Goal: Task Accomplishment & Management: Complete application form

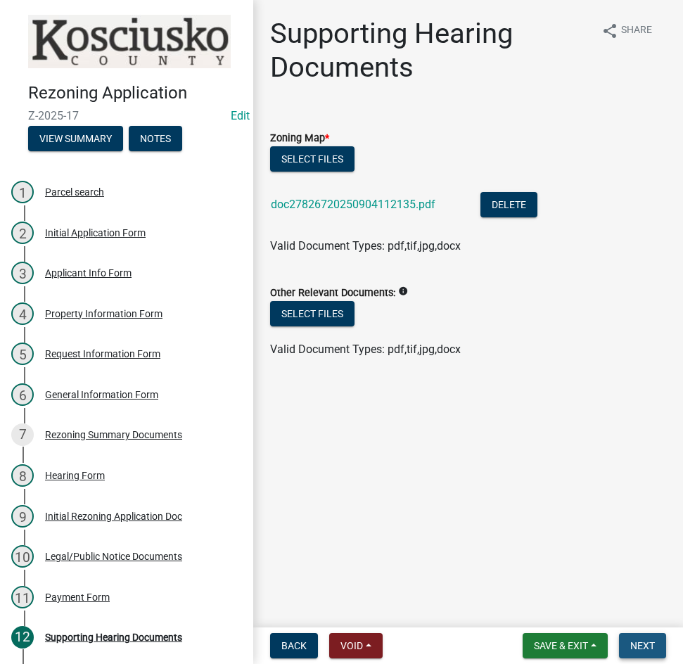
click at [642, 644] on span "Next" at bounding box center [643, 645] width 25 height 11
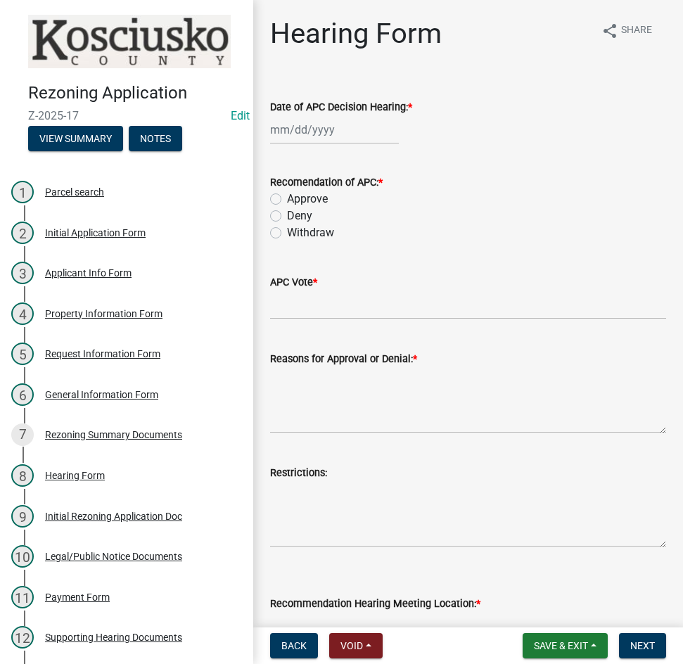
click at [358, 136] on div at bounding box center [334, 129] width 129 height 29
select select "9"
select select "2025"
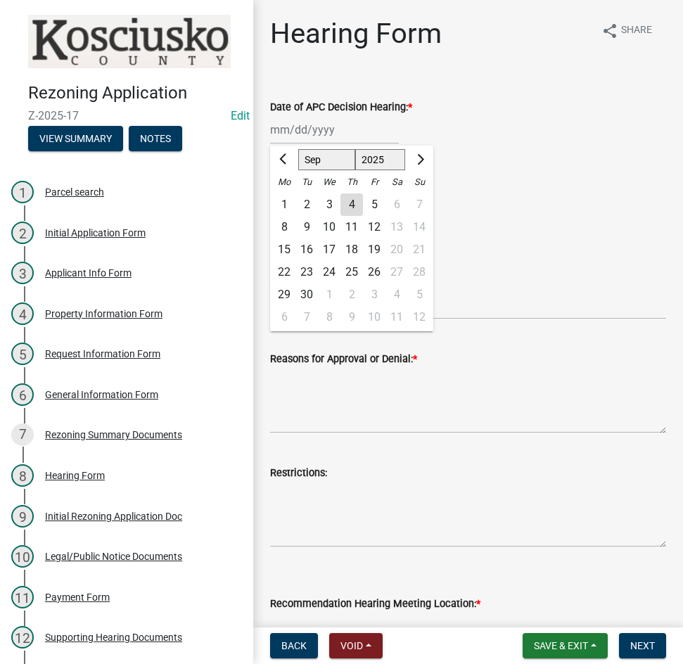
click at [329, 203] on div "3" at bounding box center [329, 205] width 23 height 23
type input "[DATE]"
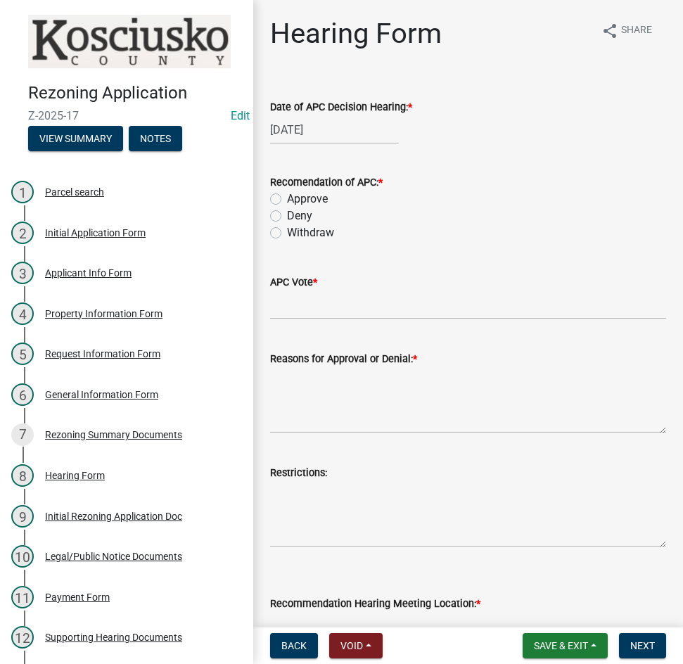
click at [287, 199] on label "Approve" at bounding box center [307, 199] width 41 height 17
click at [287, 199] on input "Approve" at bounding box center [291, 195] width 9 height 9
radio input "true"
click at [340, 300] on input "APC Vote *" at bounding box center [468, 305] width 396 height 29
type input "8-0"
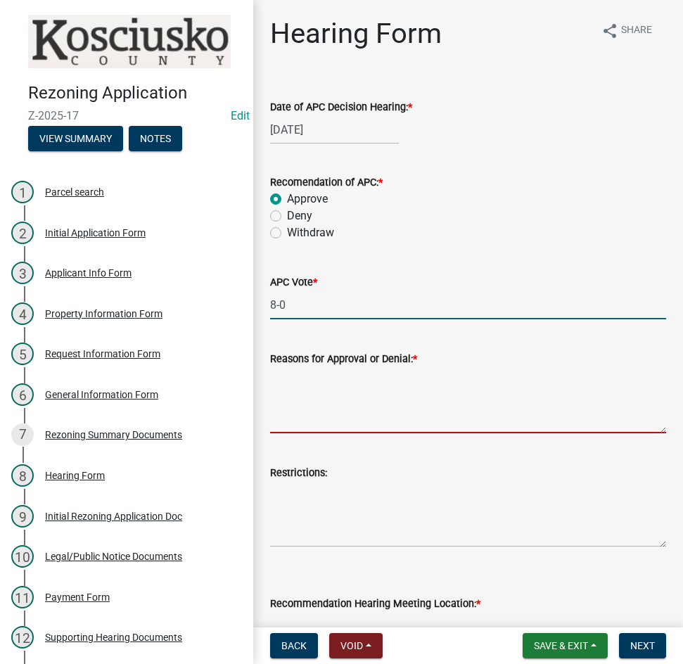
click at [315, 390] on textarea "Reasons for Approval or Denial: *" at bounding box center [468, 400] width 396 height 66
click at [548, 643] on span "Save & Exit" at bounding box center [561, 645] width 54 height 11
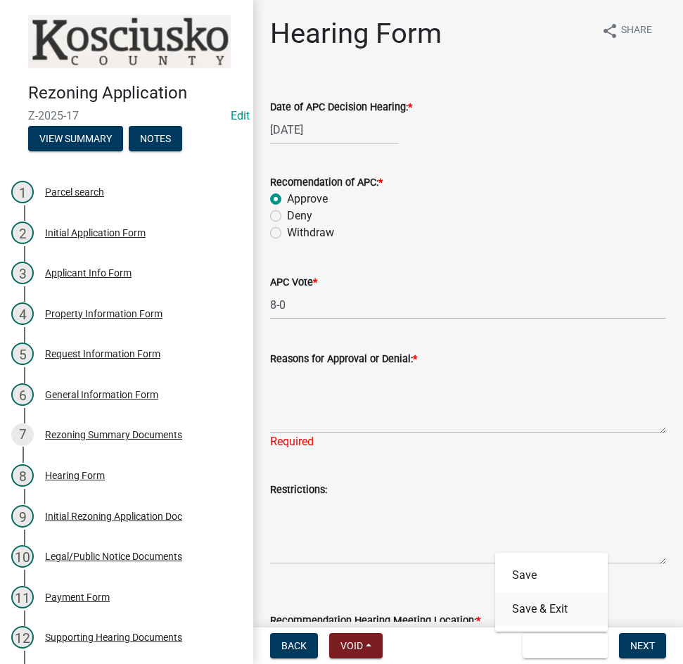
click at [548, 608] on button "Save & Exit" at bounding box center [551, 610] width 113 height 34
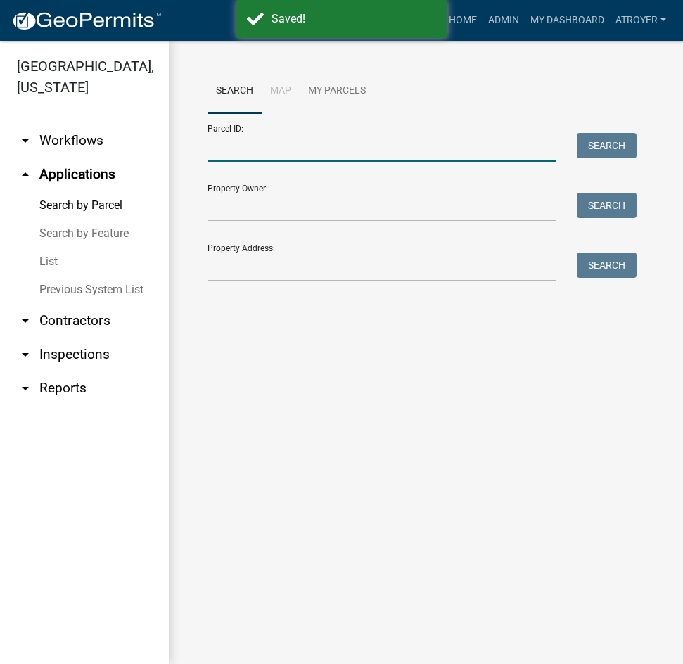
click at [355, 145] on input "Parcel ID:" at bounding box center [382, 147] width 348 height 29
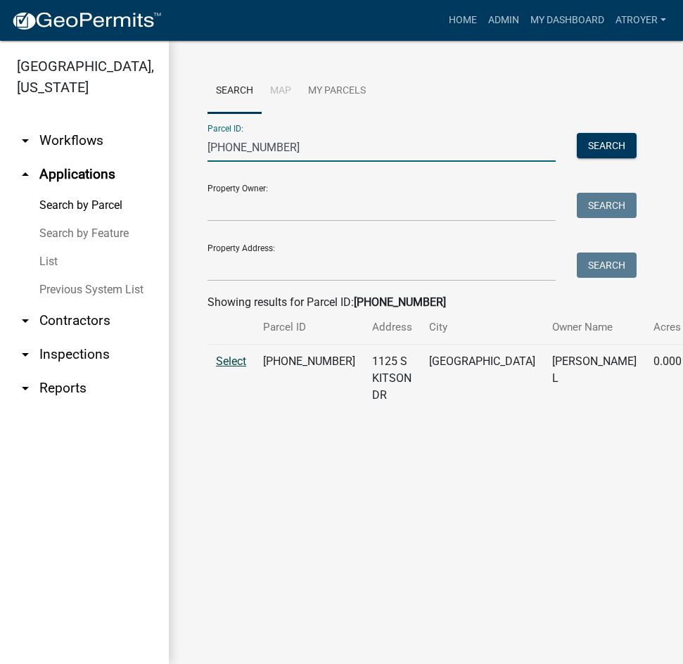
type input "[PHONE_NUMBER]"
click at [244, 368] on span "Select" at bounding box center [231, 361] width 30 height 13
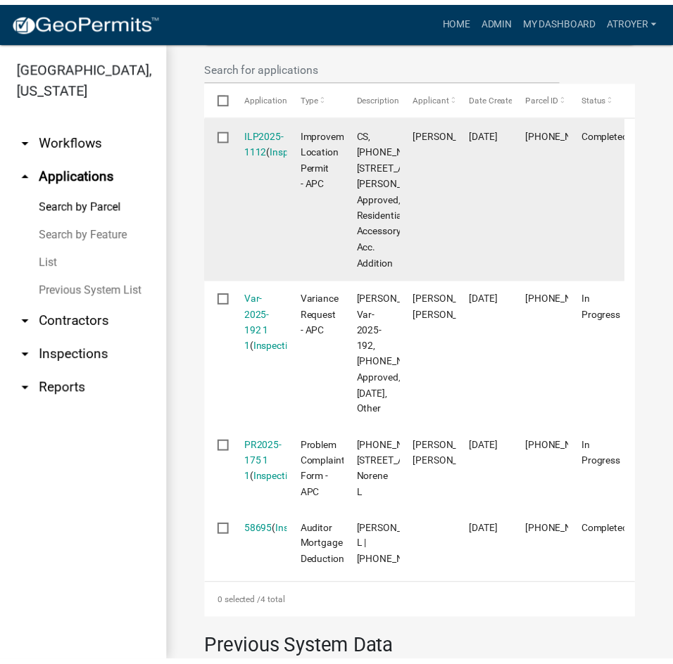
scroll to position [493, 0]
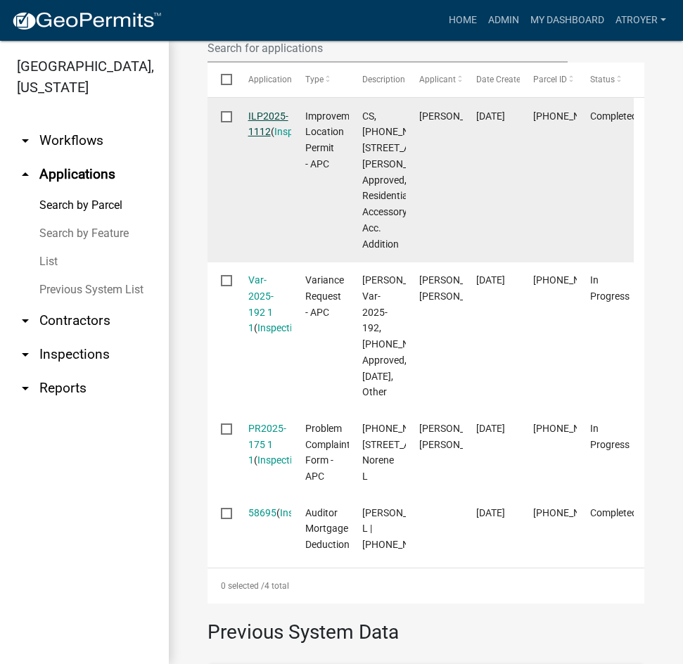
click at [277, 131] on link "ILP2025-1112" at bounding box center [268, 123] width 40 height 27
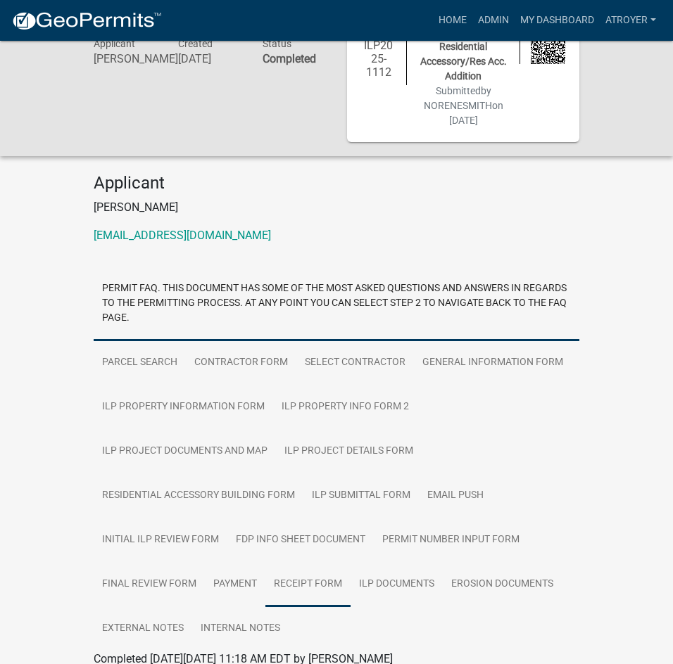
scroll to position [141, 0]
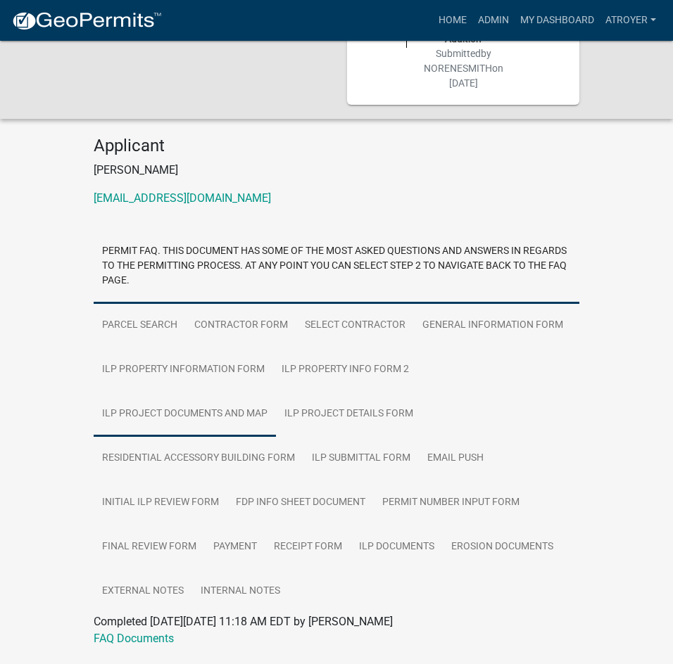
click at [178, 398] on link "ILP Project Documents and Map" at bounding box center [185, 414] width 182 height 45
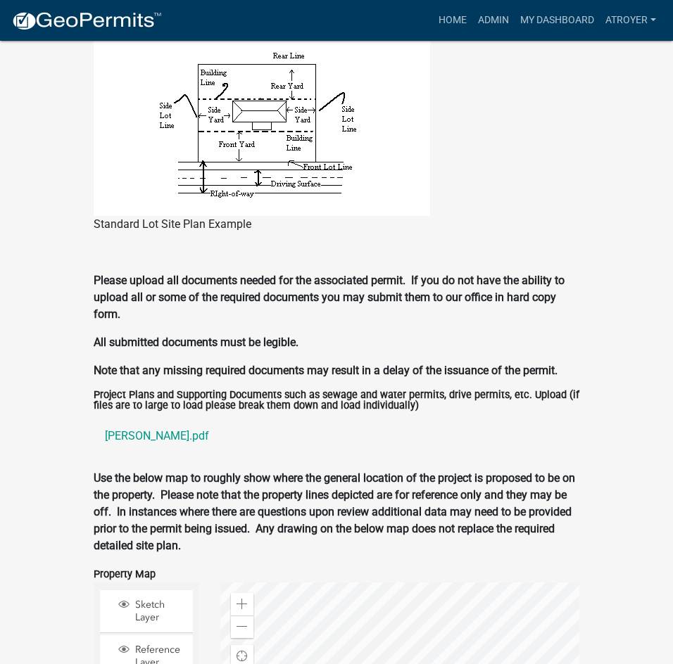
scroll to position [1900, 0]
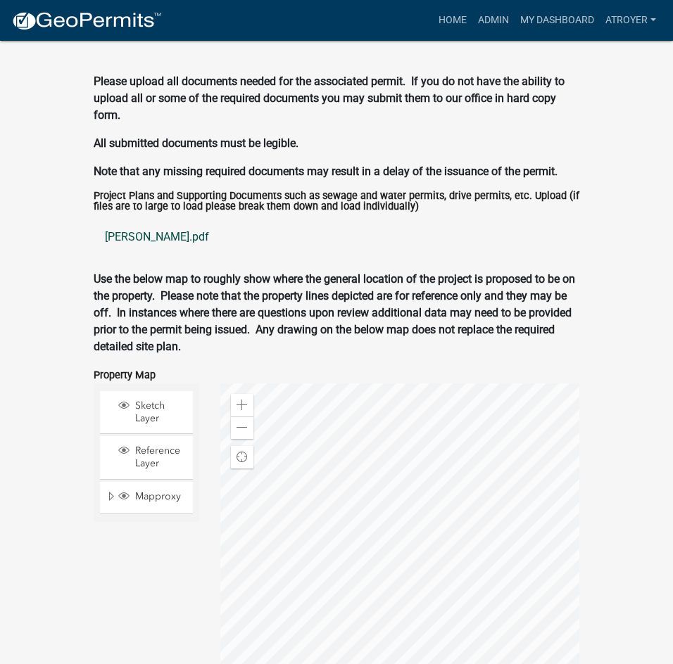
click at [151, 220] on link "[PERSON_NAME].pdf" at bounding box center [337, 237] width 486 height 34
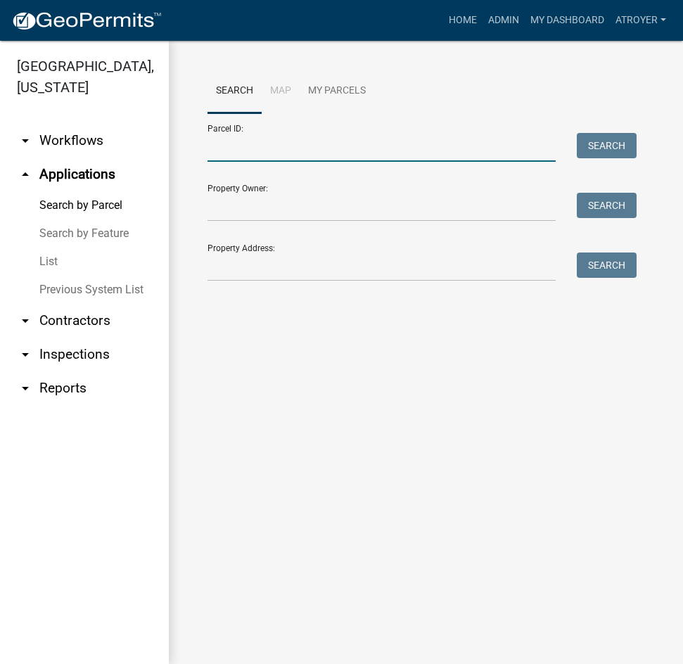
click at [298, 149] on input "Parcel ID:" at bounding box center [382, 147] width 348 height 29
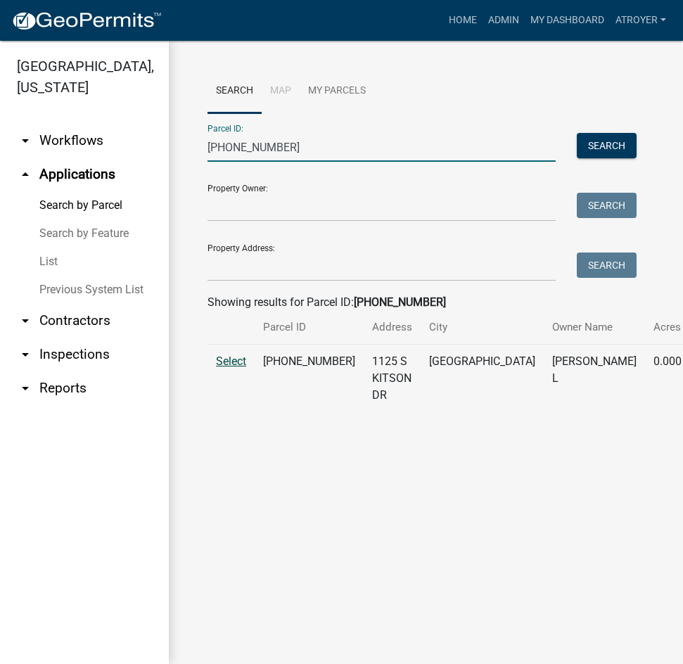
type input "[PHONE_NUMBER]"
click at [223, 368] on span "Select" at bounding box center [231, 361] width 30 height 13
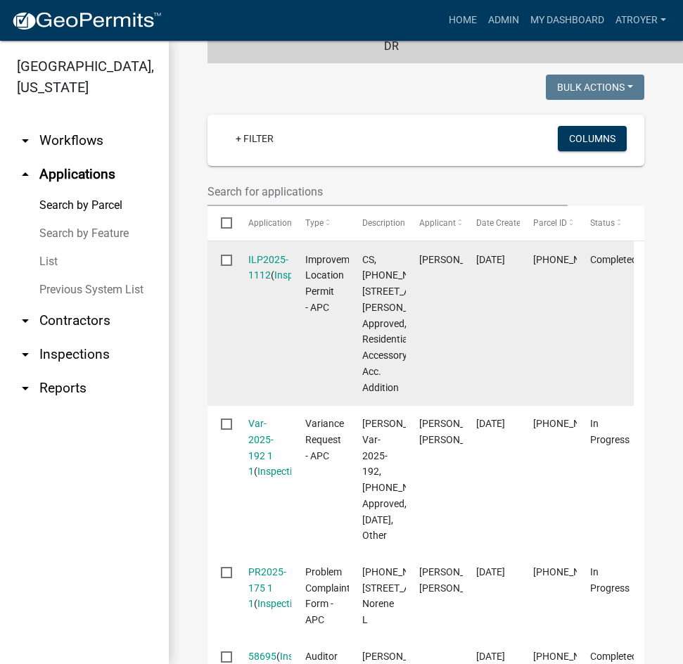
scroll to position [352, 0]
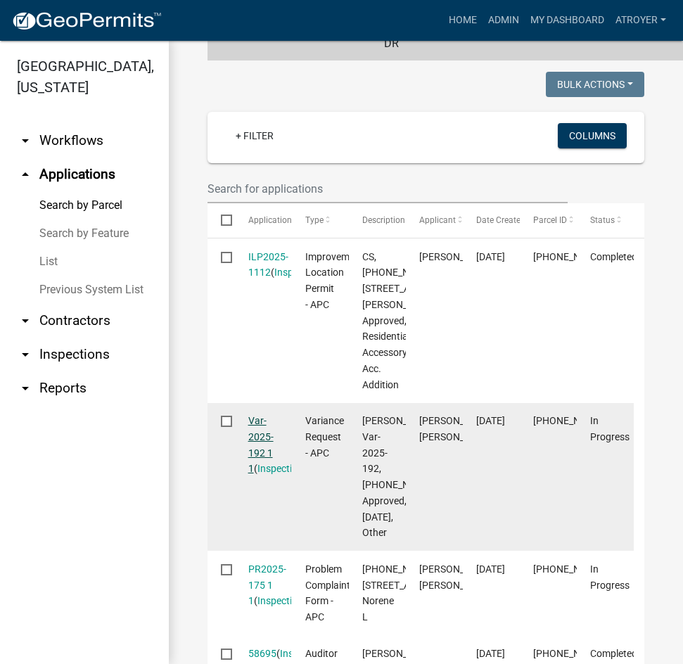
click at [253, 474] on link "Var-2025-192 1 1" at bounding box center [260, 444] width 25 height 59
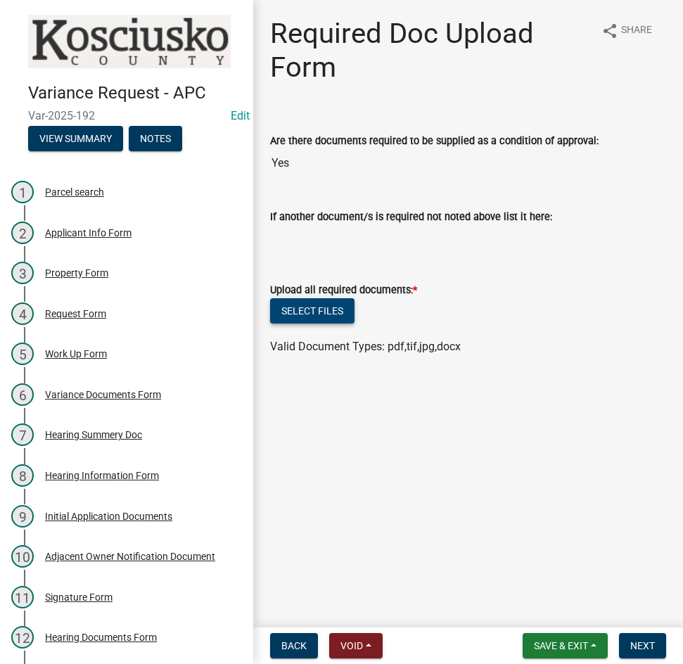
click at [323, 307] on button "Select files" at bounding box center [312, 310] width 84 height 25
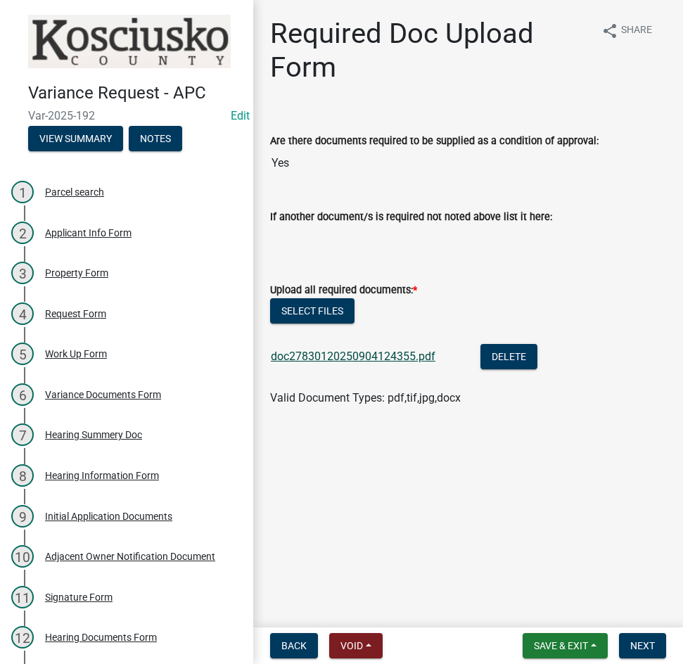
click at [375, 354] on link "doc27830120250904124355.pdf" at bounding box center [353, 356] width 165 height 13
click at [633, 640] on span "Next" at bounding box center [643, 645] width 25 height 11
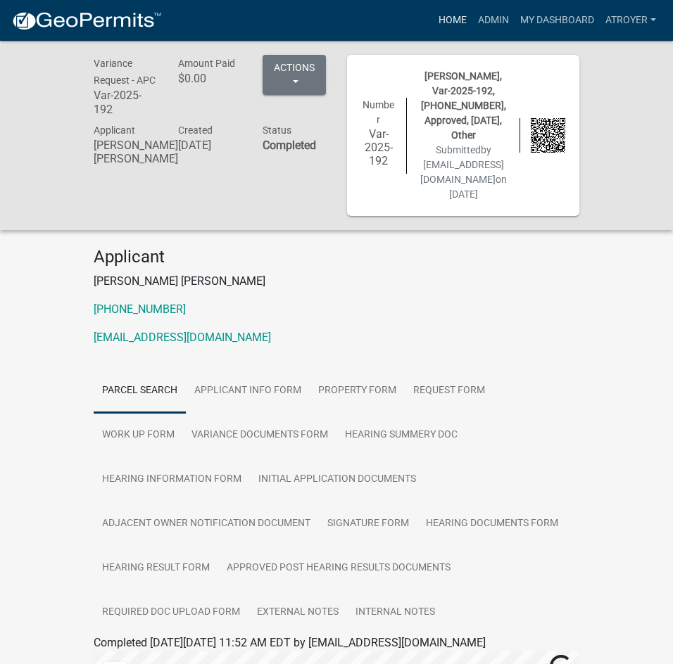
click at [447, 20] on link "Home" at bounding box center [452, 20] width 39 height 27
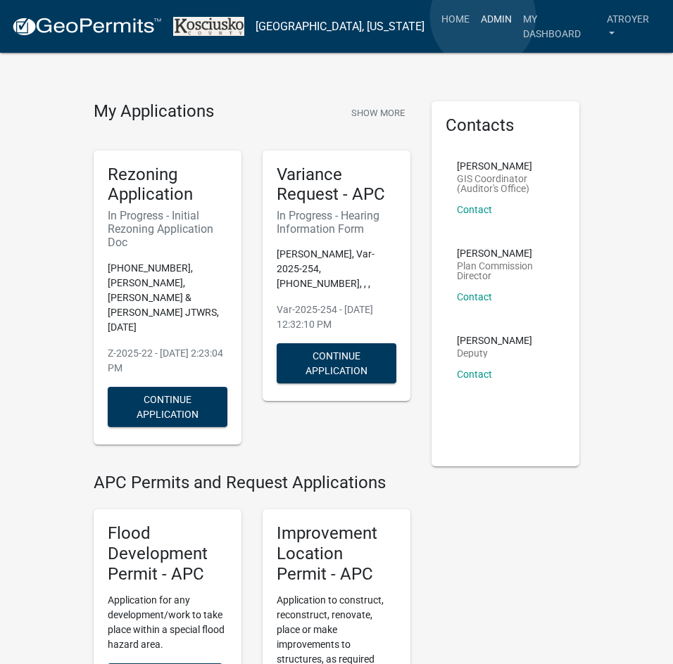
click at [483, 17] on link "Admin" at bounding box center [496, 19] width 42 height 27
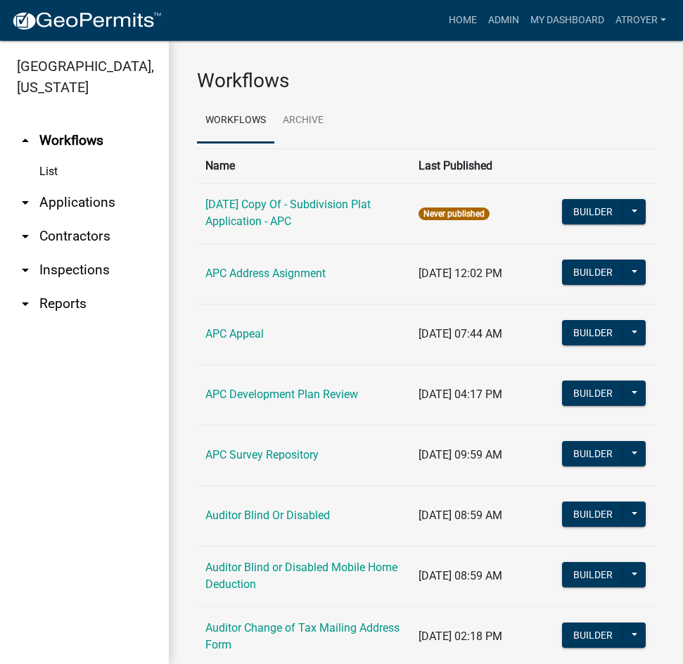
click at [68, 201] on link "arrow_drop_down Applications" at bounding box center [84, 203] width 169 height 34
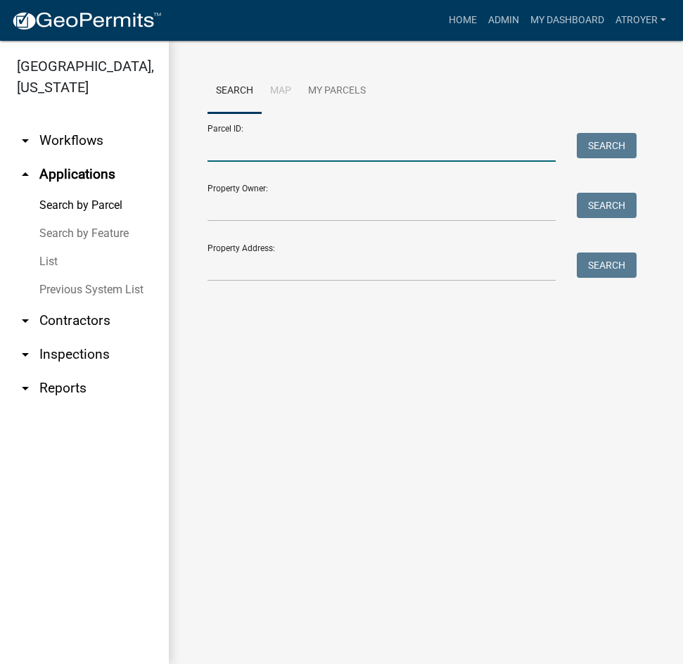
click at [305, 146] on input "Parcel ID:" at bounding box center [382, 147] width 348 height 29
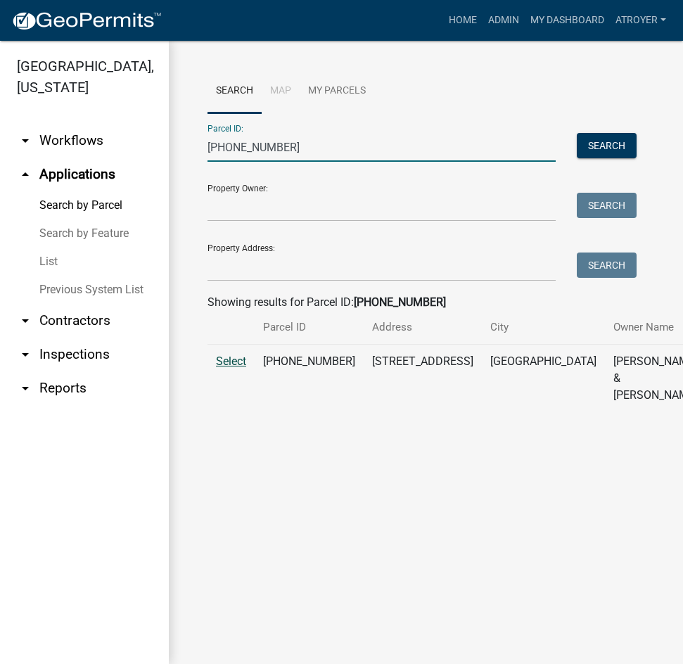
type input "[PHONE_NUMBER]"
click at [239, 368] on span "Select" at bounding box center [231, 361] width 30 height 13
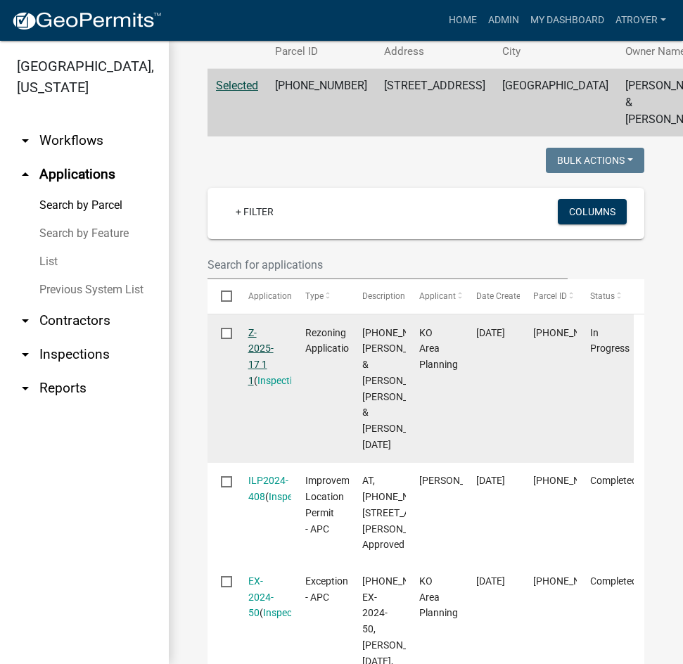
scroll to position [282, 0]
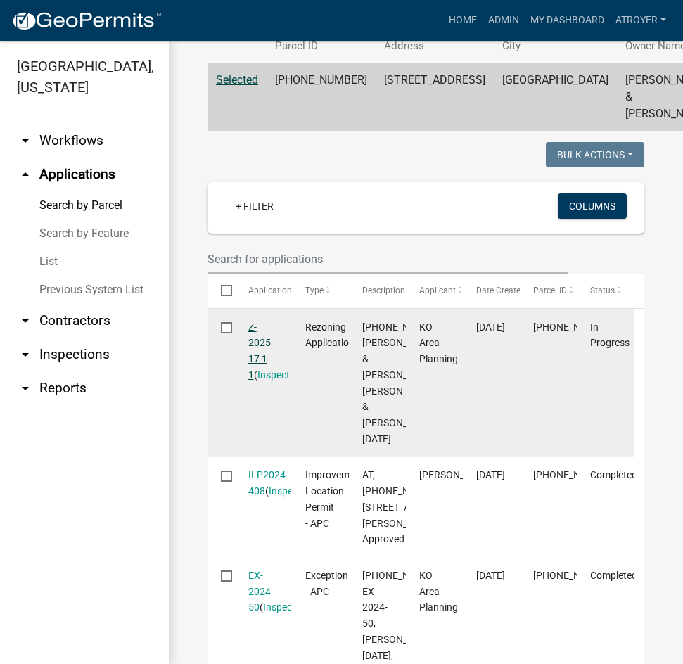
click at [264, 381] on link "Z-2025-17 1 1" at bounding box center [260, 351] width 25 height 59
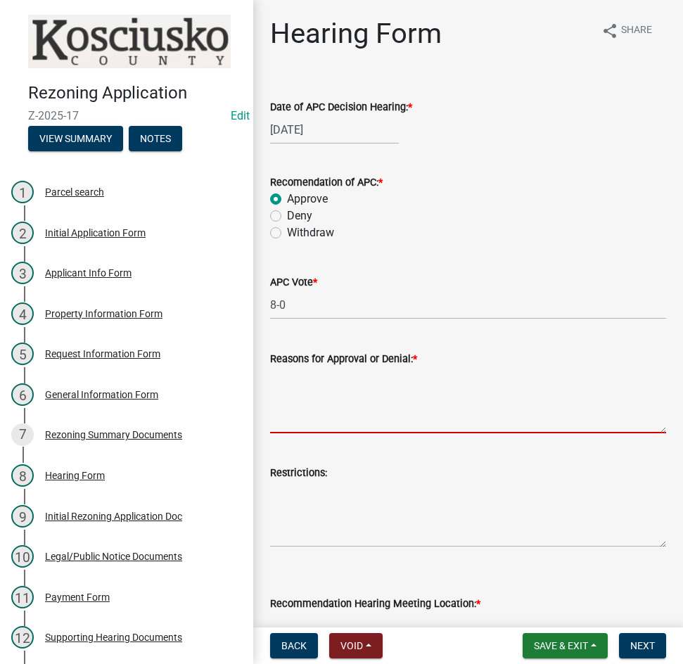
click at [305, 391] on textarea "Reasons for Approval or Denial: *" at bounding box center [468, 400] width 396 height 66
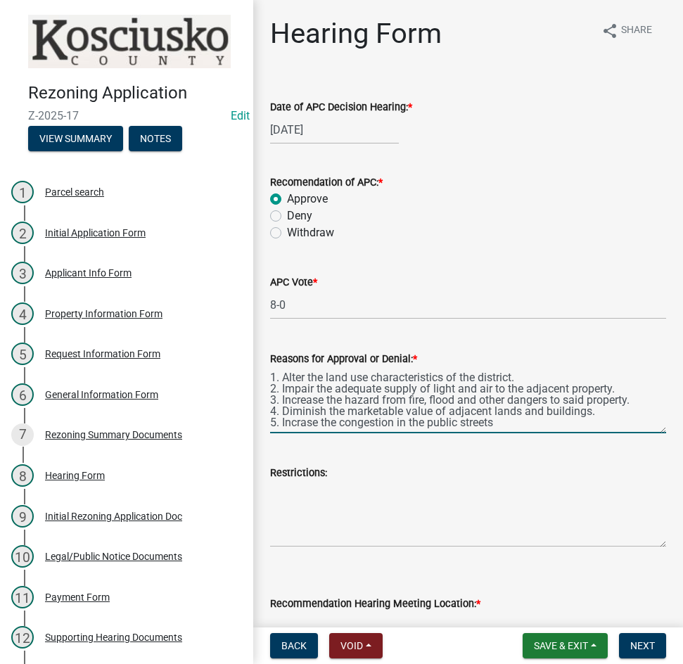
click at [301, 424] on textarea "1. Alter the land use characteristics of the district. 2. Impair the adequate s…" at bounding box center [468, 400] width 396 height 66
click at [546, 425] on textarea "1. Alter the land use characteristics of the district. 2. Impair the adequate s…" at bounding box center [468, 400] width 396 height 66
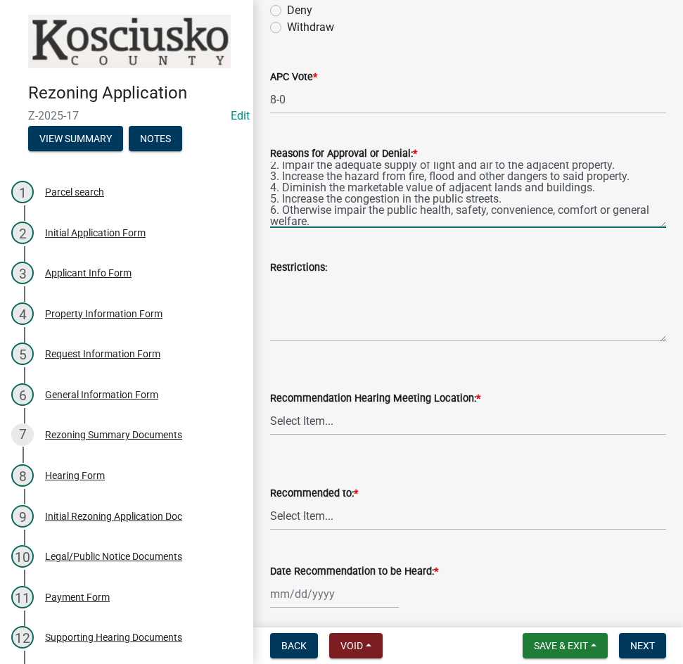
scroll to position [211, 0]
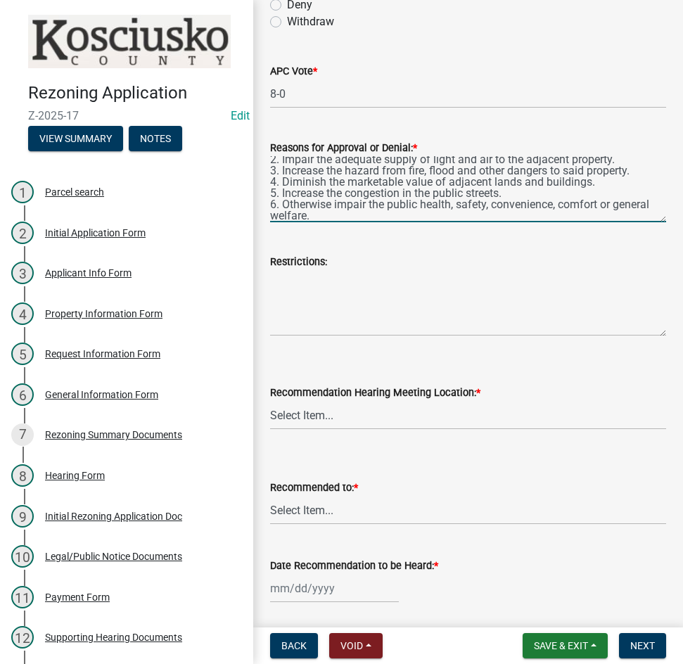
type textarea "1. Alter the land use characteristics of the district. 2. Impair the adequate s…"
click at [378, 414] on select "Select Item... Commissioners Meeting Room [GEOGRAPHIC_DATA] [GEOGRAPHIC_DATA][P…" at bounding box center [468, 415] width 396 height 29
click at [270, 401] on select "Select Item... Commissioners Meeting Room [GEOGRAPHIC_DATA] [GEOGRAPHIC_DATA][P…" at bounding box center [468, 415] width 396 height 29
select select "709c5131-3e9c-433b-a8d8-5c21ba4a2a4a"
click at [379, 514] on select "Select Item... County Commissioners Town Council of Syracuse Town Board of Nort…" at bounding box center [468, 510] width 396 height 29
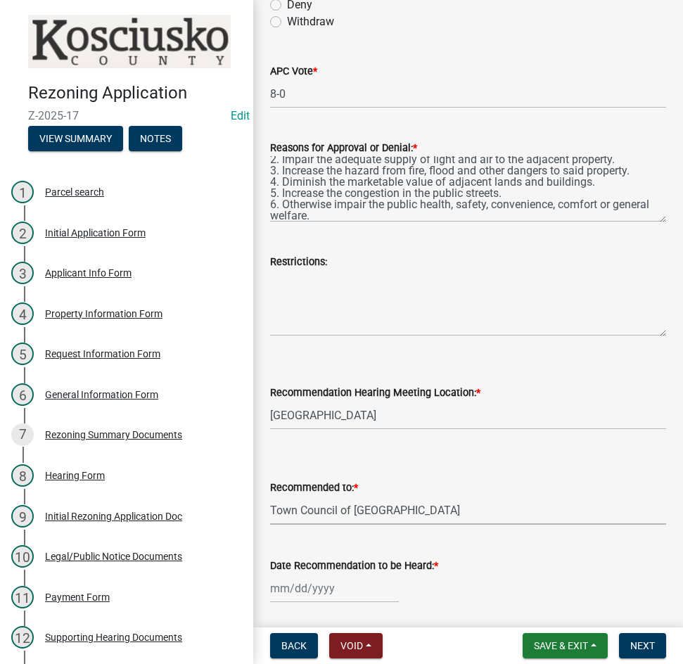
click at [270, 496] on select "Select Item... County Commissioners Town Council of Syracuse Town Board of Nort…" at bounding box center [468, 510] width 396 height 29
select select "65408077-1ffa-4571-8b78-d09077dd588a"
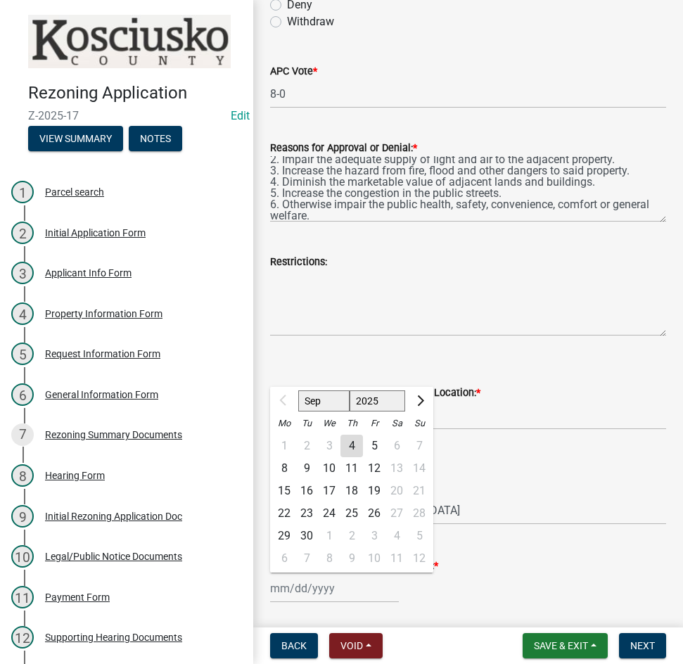
click at [377, 594] on div "Sep Oct Nov [DATE] 2026 2027 2028 2029 2030 2031 2032 2033 2034 2035 2036 2037 …" at bounding box center [334, 588] width 129 height 29
click at [304, 491] on div "16" at bounding box center [307, 491] width 23 height 23
type input "[DATE]"
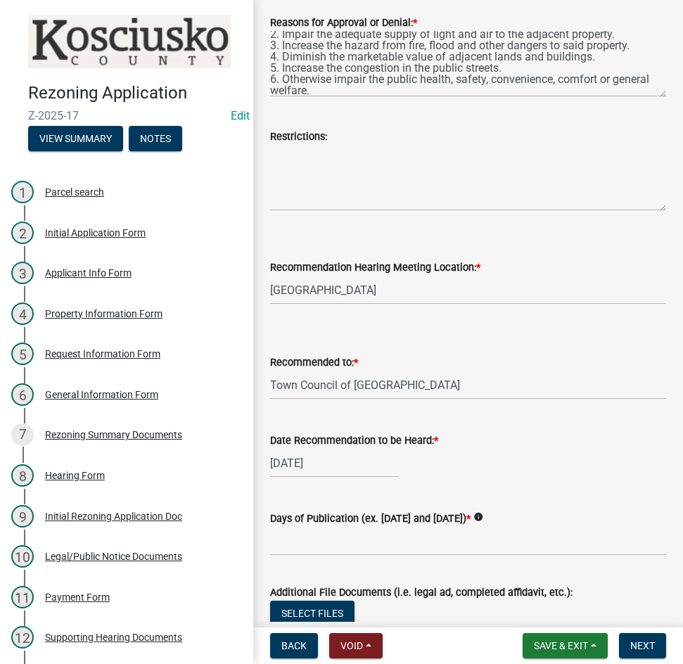
scroll to position [422, 0]
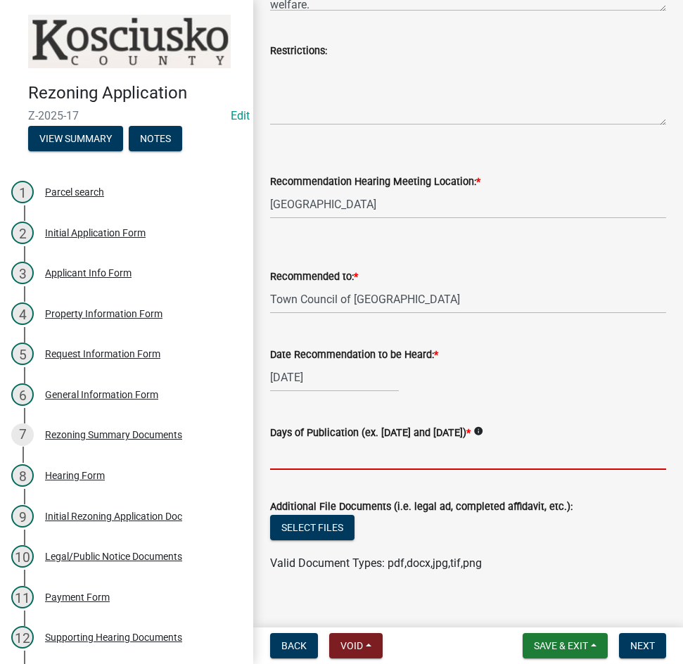
click at [357, 459] on input "Days of Publication (ex. [DATE] and [DATE]) *" at bounding box center [468, 455] width 396 height 29
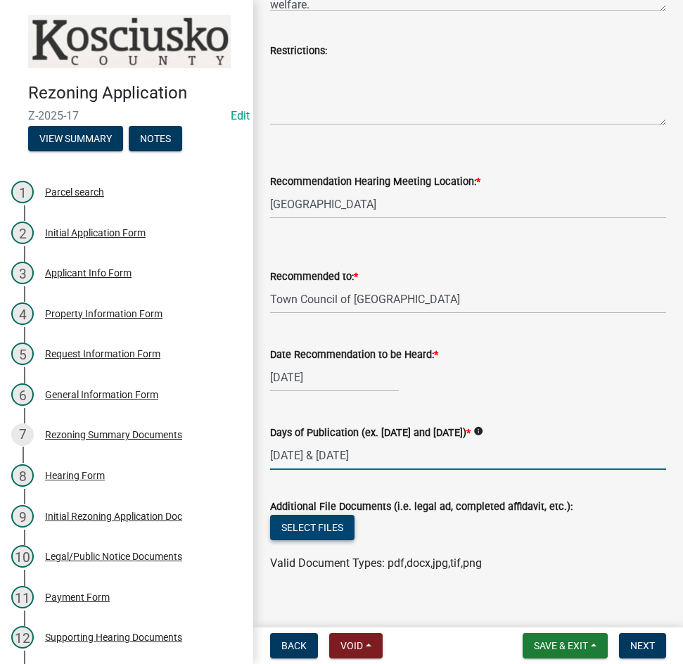
type input "[DATE] & [DATE]"
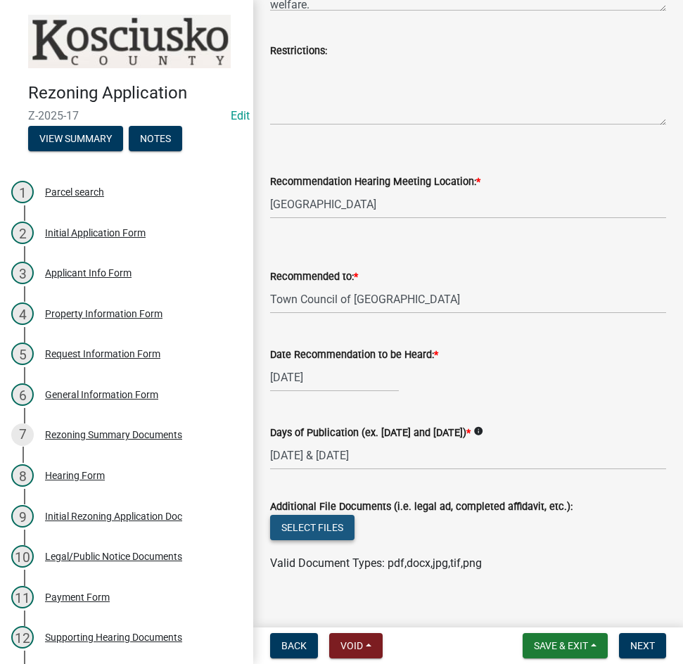
click at [301, 525] on button "Select files" at bounding box center [312, 527] width 84 height 25
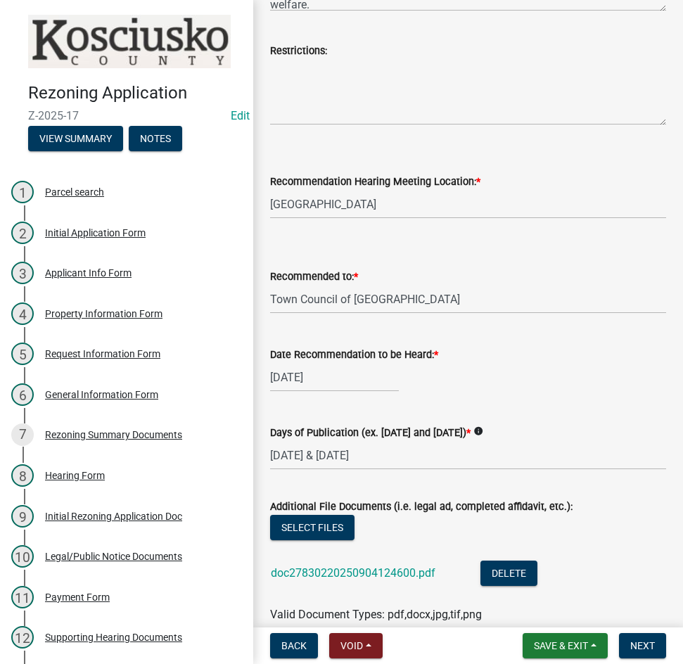
click at [381, 566] on div "doc27830220250904124600.pdf" at bounding box center [364, 575] width 187 height 29
click at [330, 569] on link "doc27830220250904124600.pdf" at bounding box center [353, 573] width 165 height 13
click at [505, 571] on button "Delete" at bounding box center [509, 573] width 57 height 25
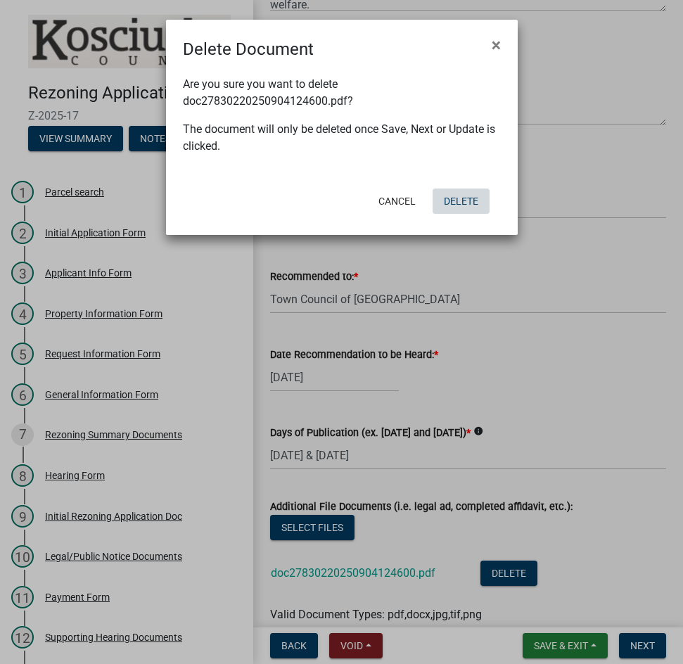
click at [450, 202] on button "Delete" at bounding box center [461, 201] width 57 height 25
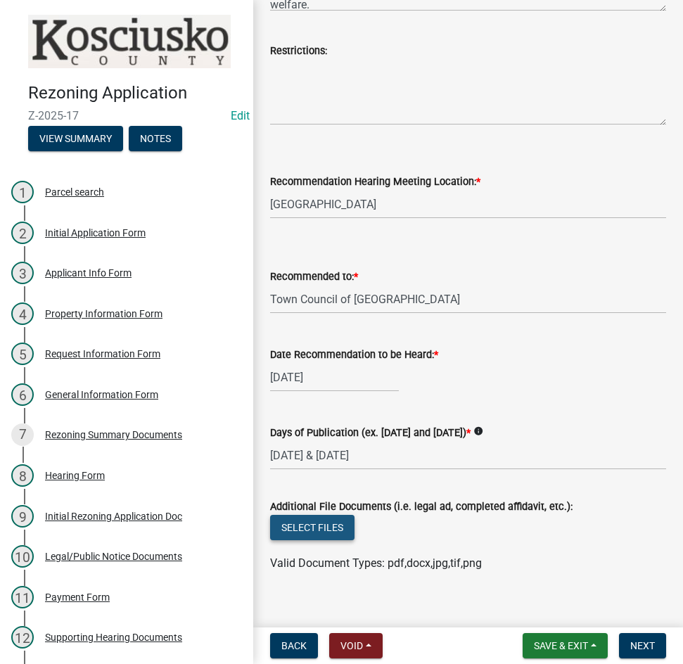
click at [296, 529] on button "Select files" at bounding box center [312, 527] width 84 height 25
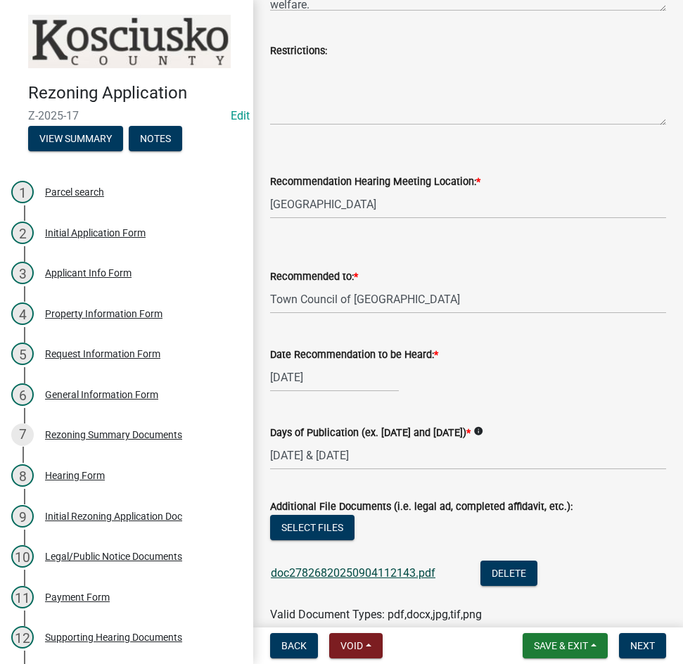
click at [369, 572] on link "doc27826820250904112143.pdf" at bounding box center [353, 573] width 165 height 13
click at [305, 528] on button "Select files" at bounding box center [312, 527] width 84 height 25
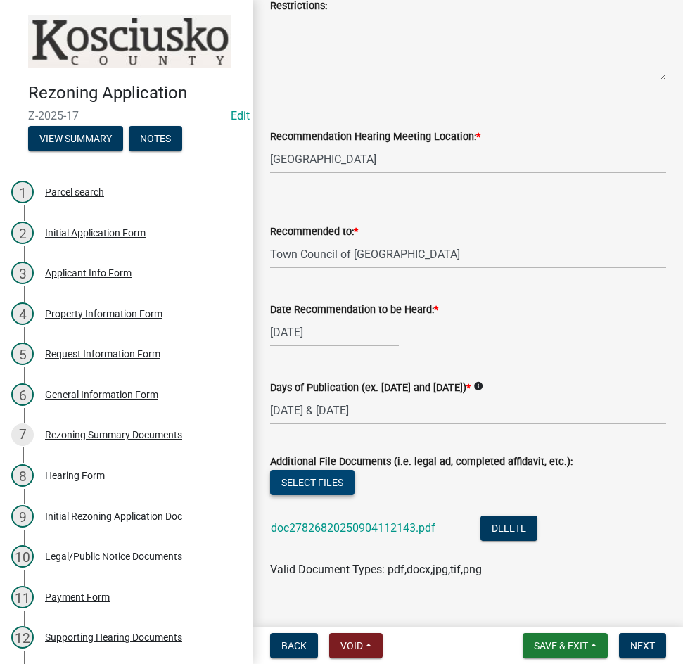
scroll to position [491, 0]
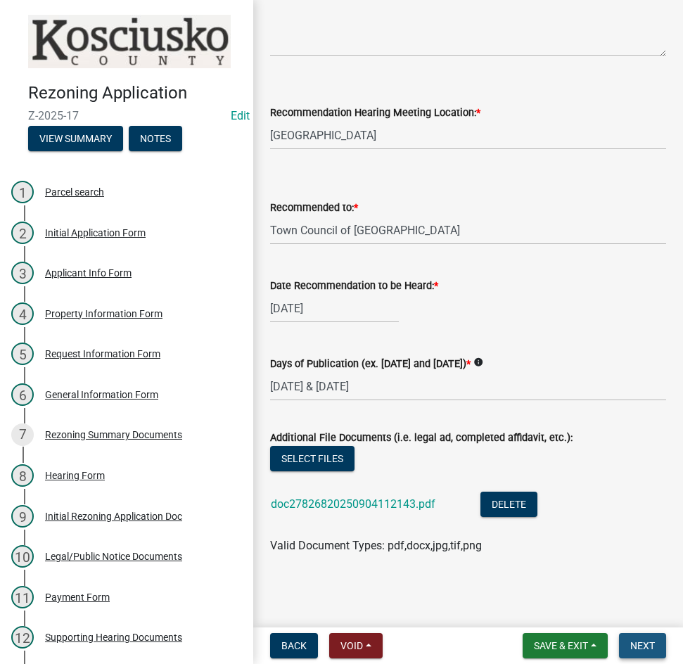
click at [636, 644] on span "Next" at bounding box center [643, 645] width 25 height 11
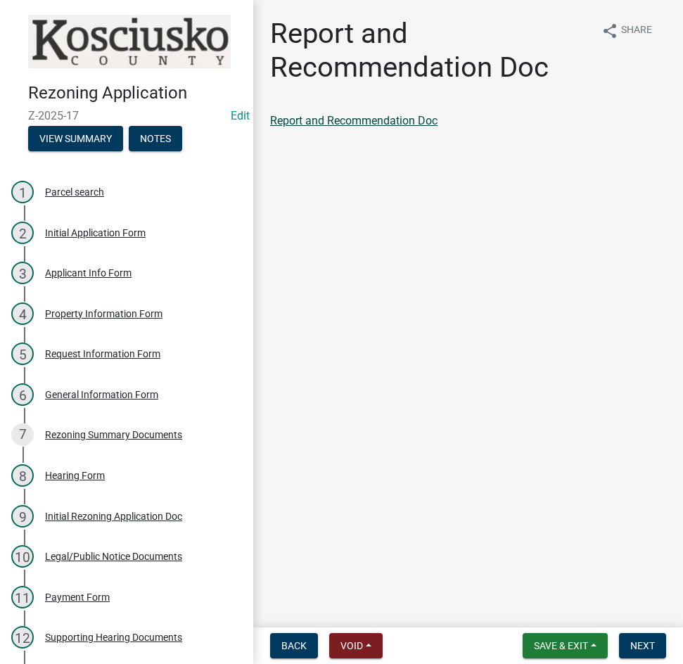
click at [357, 117] on link "Report and Recommendation Doc" at bounding box center [354, 120] width 168 height 13
click at [627, 640] on button "Next" at bounding box center [642, 645] width 47 height 25
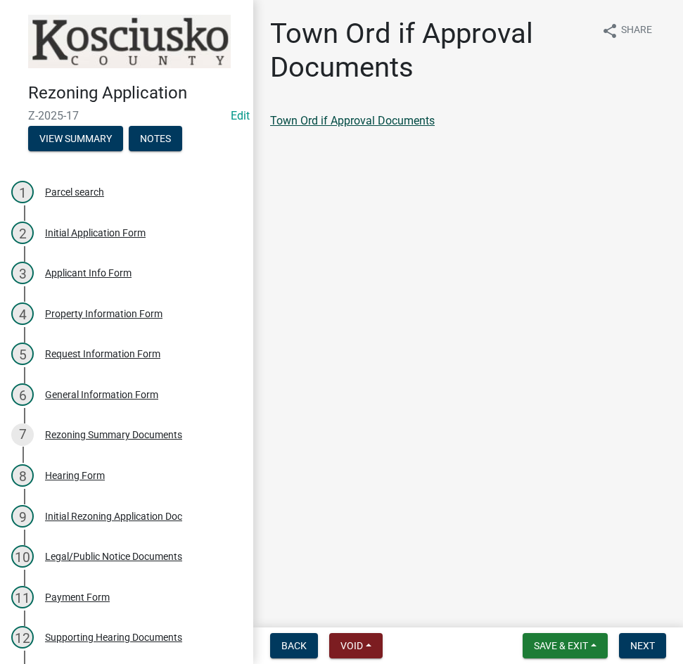
click at [342, 126] on link "Town Ord if Approval Documents" at bounding box center [352, 120] width 165 height 13
click at [635, 649] on span "Next" at bounding box center [643, 645] width 25 height 11
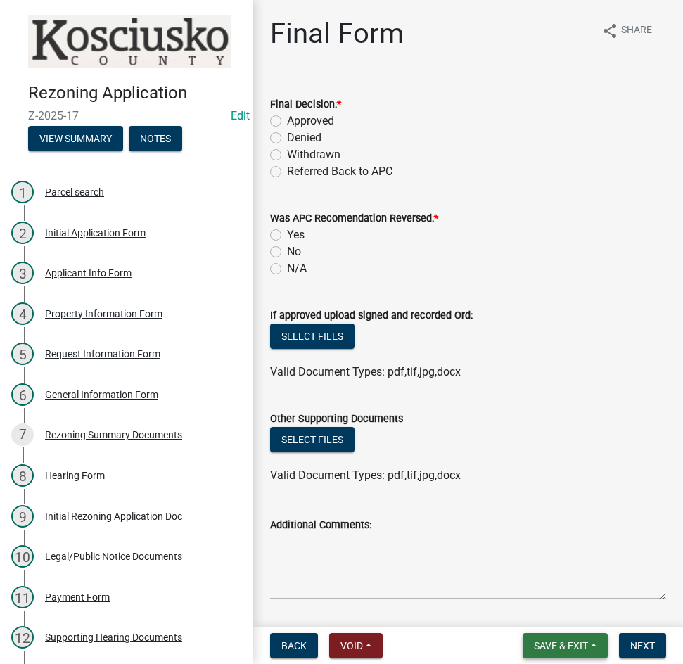
click at [555, 638] on button "Save & Exit" at bounding box center [565, 645] width 85 height 25
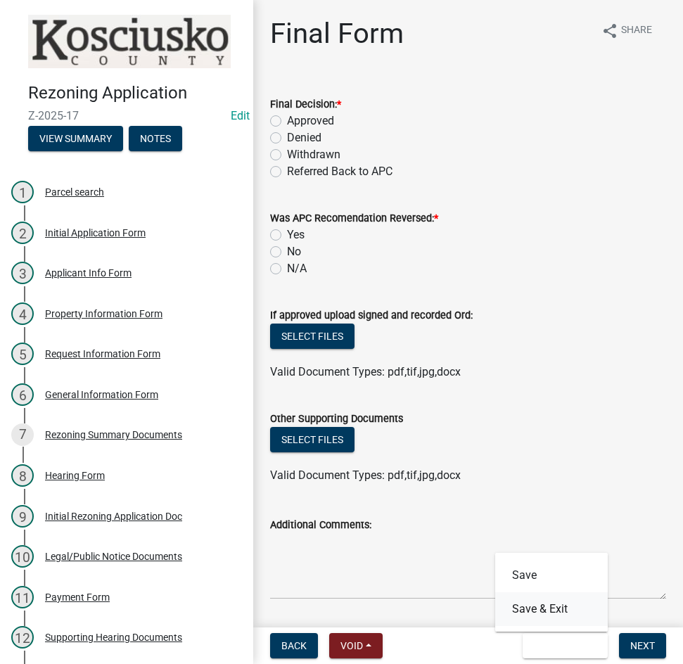
click at [552, 607] on button "Save & Exit" at bounding box center [551, 610] width 113 height 34
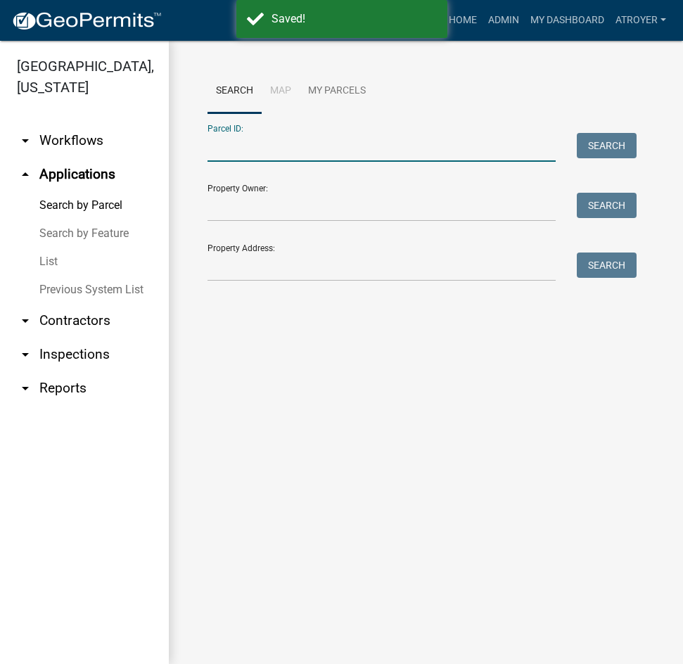
click at [326, 148] on input "Parcel ID:" at bounding box center [382, 147] width 348 height 29
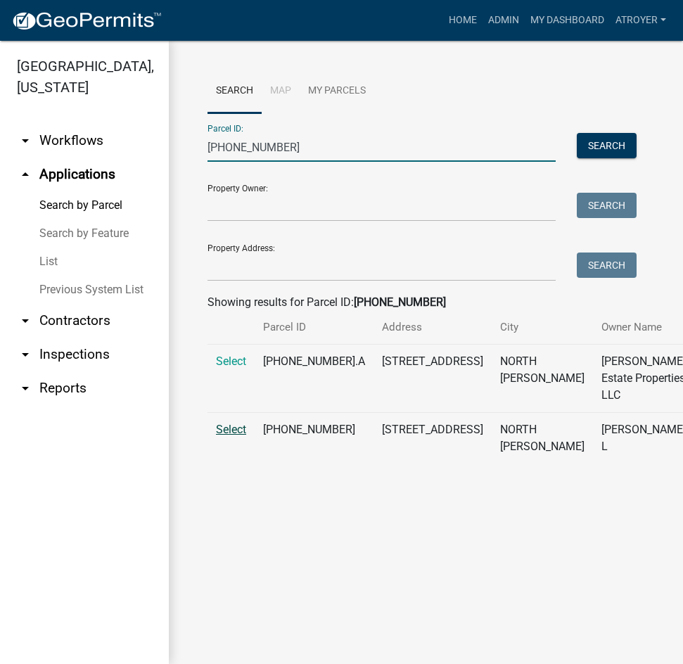
type input "[PHONE_NUMBER]"
click at [231, 436] on span "Select" at bounding box center [231, 429] width 30 height 13
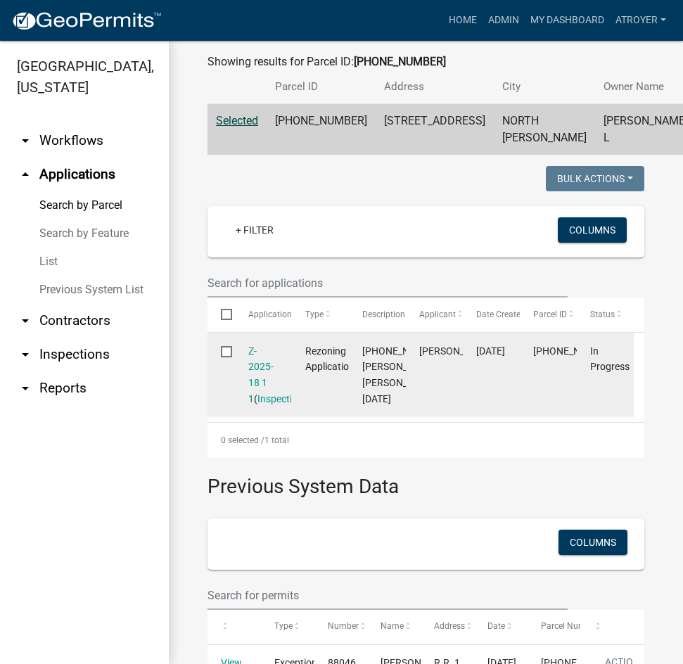
scroll to position [282, 0]
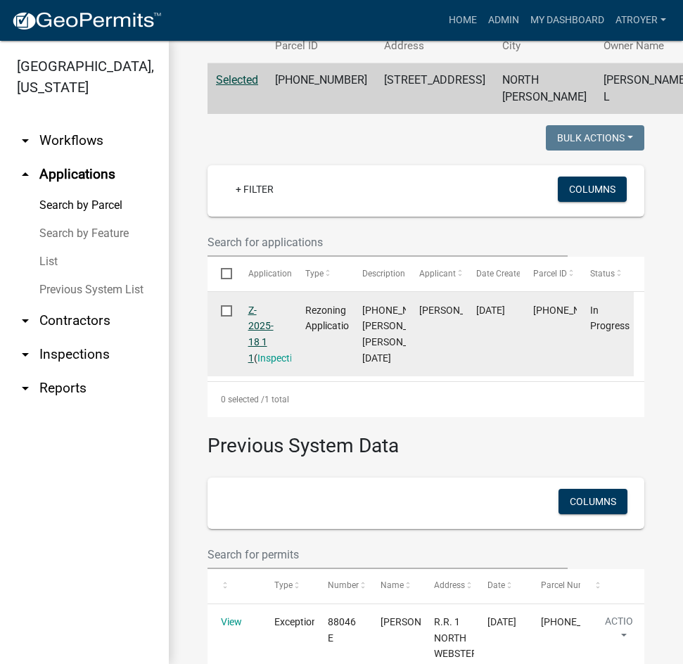
click at [253, 362] on link "Z-2025-18 1 1" at bounding box center [260, 334] width 25 height 59
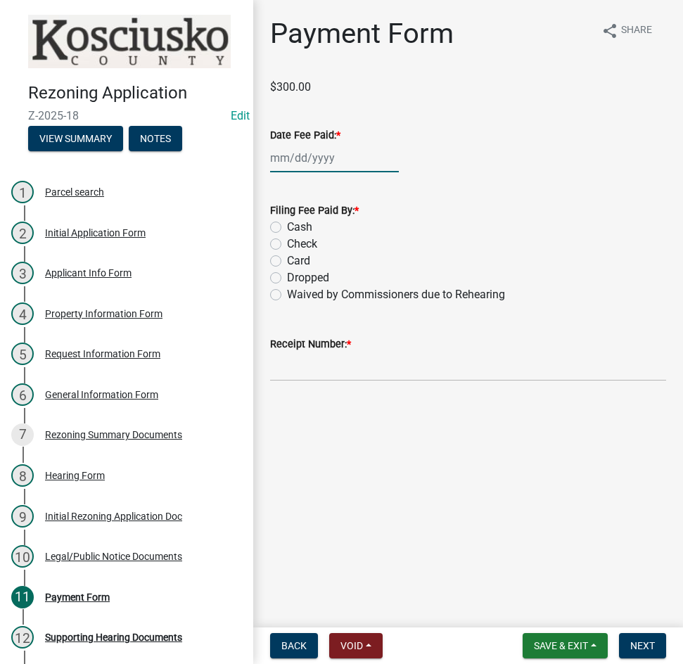
click at [353, 164] on div at bounding box center [334, 158] width 129 height 29
select select "9"
select select "2025"
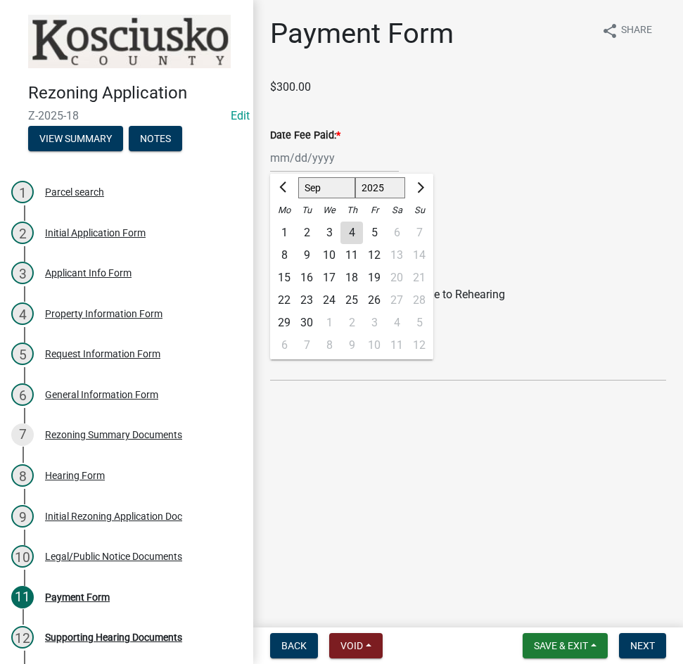
click at [327, 186] on select "Jan Feb Mar Apr May Jun [DATE] Aug Sep Oct Nov Dec" at bounding box center [326, 187] width 57 height 21
select select "7"
click at [298, 177] on select "Jan Feb Mar Apr May Jun [DATE] Aug Sep Oct Nov Dec" at bounding box center [326, 187] width 57 height 21
click at [379, 299] on div "25" at bounding box center [374, 300] width 23 height 23
type input "[DATE]"
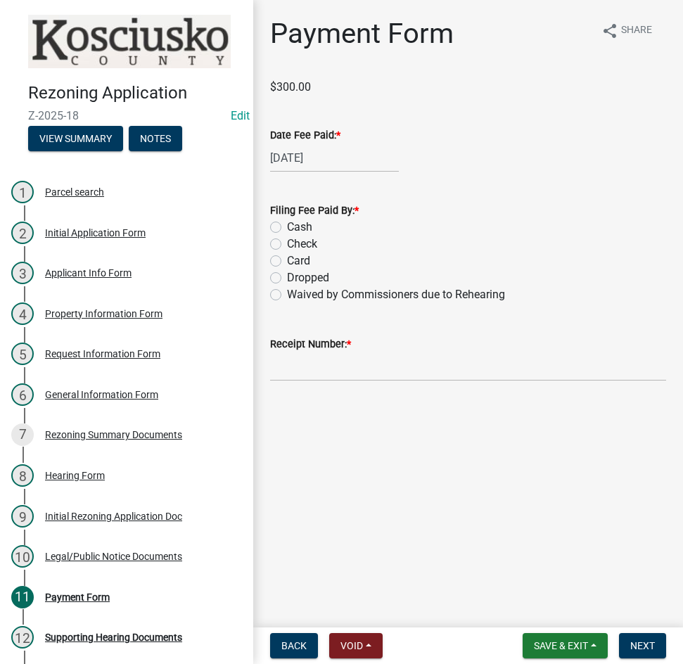
click at [287, 241] on label "Check" at bounding box center [302, 244] width 30 height 17
click at [287, 241] on input "Check" at bounding box center [291, 240] width 9 height 9
radio input "true"
click at [368, 367] on input "Receipt Number: *" at bounding box center [468, 367] width 396 height 29
type input "023422"
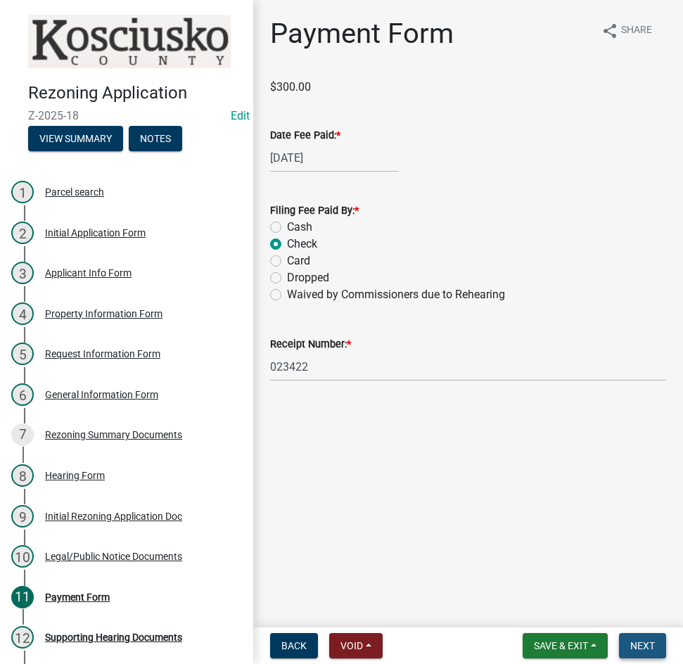
click at [628, 645] on button "Next" at bounding box center [642, 645] width 47 height 25
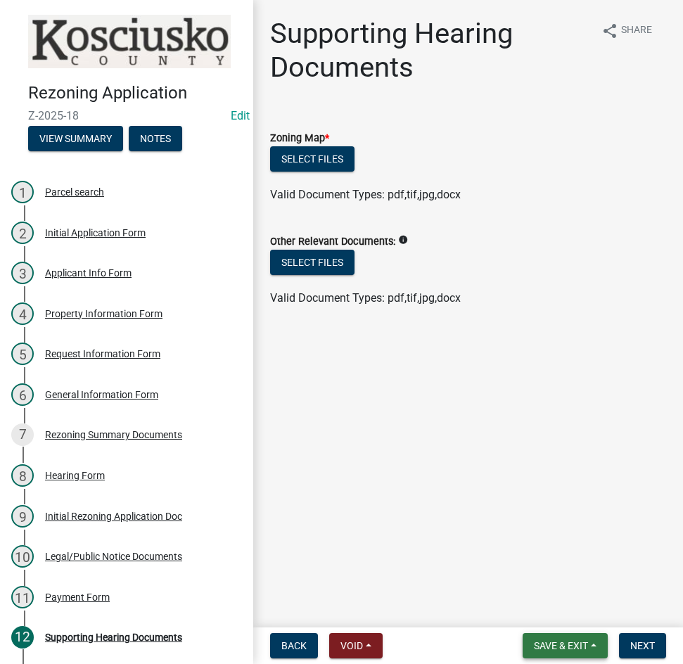
click at [564, 645] on span "Save & Exit" at bounding box center [561, 645] width 54 height 11
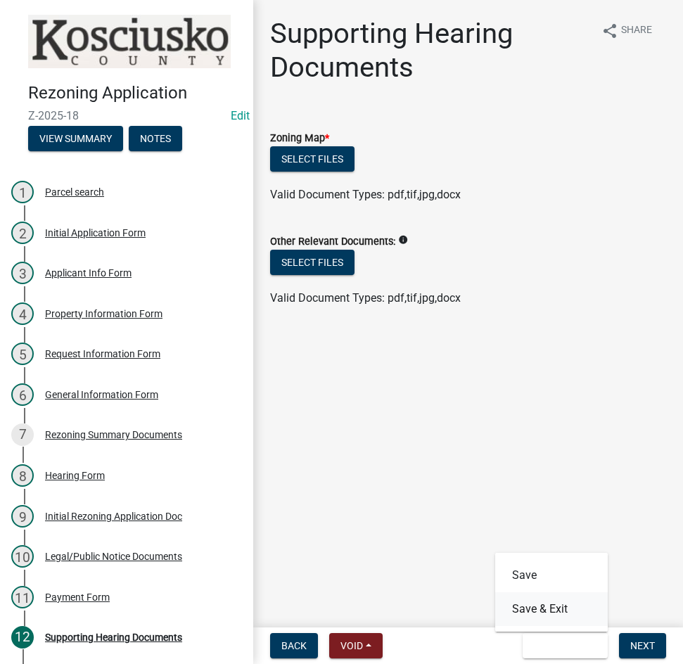
click at [550, 608] on button "Save & Exit" at bounding box center [551, 610] width 113 height 34
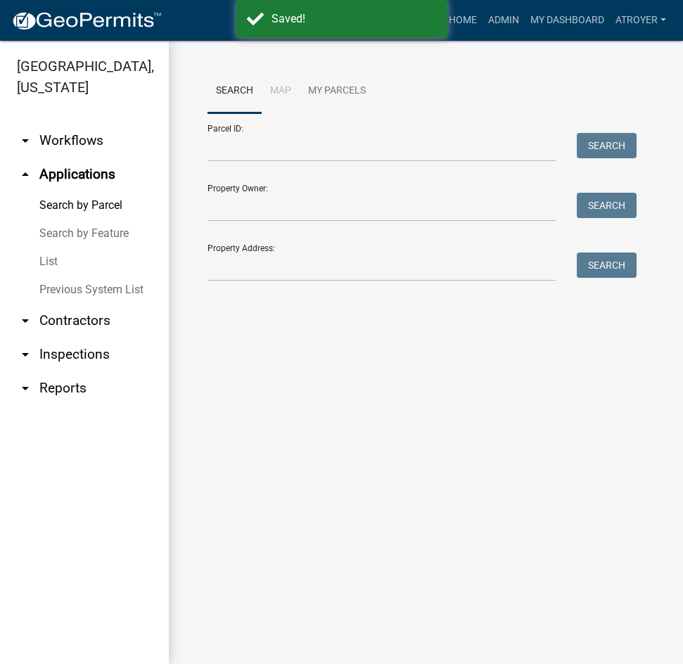
click at [77, 320] on link "arrow_drop_down Contractors" at bounding box center [84, 321] width 169 height 34
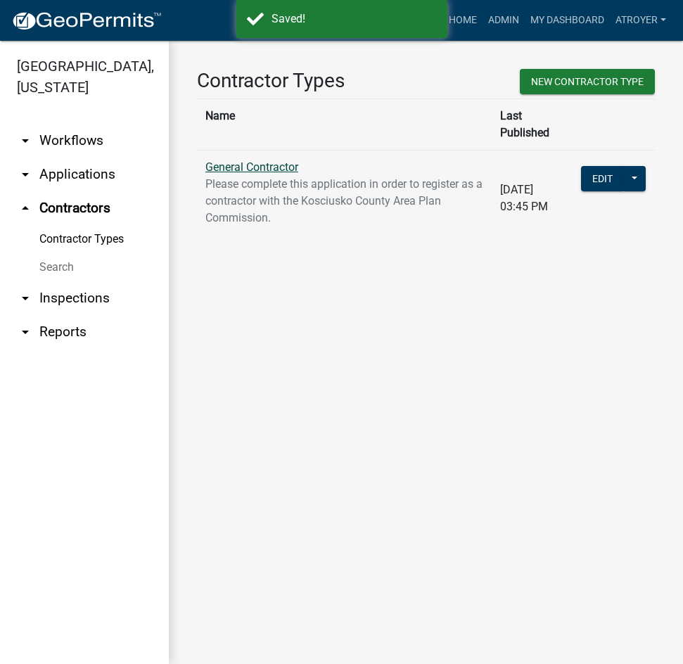
click at [282, 160] on link "General Contractor" at bounding box center [252, 166] width 93 height 13
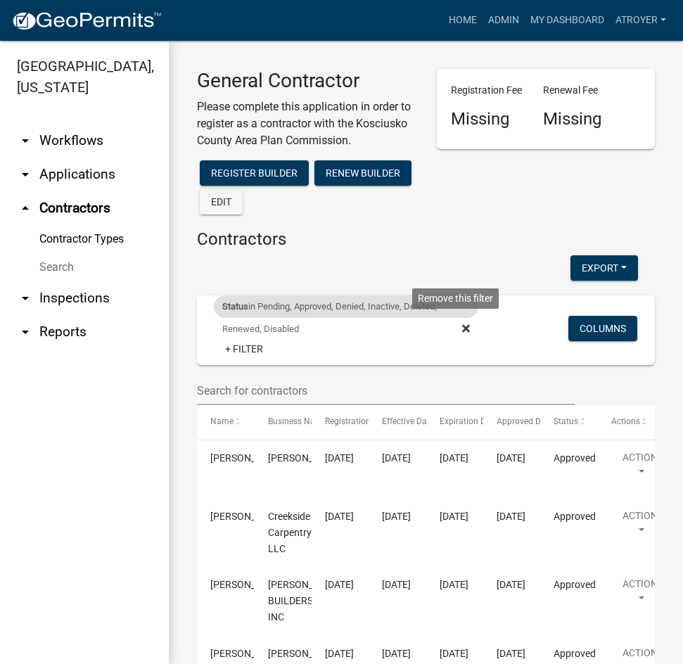
click at [462, 328] on icon at bounding box center [466, 328] width 8 height 11
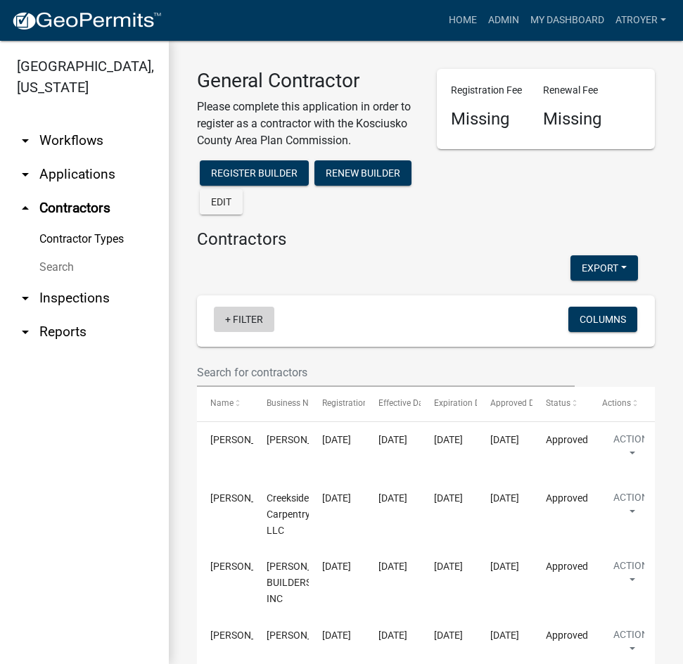
click at [252, 317] on link "+ Filter" at bounding box center [244, 319] width 61 height 25
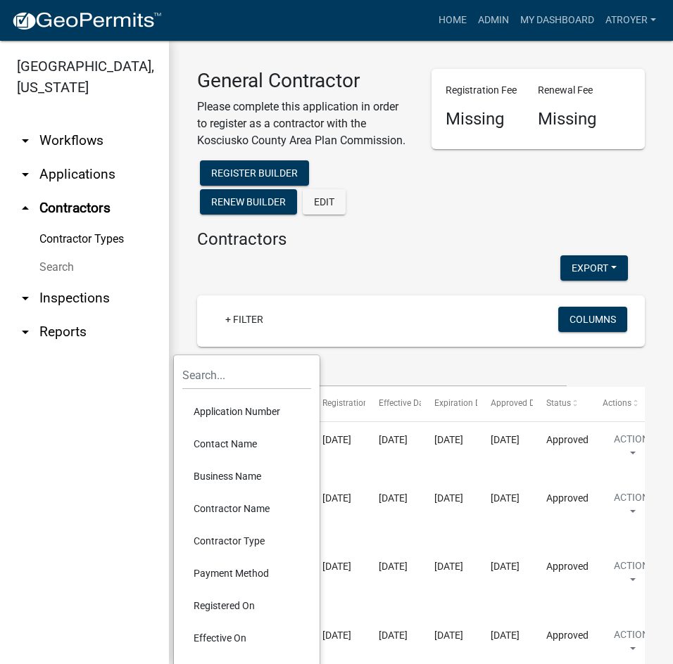
click at [239, 478] on li "Business Name" at bounding box center [246, 476] width 129 height 32
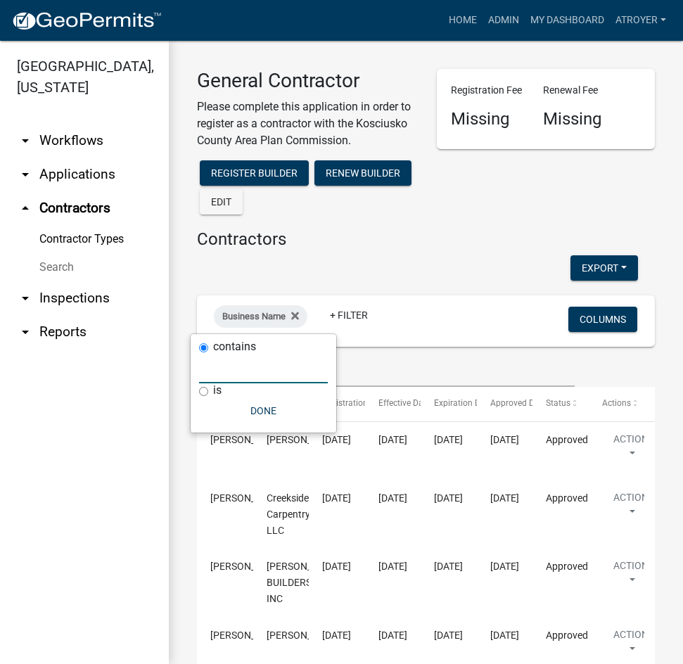
click at [263, 374] on input "text" at bounding box center [263, 369] width 129 height 29
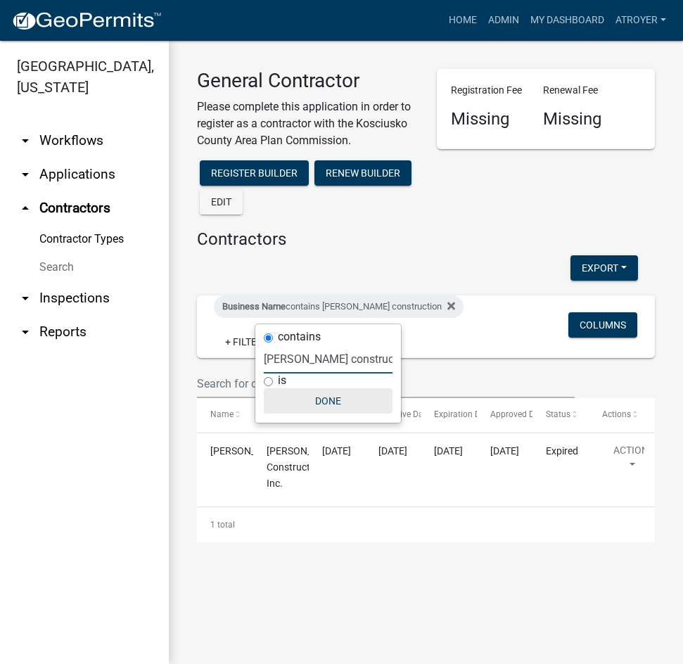
type input "[PERSON_NAME] construction"
click at [329, 404] on button "Done" at bounding box center [328, 400] width 129 height 25
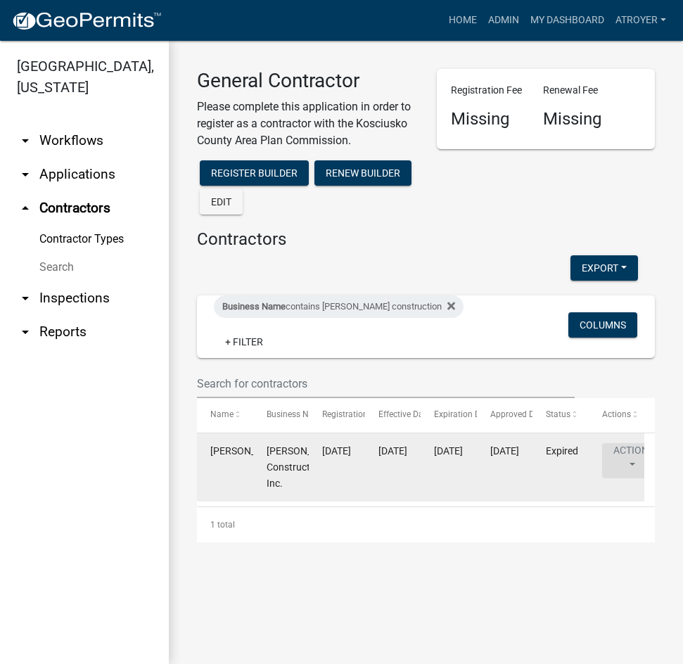
click at [631, 457] on button "Action" at bounding box center [631, 460] width 58 height 35
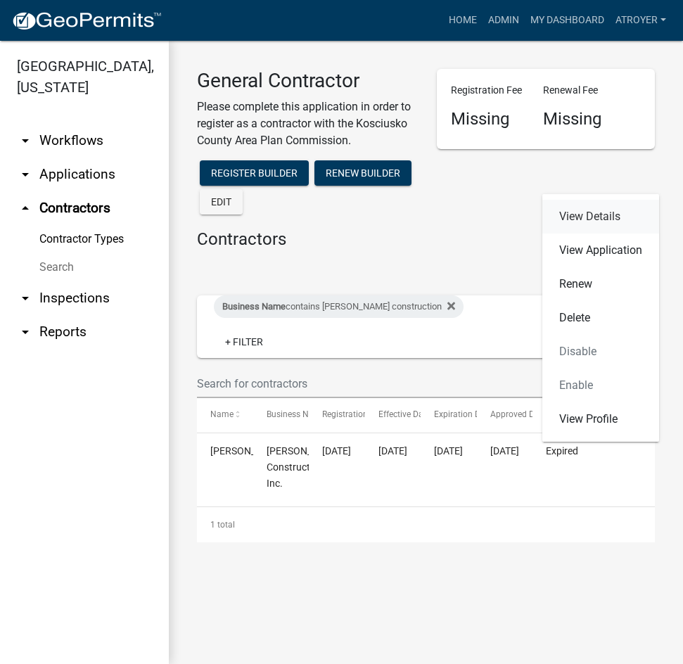
click at [588, 217] on link "View Details" at bounding box center [601, 217] width 117 height 34
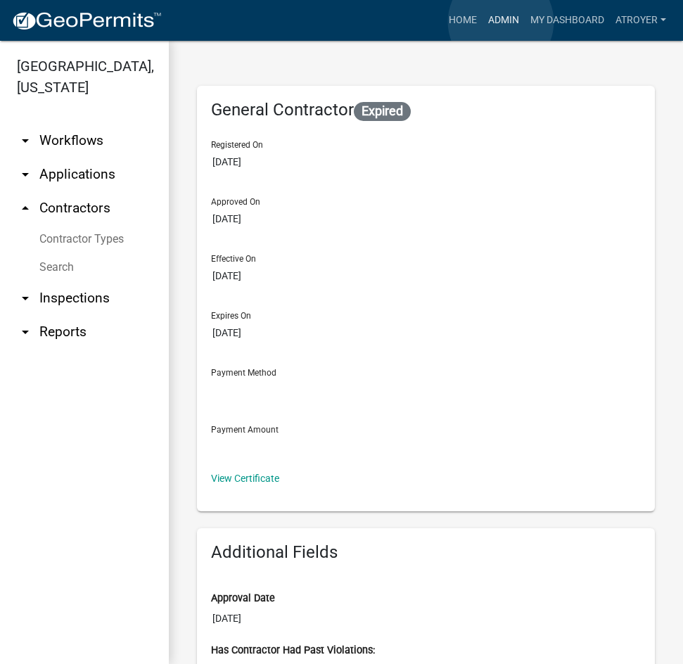
click at [502, 24] on link "Admin" at bounding box center [504, 20] width 42 height 27
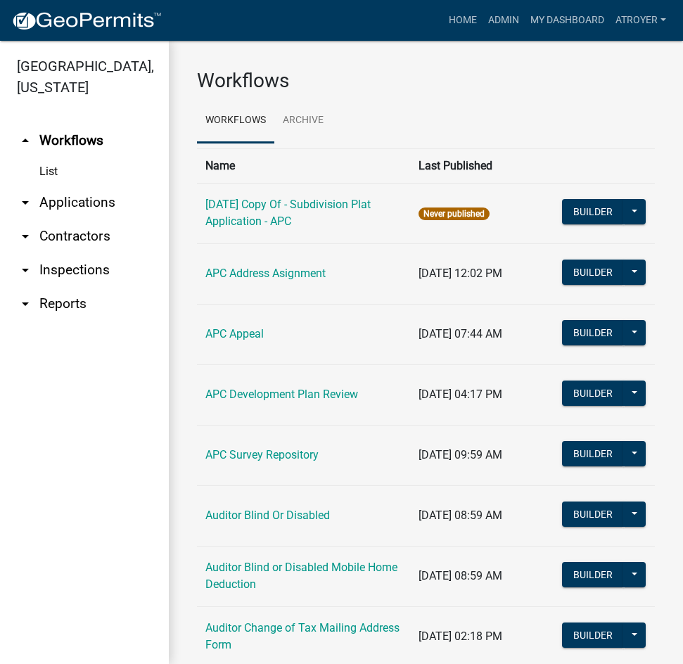
click at [82, 234] on link "arrow_drop_down Contractors" at bounding box center [84, 237] width 169 height 34
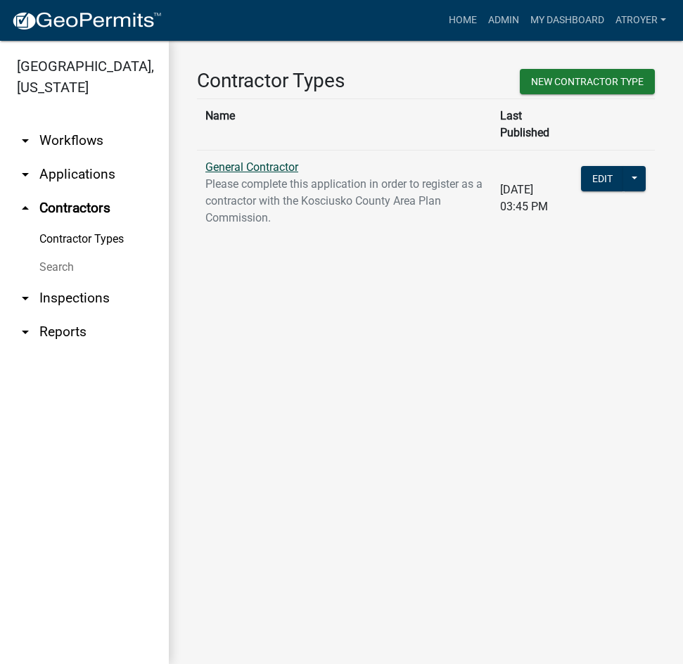
click at [271, 160] on link "General Contractor" at bounding box center [252, 166] width 93 height 13
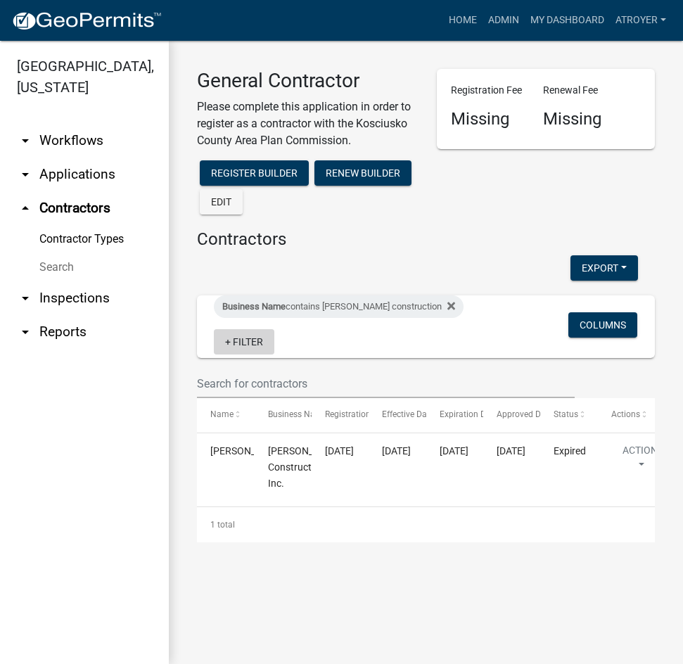
click at [243, 338] on link "+ Filter" at bounding box center [244, 341] width 61 height 25
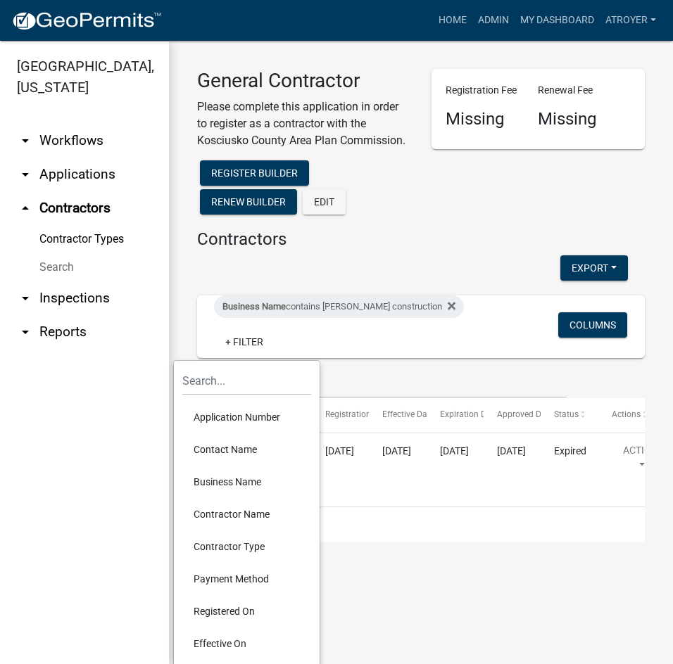
click at [231, 508] on li "Contractor Name" at bounding box center [246, 514] width 129 height 32
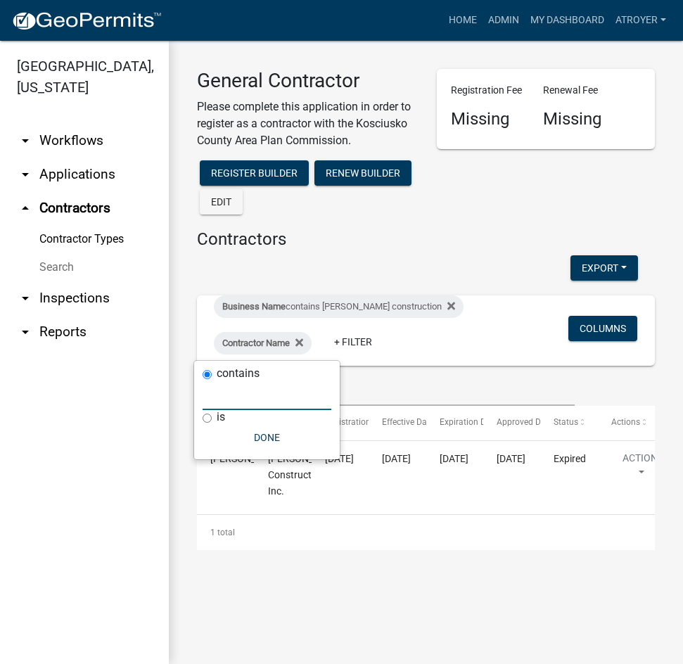
click at [252, 396] on input "text" at bounding box center [267, 395] width 129 height 29
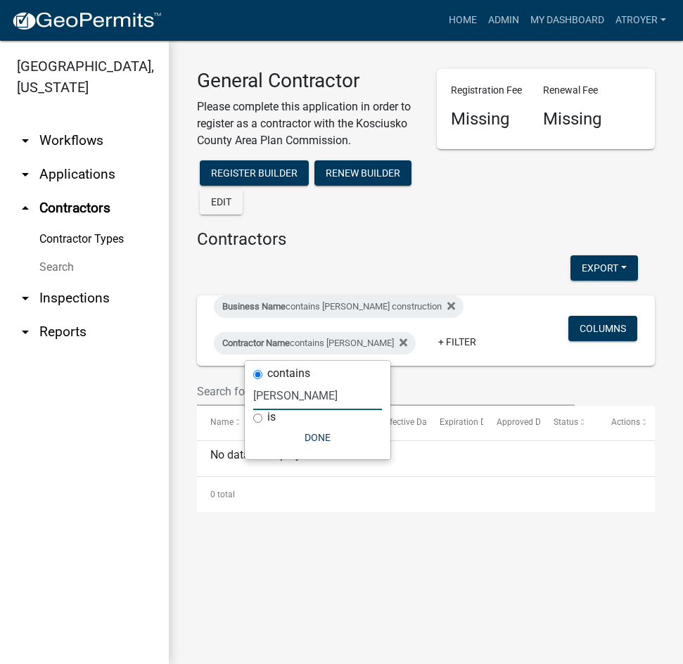
type input "[PERSON_NAME]"
click at [314, 439] on button "Done" at bounding box center [317, 437] width 129 height 25
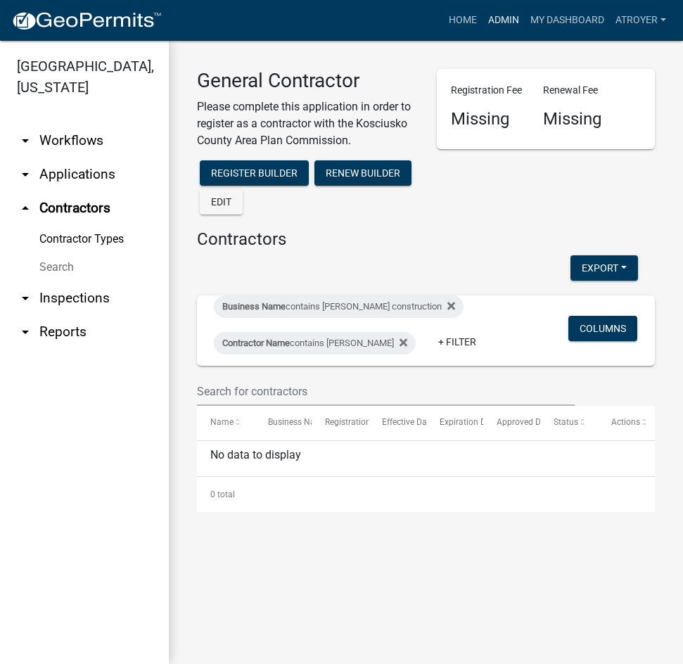
click at [493, 20] on link "Admin" at bounding box center [504, 20] width 42 height 27
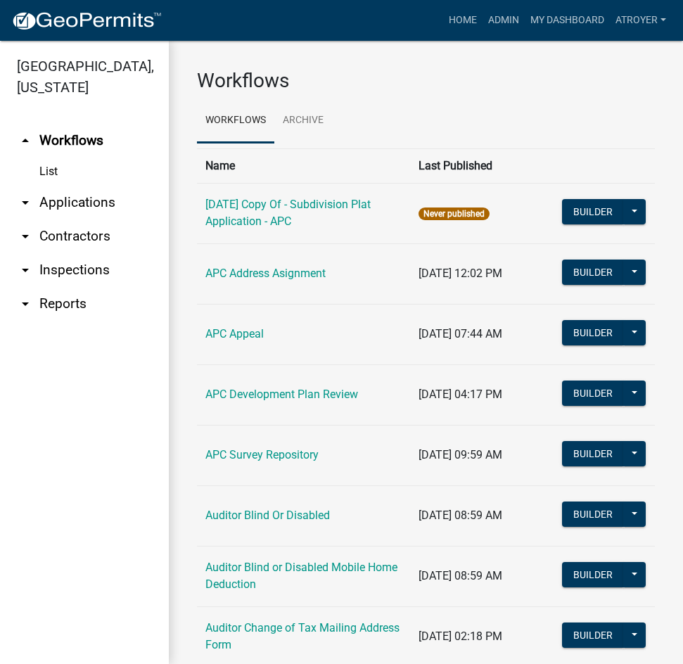
click at [96, 205] on link "arrow_drop_down Applications" at bounding box center [84, 203] width 169 height 34
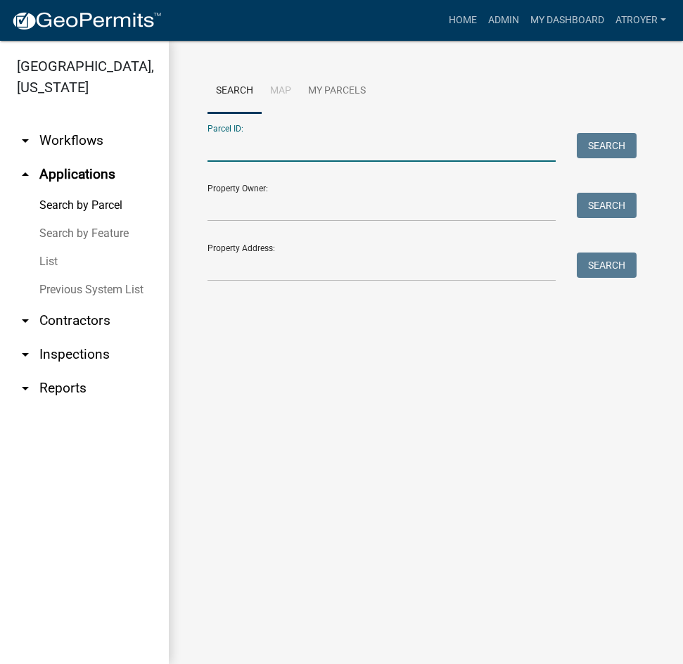
click at [315, 149] on input "Parcel ID:" at bounding box center [382, 147] width 348 height 29
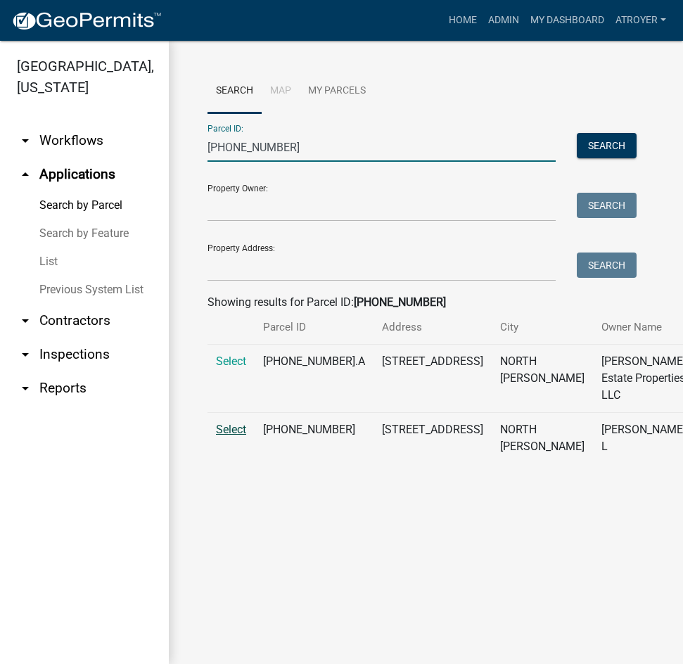
type input "[PHONE_NUMBER]"
click at [231, 436] on span "Select" at bounding box center [231, 429] width 30 height 13
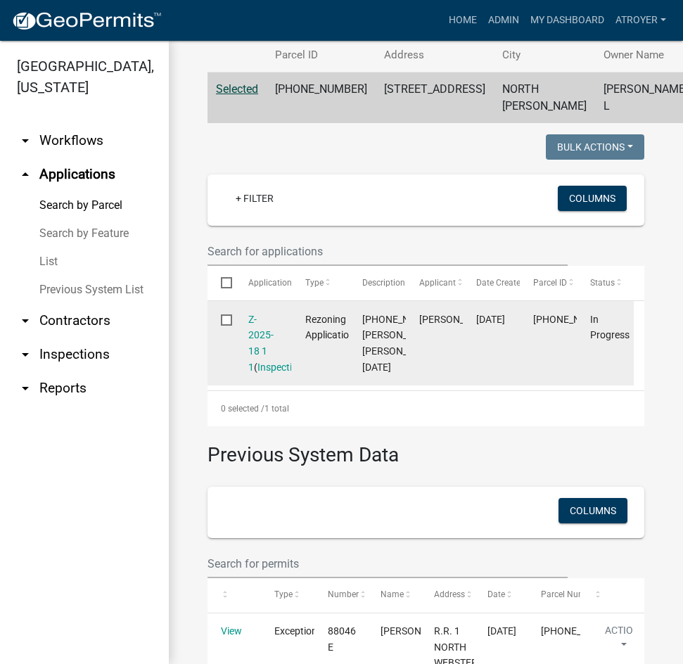
scroll to position [282, 0]
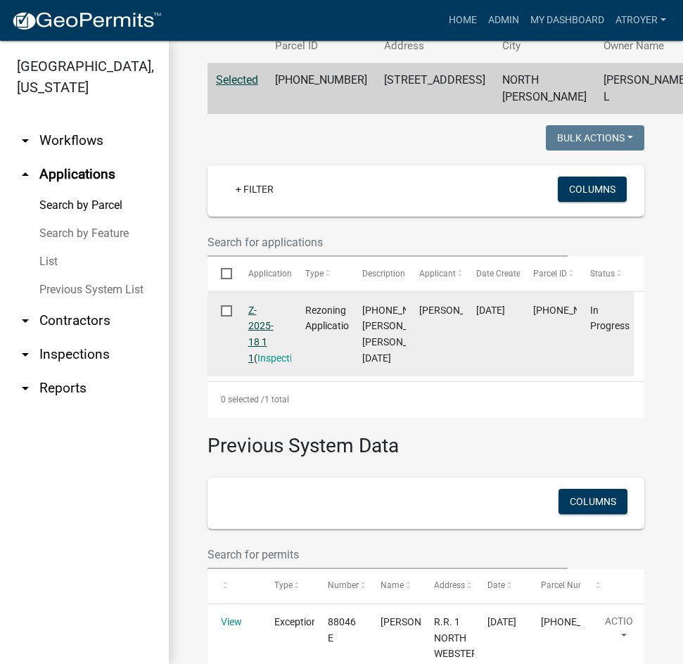
click at [255, 363] on link "Z-2025-18 1 1" at bounding box center [260, 334] width 25 height 59
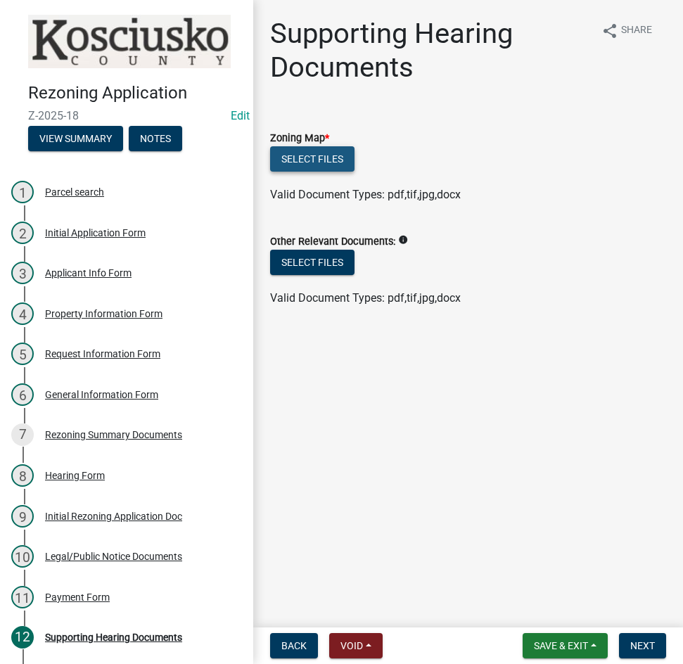
click at [310, 153] on button "Select files" at bounding box center [312, 158] width 84 height 25
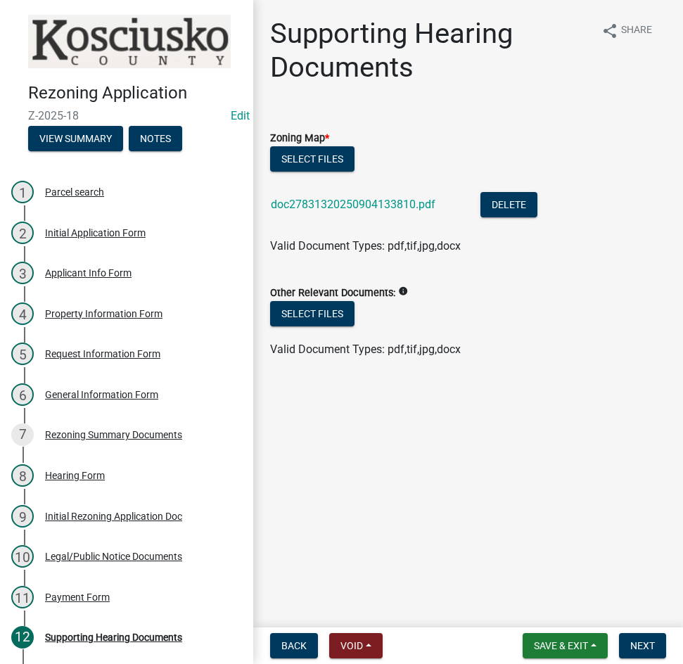
click at [375, 194] on div "doc27831320250904133810.pdf" at bounding box center [364, 206] width 187 height 29
click at [384, 203] on link "doc27831320250904133810.pdf" at bounding box center [353, 204] width 165 height 13
click at [645, 647] on span "Next" at bounding box center [643, 645] width 25 height 11
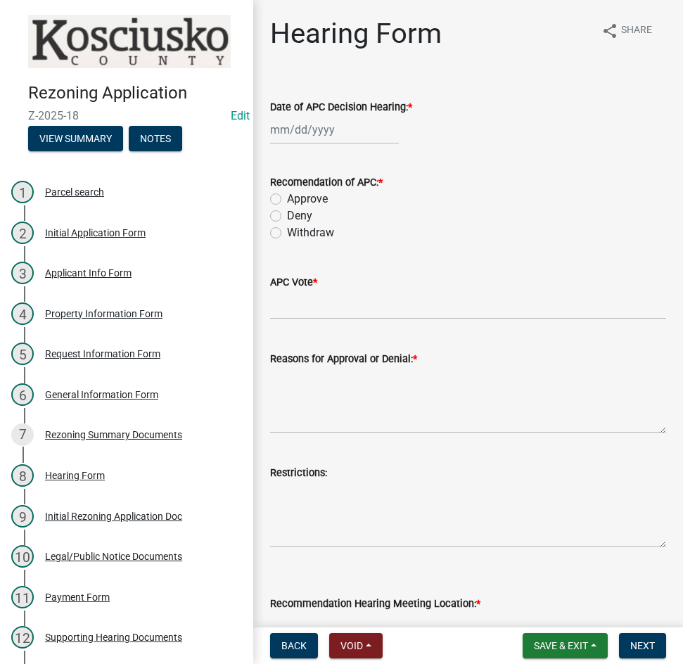
select select "9"
select select "2025"
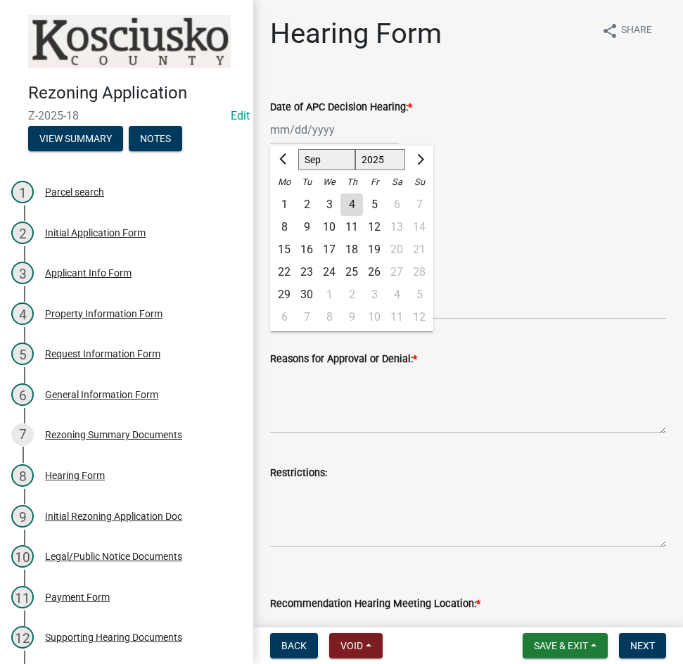
click at [354, 134] on div "[PERSON_NAME] Feb Mar Apr [PERSON_NAME][DATE] Oct Nov [DATE] 1526 1527 1528 152…" at bounding box center [334, 129] width 129 height 29
click at [348, 206] on div "4" at bounding box center [352, 205] width 23 height 23
type input "[DATE]"
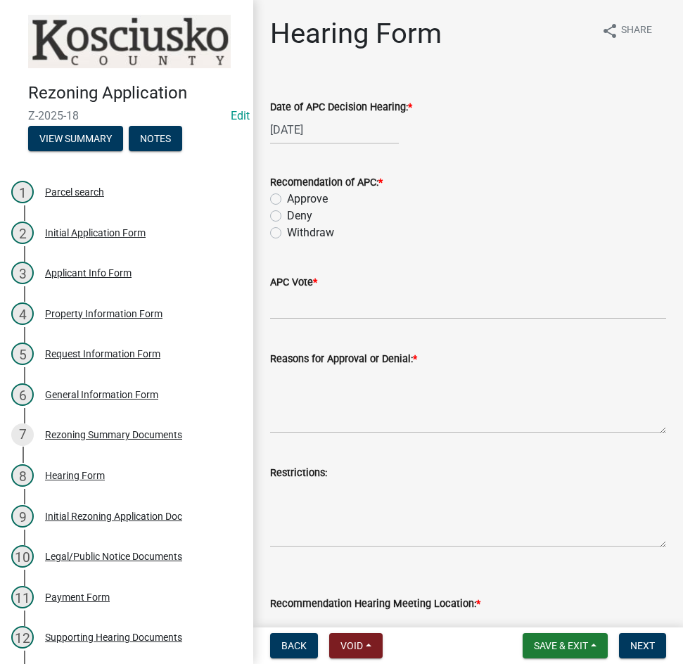
click at [287, 200] on label "Approve" at bounding box center [307, 199] width 41 height 17
click at [287, 200] on input "Approve" at bounding box center [291, 195] width 9 height 9
radio input "true"
drag, startPoint x: 302, startPoint y: 307, endPoint x: 302, endPoint y: 298, distance: 8.4
click at [302, 307] on input "APC Vote *" at bounding box center [468, 305] width 396 height 29
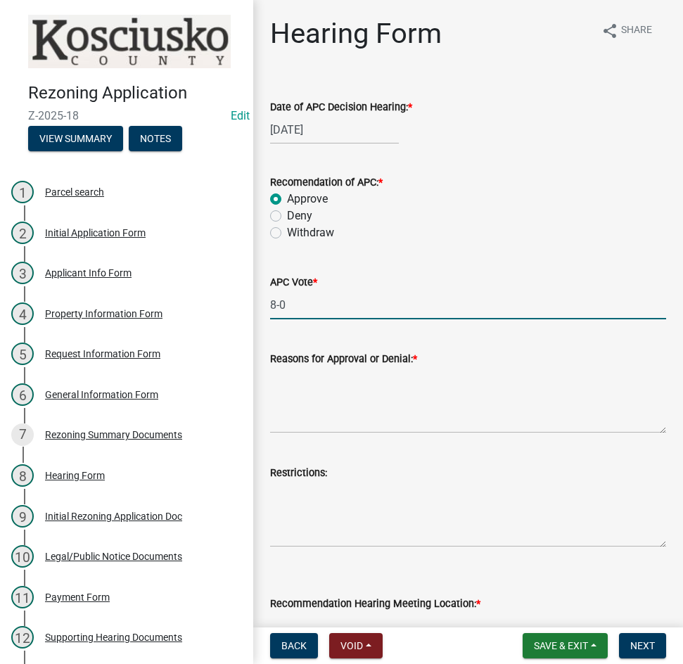
type input "8-0"
click at [329, 388] on textarea "Reasons for Approval or Denial: *" at bounding box center [468, 400] width 396 height 66
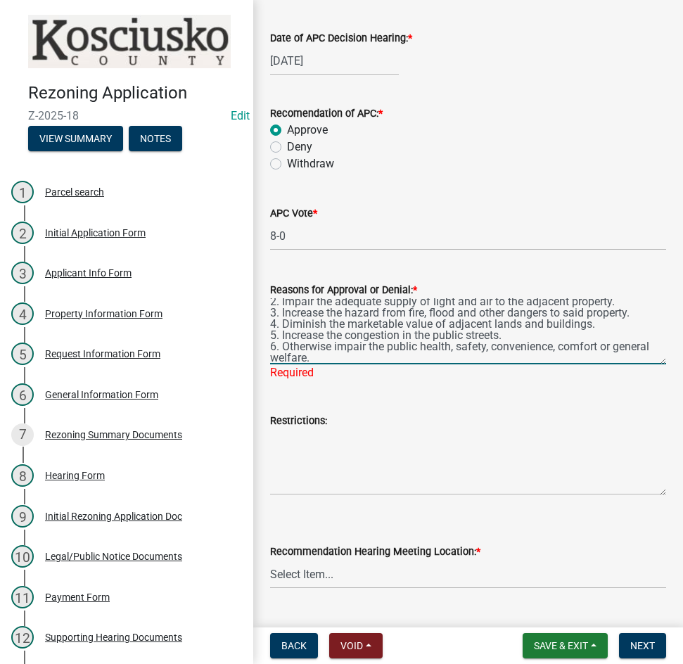
scroll to position [422, 0]
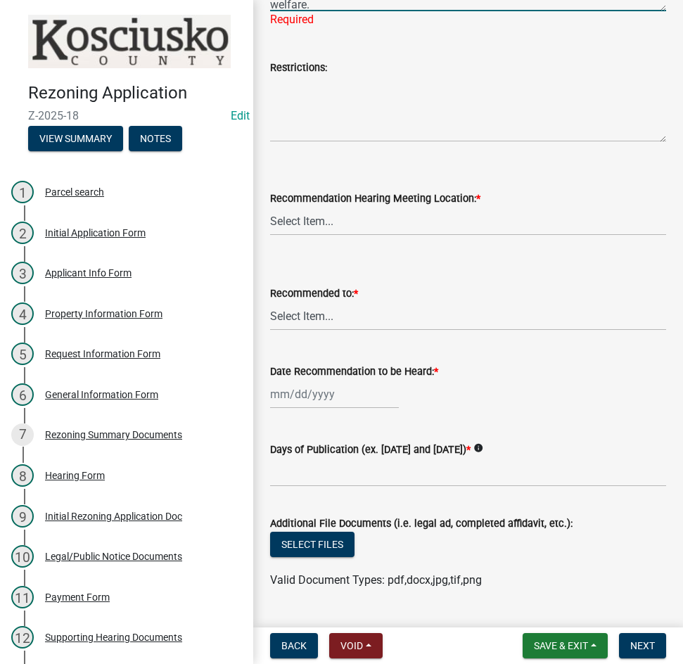
type textarea "1. Alter the land use characteristics of the district. 2. Impair the adequate s…"
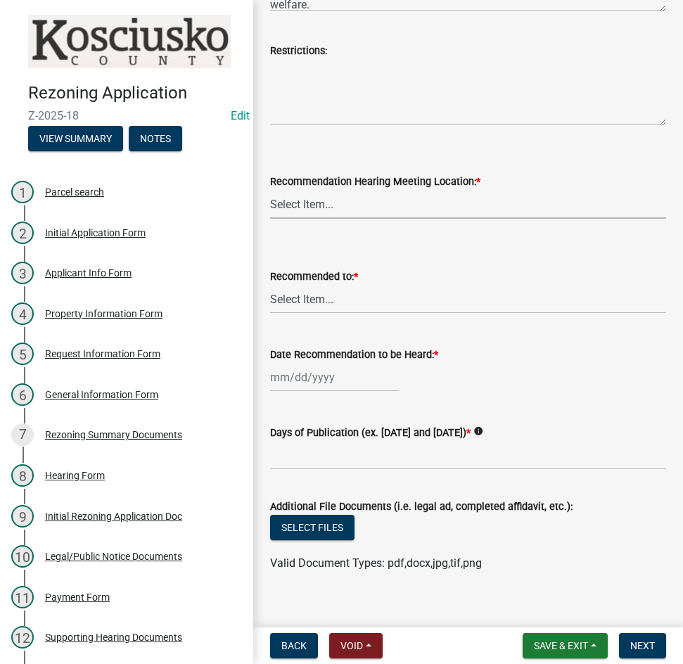
click at [348, 220] on wm-data-entity-input "Recommendation Hearing Meeting Location: * Select Item... Commissioners Meeting…" at bounding box center [468, 184] width 396 height 95
click at [270, 190] on select "Select Item... Commissioners Meeting Room [GEOGRAPHIC_DATA] [GEOGRAPHIC_DATA][P…" at bounding box center [468, 204] width 396 height 29
select select "86e6d242-3ac7-42c3-ad00-7058a3efadcc"
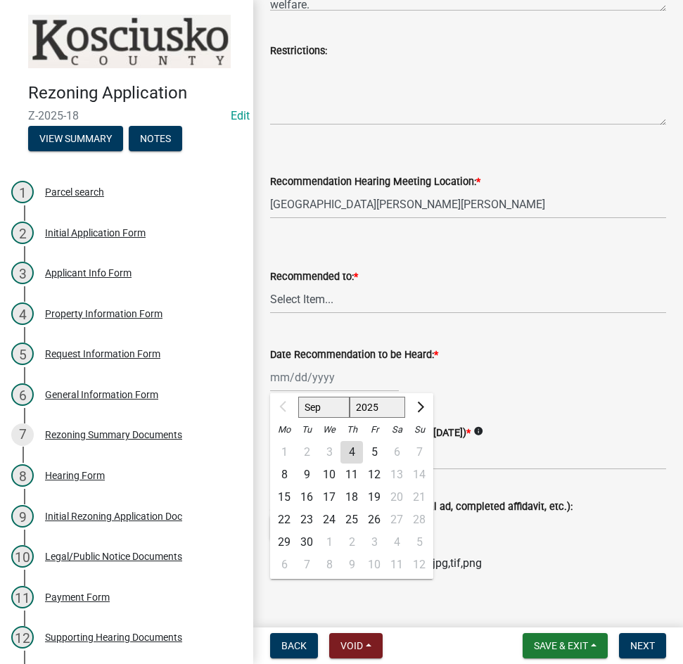
click at [344, 386] on div "Sep Oct Nov [DATE] 2026 2027 2028 2029 2030 2031 2032 2033 2034 2035 2036 2037 …" at bounding box center [334, 377] width 129 height 29
click at [308, 495] on div "16" at bounding box center [307, 497] width 23 height 23
type input "[DATE]"
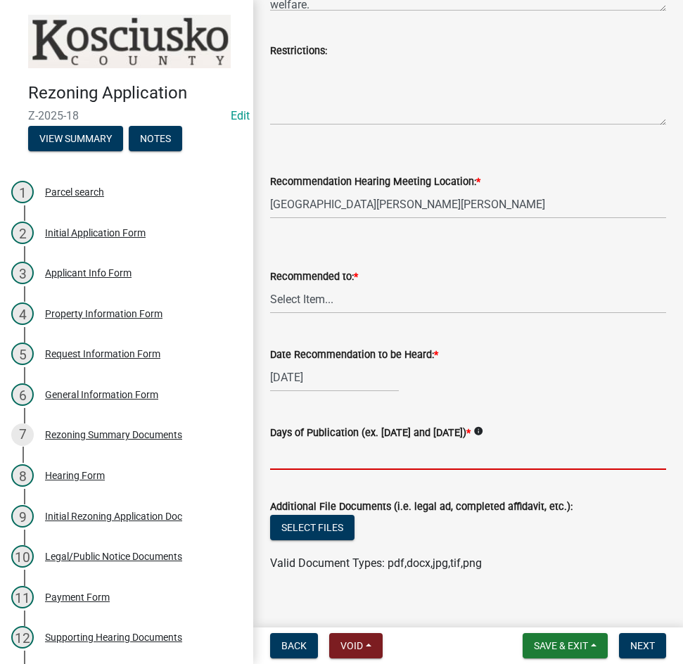
click at [360, 464] on input "Days of Publication (ex. [DATE] and [DATE]) *" at bounding box center [468, 455] width 396 height 29
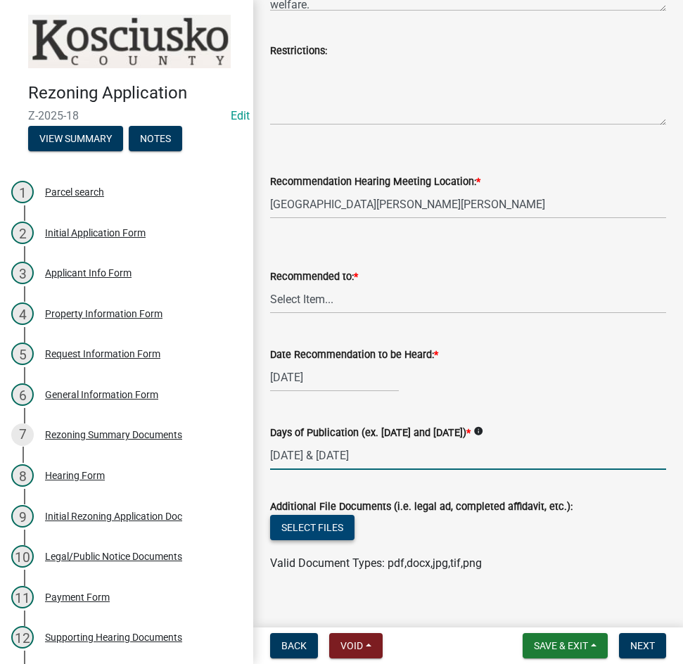
type input "[DATE] & [DATE]"
click at [298, 533] on button "Select files" at bounding box center [312, 527] width 84 height 25
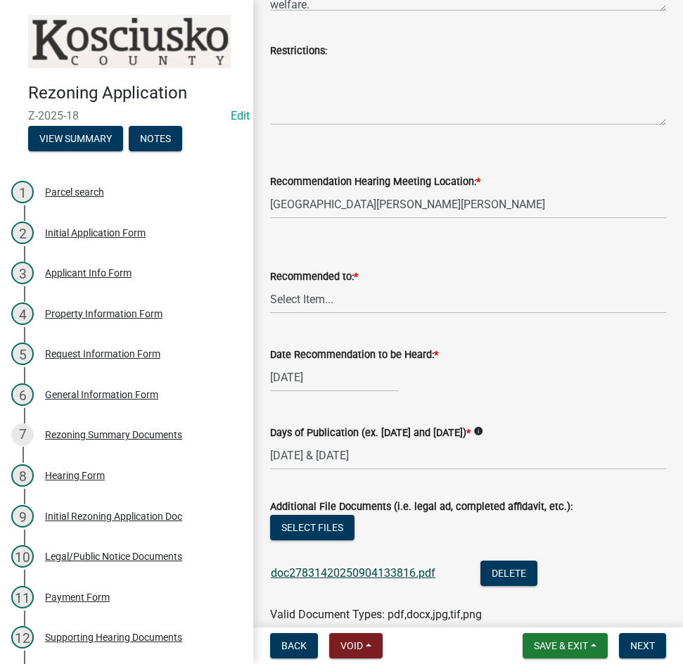
click at [381, 570] on link "doc27831420250904133816.pdf" at bounding box center [353, 573] width 165 height 13
click at [303, 530] on button "Select files" at bounding box center [312, 527] width 84 height 25
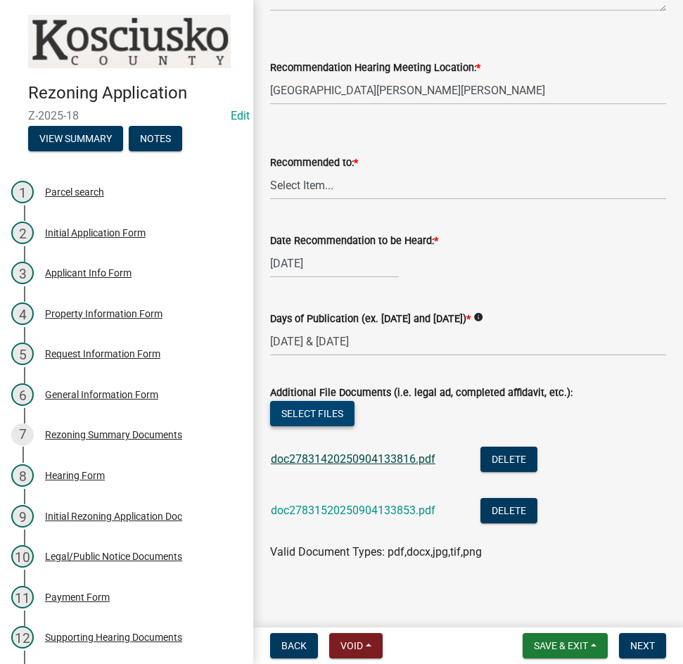
scroll to position [543, 0]
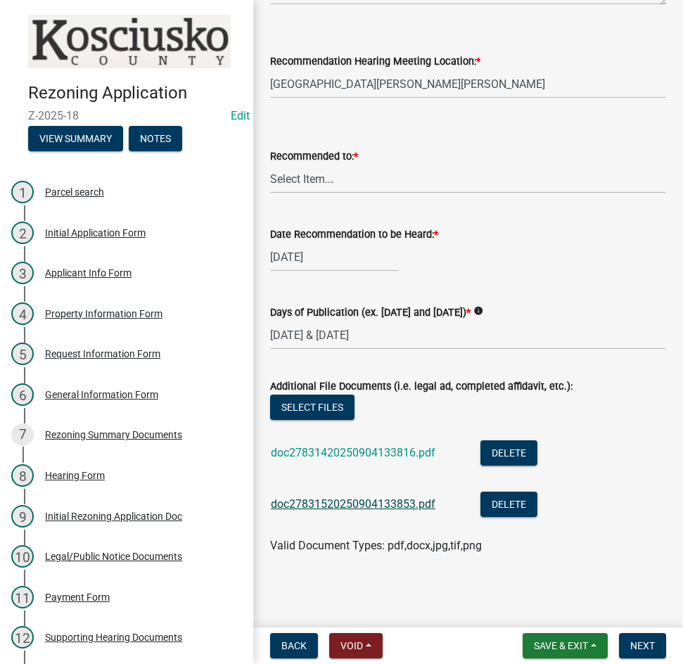
click at [342, 501] on link "doc27831520250904133853.pdf" at bounding box center [353, 504] width 165 height 13
click at [319, 407] on button "Select files" at bounding box center [312, 407] width 84 height 25
click at [641, 651] on span "Next" at bounding box center [643, 645] width 25 height 11
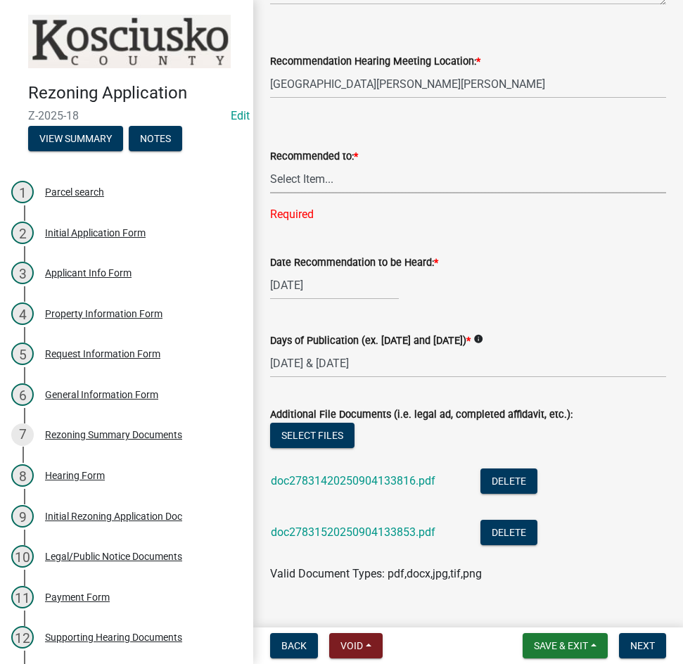
click at [340, 183] on select "Select Item... County Commissioners Town Council of Syracuse Town Board of Nort…" at bounding box center [468, 179] width 396 height 29
click at [270, 165] on select "Select Item... County Commissioners Town Council of Syracuse Town Board of Nort…" at bounding box center [468, 179] width 396 height 29
select select "6df656ad-d866-4df4-a905-cb6644564426"
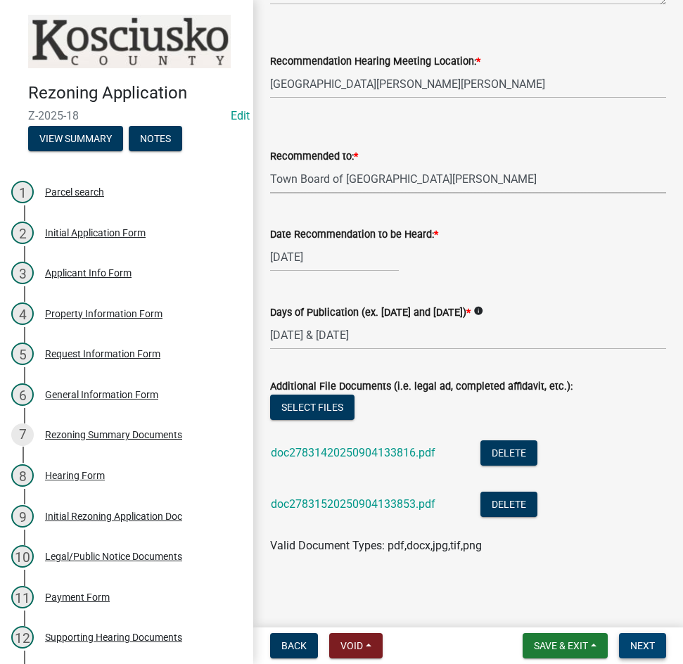
click at [639, 644] on span "Next" at bounding box center [643, 645] width 25 height 11
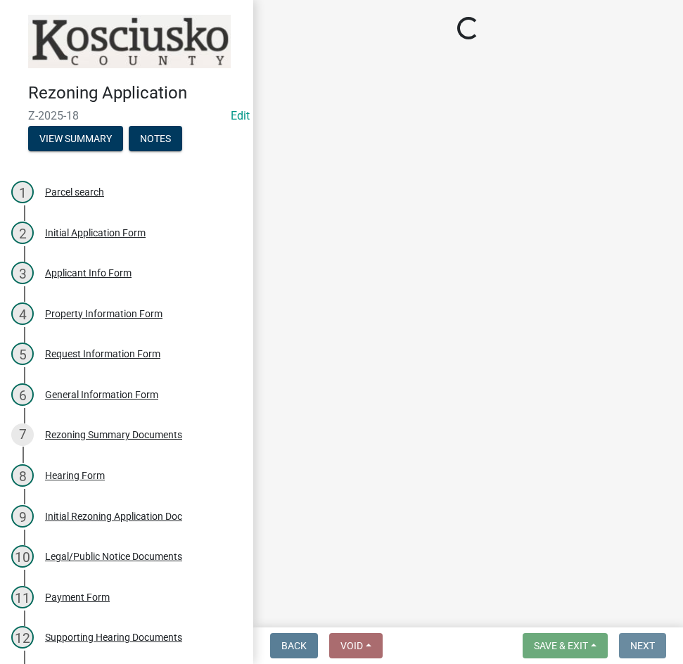
scroll to position [0, 0]
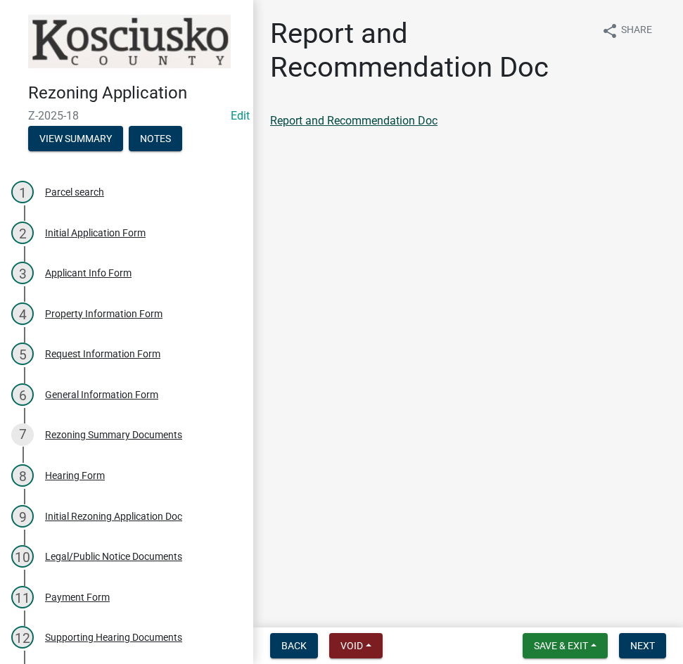
click at [356, 116] on link "Report and Recommendation Doc" at bounding box center [354, 120] width 168 height 13
drag, startPoint x: 650, startPoint y: 643, endPoint x: 624, endPoint y: 612, distance: 41.0
click at [648, 642] on span "Next" at bounding box center [643, 645] width 25 height 11
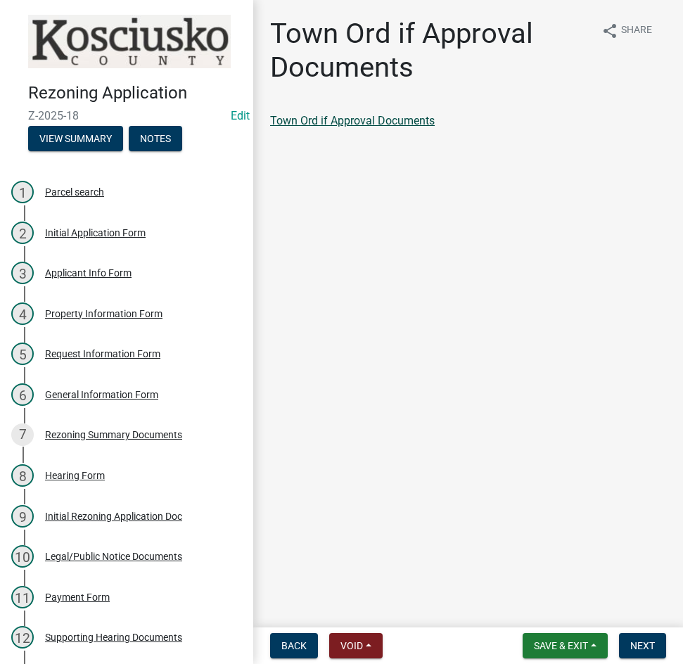
click at [303, 121] on link "Town Ord if Approval Documents" at bounding box center [352, 120] width 165 height 13
click at [375, 120] on link "Town Ord if Approval Documents" at bounding box center [352, 120] width 165 height 13
click at [633, 650] on span "Next" at bounding box center [643, 645] width 25 height 11
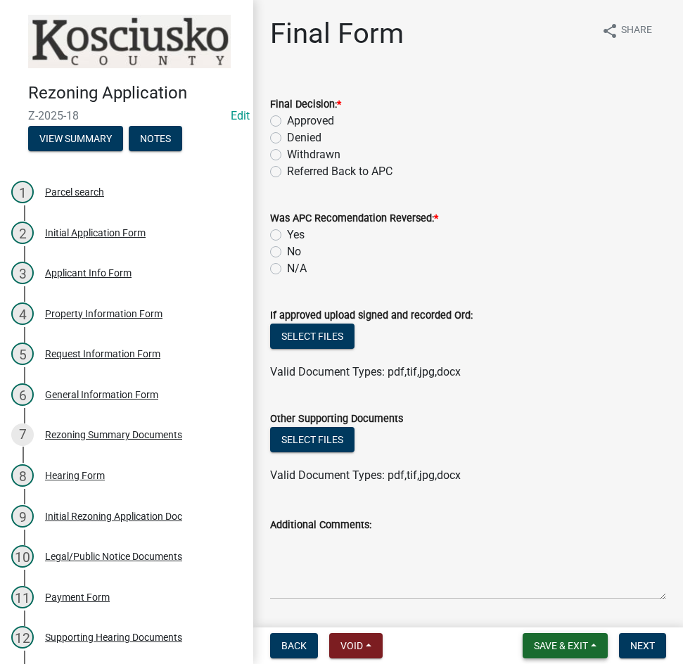
click at [567, 645] on span "Save & Exit" at bounding box center [561, 645] width 54 height 11
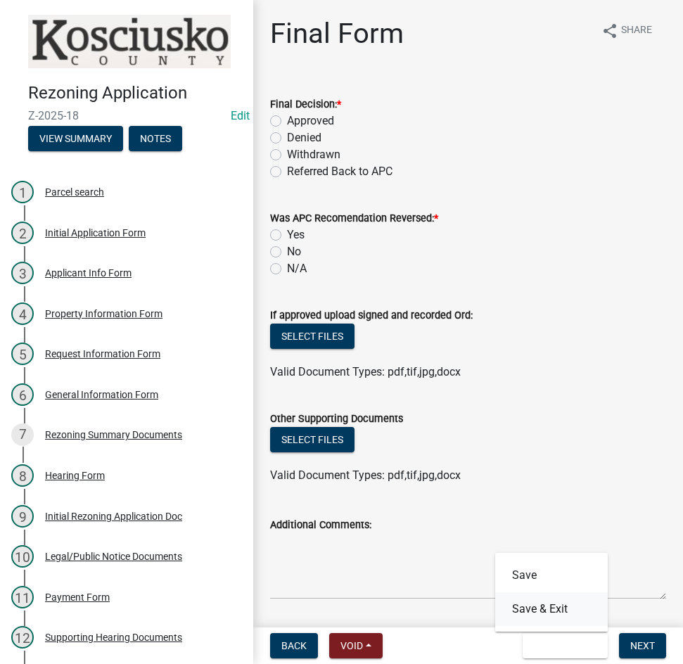
click at [555, 604] on button "Save & Exit" at bounding box center [551, 610] width 113 height 34
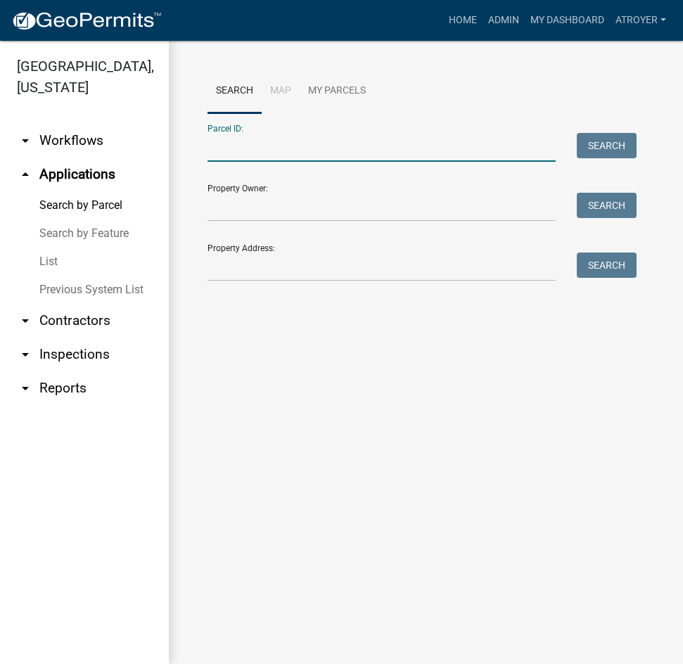
click at [244, 141] on input "Parcel ID:" at bounding box center [382, 147] width 348 height 29
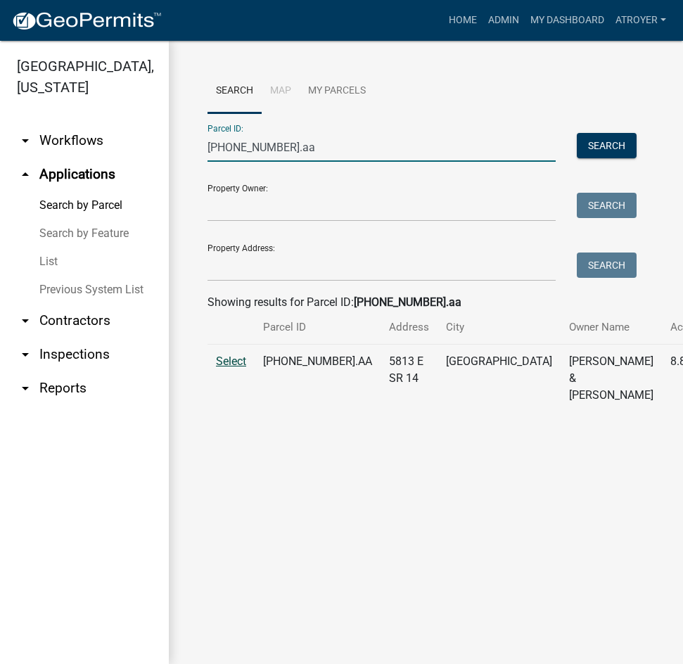
type input "[PHONE_NUMBER].aa"
click at [236, 368] on span "Select" at bounding box center [231, 361] width 30 height 13
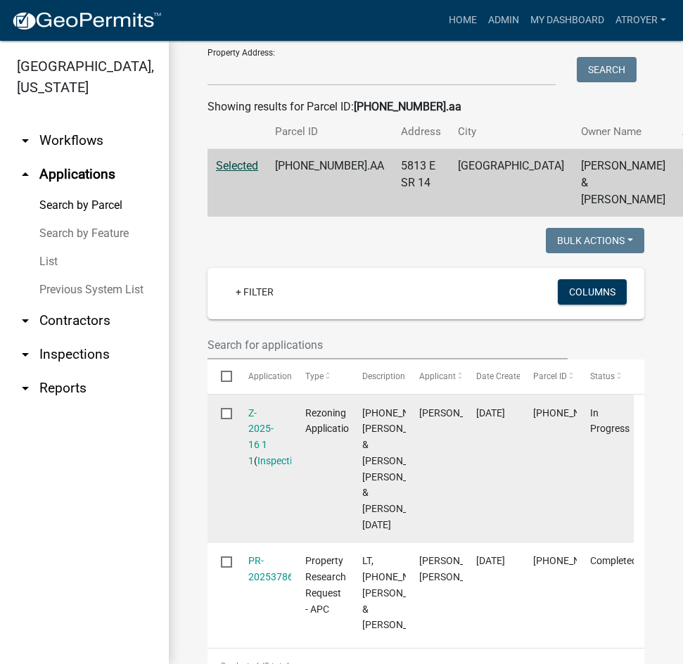
scroll to position [211, 0]
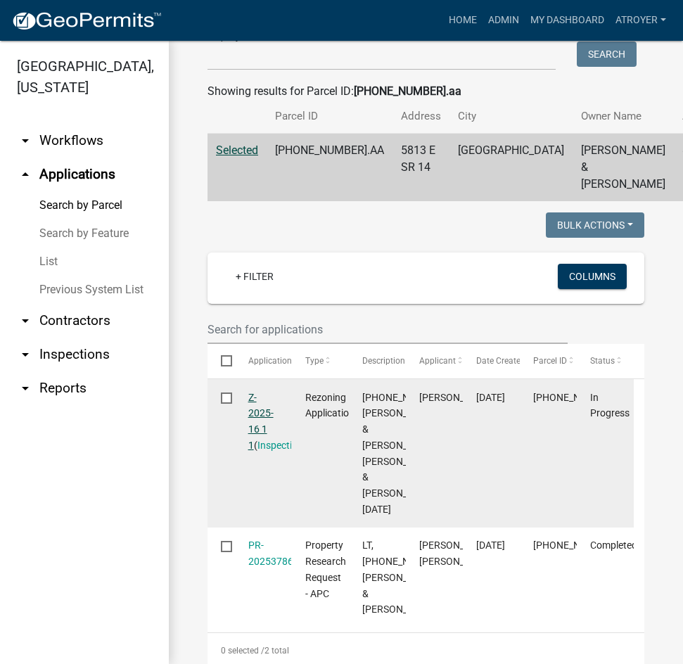
click at [253, 429] on link "Z-2025-16 1 1" at bounding box center [260, 421] width 25 height 59
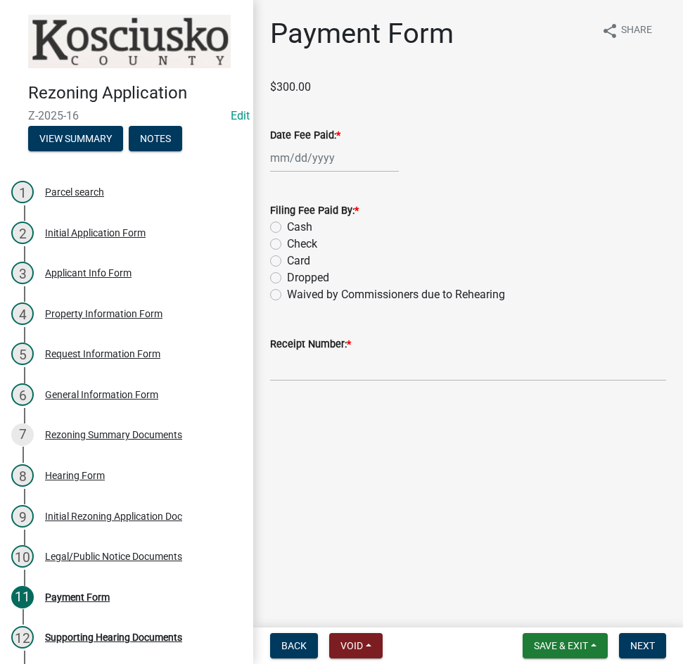
click at [334, 165] on div at bounding box center [334, 158] width 129 height 29
select select "9"
select select "2025"
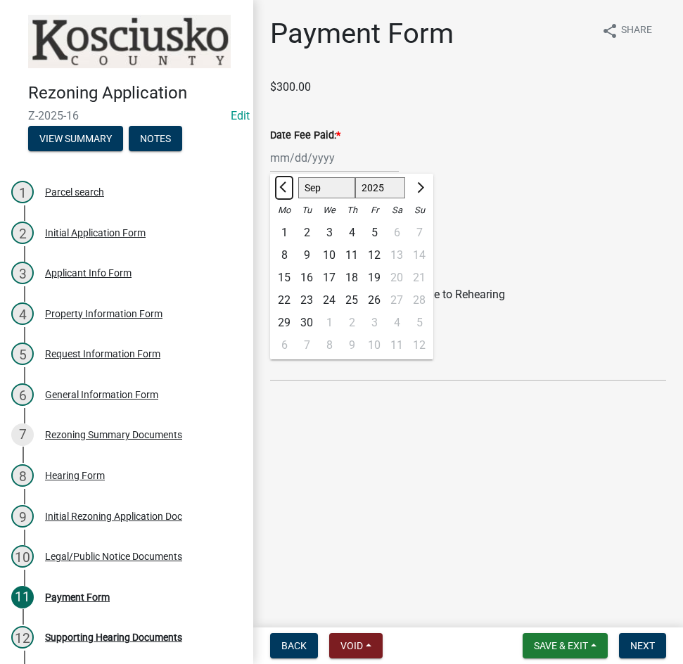
click at [284, 185] on span "Previous month" at bounding box center [284, 187] width 11 height 11
select select "8"
click at [311, 277] on div "12" at bounding box center [307, 278] width 23 height 23
type input "[DATE]"
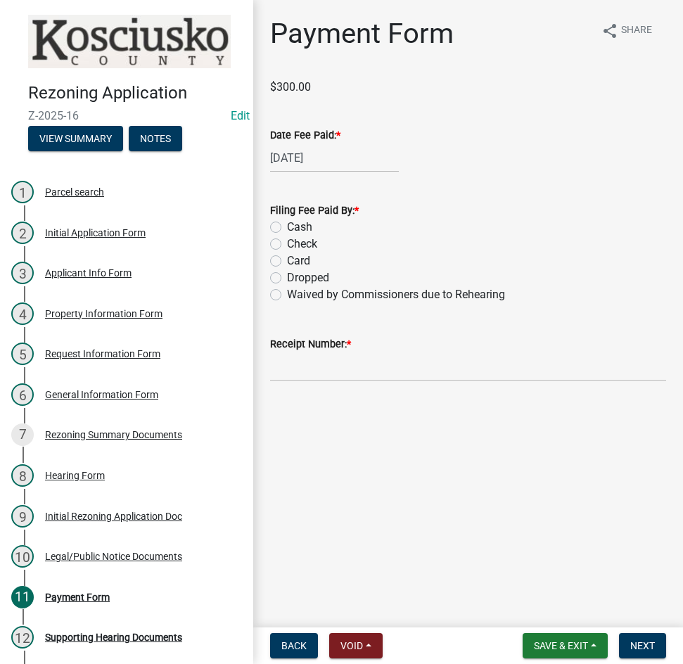
click at [287, 242] on label "Check" at bounding box center [302, 244] width 30 height 17
click at [287, 242] on input "Check" at bounding box center [291, 240] width 9 height 9
radio input "true"
click at [392, 366] on input "Receipt Number: *" at bounding box center [468, 367] width 396 height 29
type input "023461"
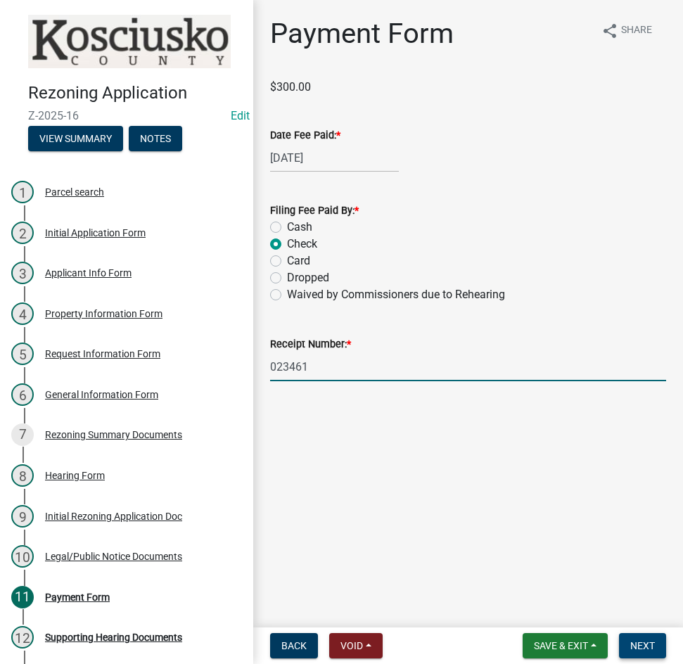
click at [634, 640] on span "Next" at bounding box center [643, 645] width 25 height 11
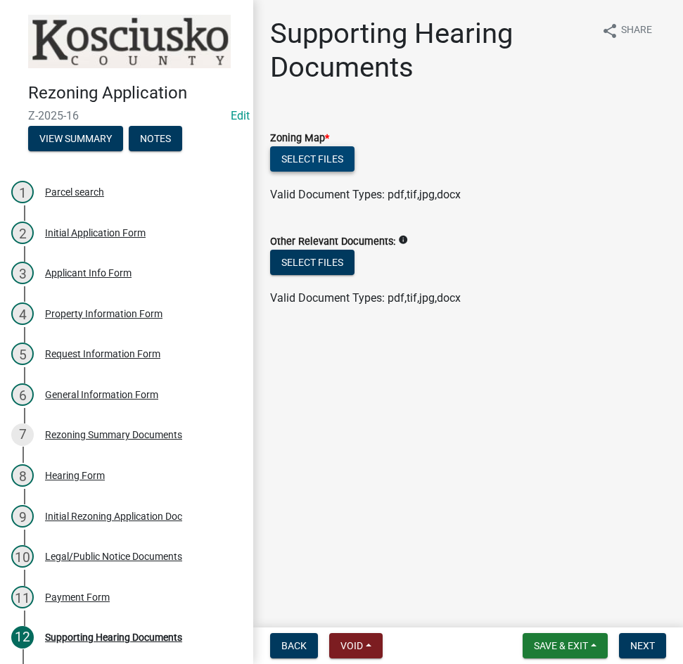
click at [314, 160] on button "Select files" at bounding box center [312, 158] width 84 height 25
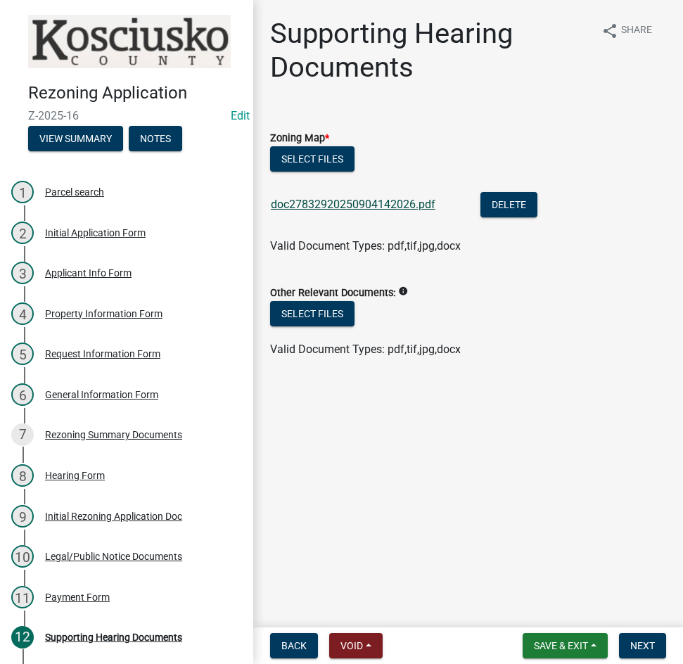
click at [324, 198] on link "doc27832920250904142026.pdf" at bounding box center [353, 204] width 165 height 13
drag, startPoint x: 644, startPoint y: 647, endPoint x: 638, endPoint y: 640, distance: 9.0
click at [643, 647] on span "Next" at bounding box center [643, 645] width 25 height 11
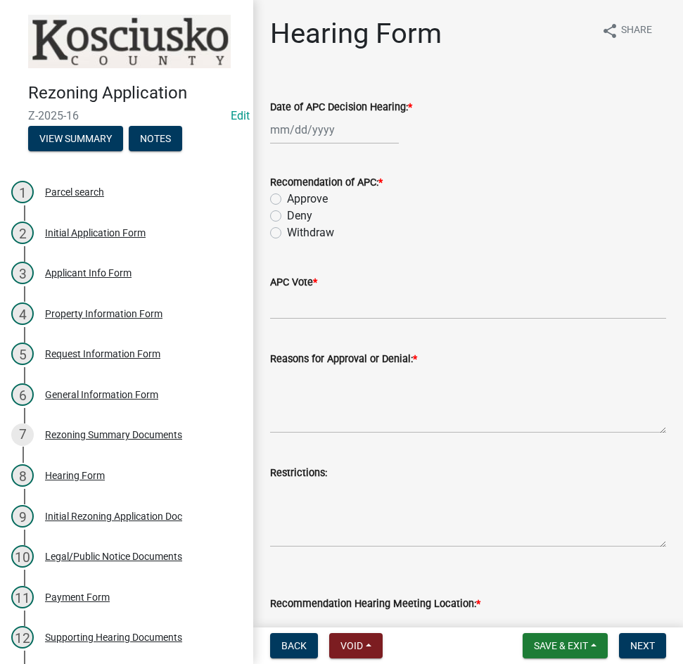
click at [368, 127] on div at bounding box center [334, 129] width 129 height 29
select select "9"
select select "2025"
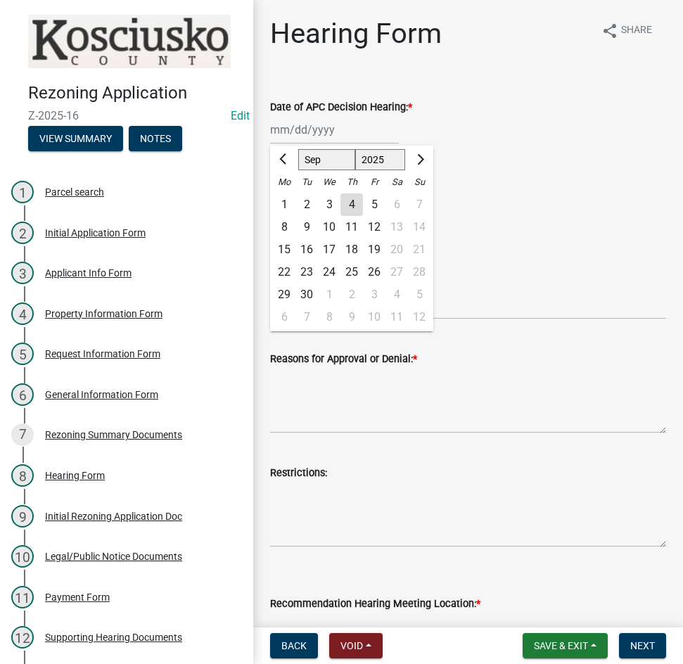
click at [350, 206] on div "4" at bounding box center [352, 205] width 23 height 23
type input "[DATE]"
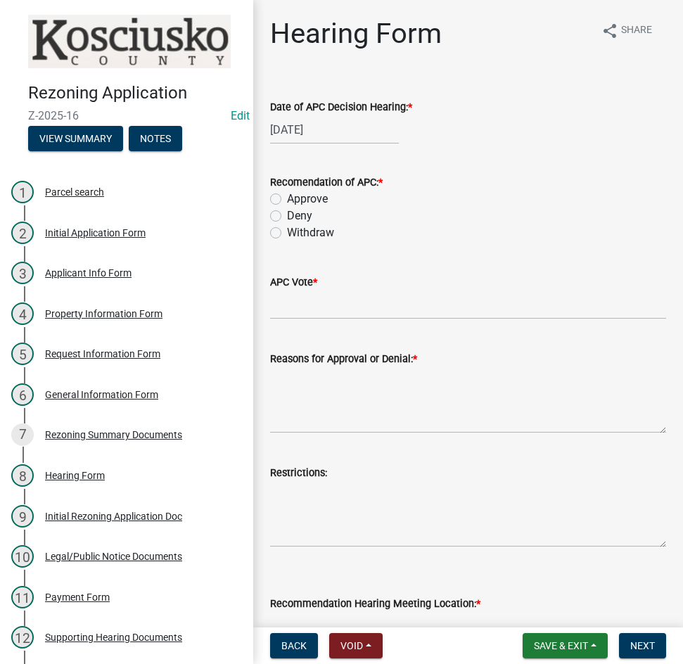
click at [287, 201] on label "Approve" at bounding box center [307, 199] width 41 height 17
click at [287, 200] on input "Approve" at bounding box center [291, 195] width 9 height 9
radio input "true"
click at [315, 307] on input "APC Vote *" at bounding box center [468, 305] width 396 height 29
type input "8-0"
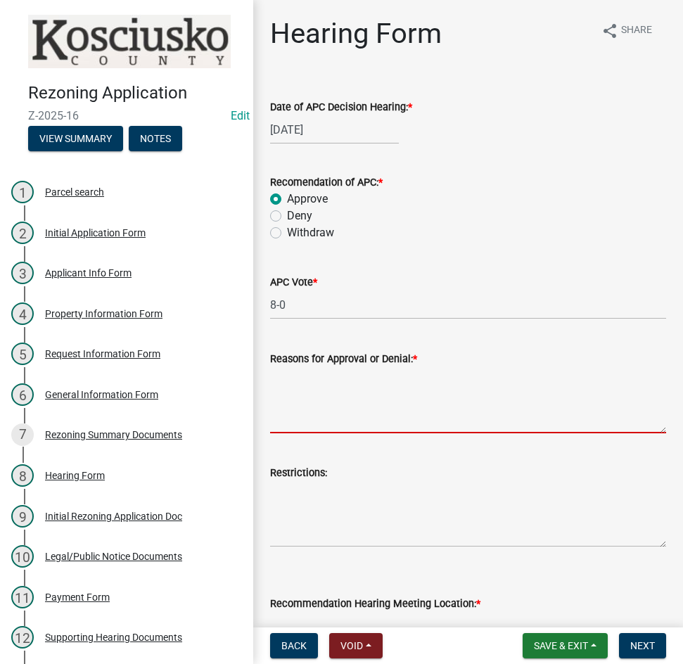
click at [331, 400] on textarea "Reasons for Approval or Denial: *" at bounding box center [468, 400] width 396 height 66
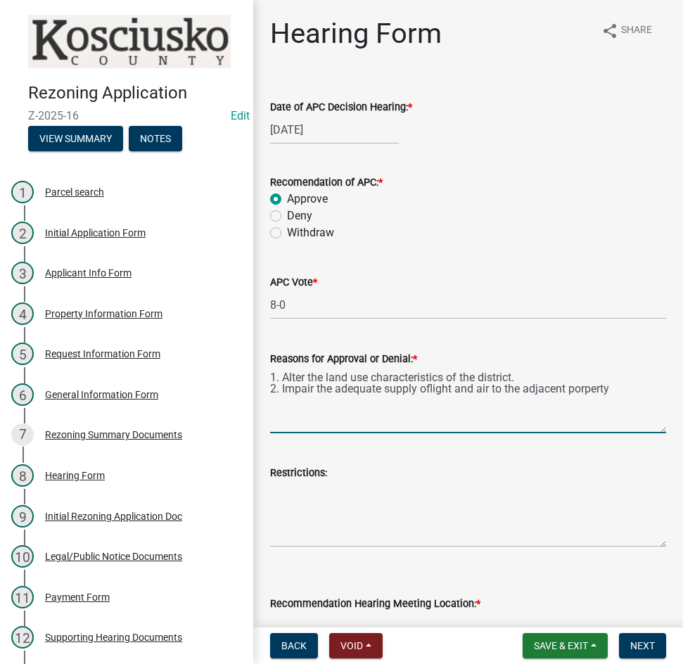
click at [431, 388] on textarea "1. Alter the land use characteristics of the district. 2. Impair the adequate s…" at bounding box center [468, 400] width 396 height 66
click at [579, 388] on textarea "1. Alter the land use characteristics of the district. 2. Impair the adequate s…" at bounding box center [468, 400] width 396 height 66
click at [592, 389] on textarea "1. Alter the land use characteristics of the district. 2. Impair the adequate s…" at bounding box center [468, 400] width 396 height 66
click at [633, 392] on textarea "1. Alter the land use characteristics of the district. 2. Impair the adequate s…" at bounding box center [468, 400] width 396 height 66
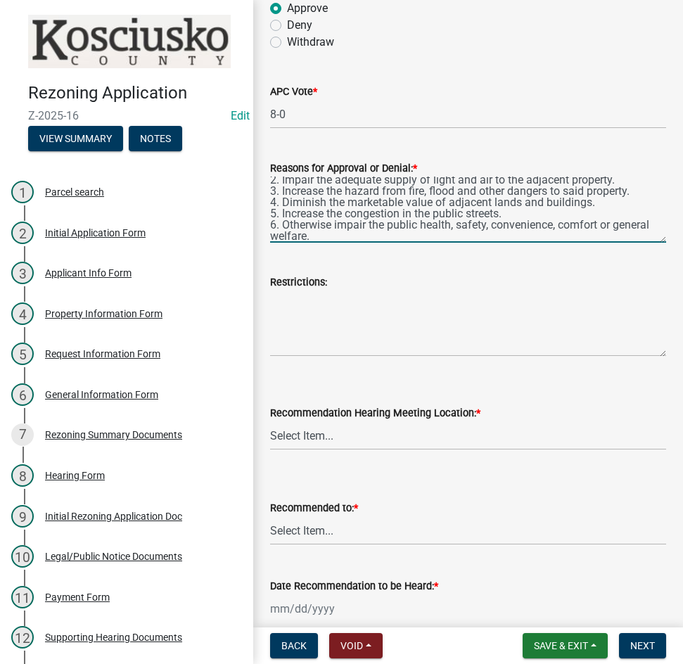
scroll to position [282, 0]
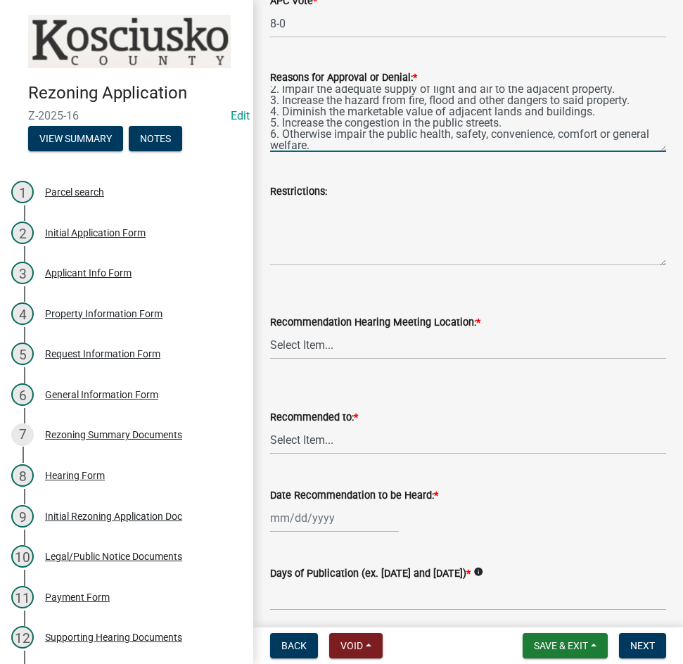
type textarea "1. Alter the land use characteristics of the district. 2. Impair the adequate s…"
click at [364, 351] on select "Select Item... Commissioners Meeting Room [GEOGRAPHIC_DATA] [GEOGRAPHIC_DATA][P…" at bounding box center [468, 345] width 396 height 29
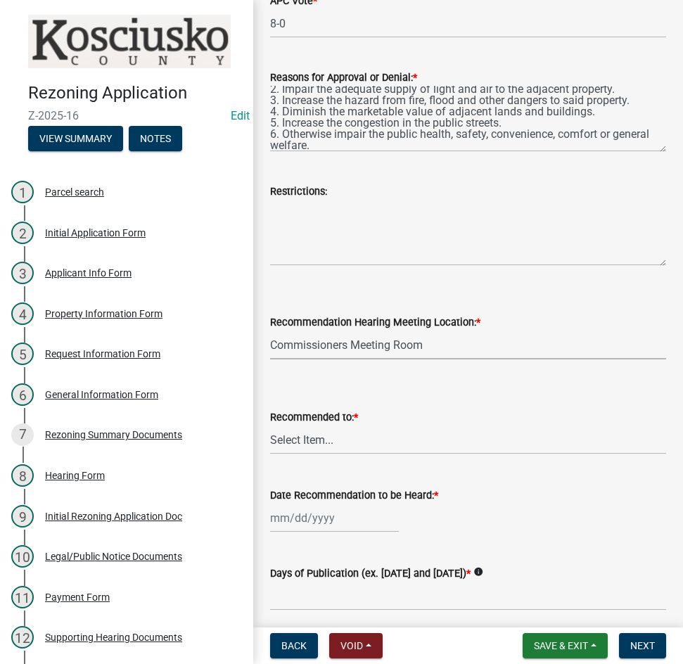
click at [270, 331] on select "Select Item... Commissioners Meeting Room [GEOGRAPHIC_DATA] [GEOGRAPHIC_DATA][P…" at bounding box center [468, 345] width 396 height 29
select select "eac89a66-7e6b-4453-9e04-00081c8f0731"
click at [358, 443] on select "Select Item... County Commissioners Town Council of Syracuse Town Board of Nort…" at bounding box center [468, 440] width 396 height 29
click at [270, 426] on select "Select Item... County Commissioners Town Council of Syracuse Town Board of Nort…" at bounding box center [468, 440] width 396 height 29
select select "9d1acef5-ea75-4c12-b93b-4cc15c15ea79"
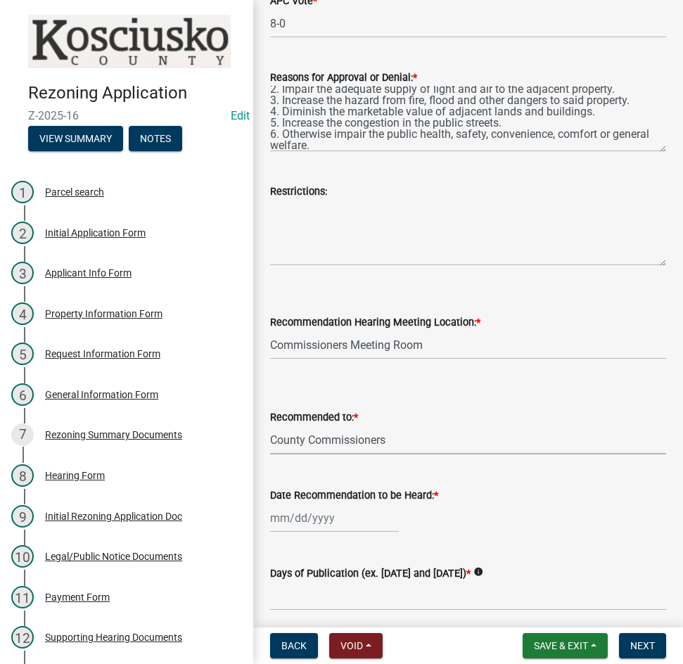
click at [369, 523] on div at bounding box center [334, 518] width 129 height 29
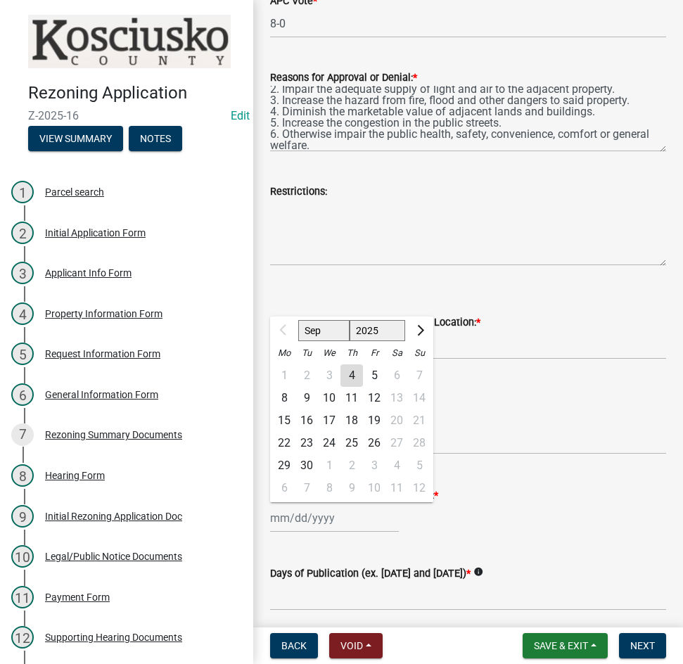
click at [308, 443] on div "23" at bounding box center [307, 443] width 23 height 23
type input "[DATE]"
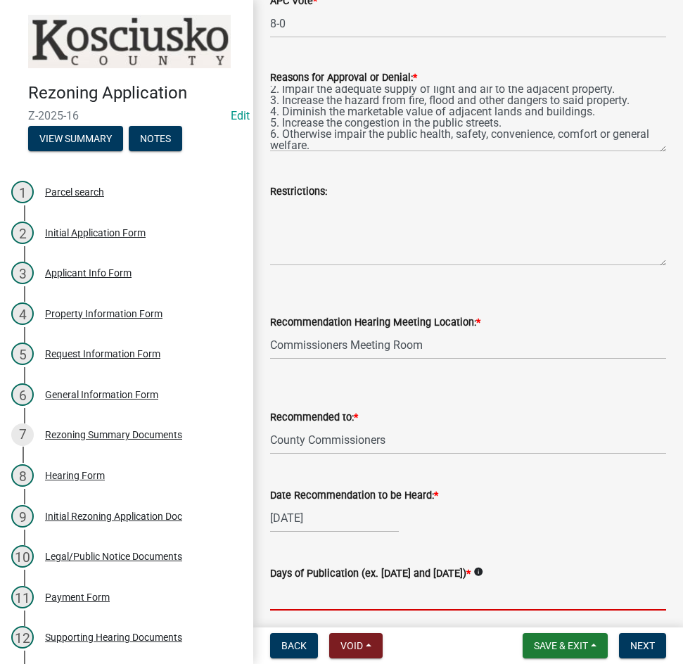
click at [448, 594] on input "Days of Publication (ex. [DATE] and [DATE]) *" at bounding box center [468, 596] width 396 height 29
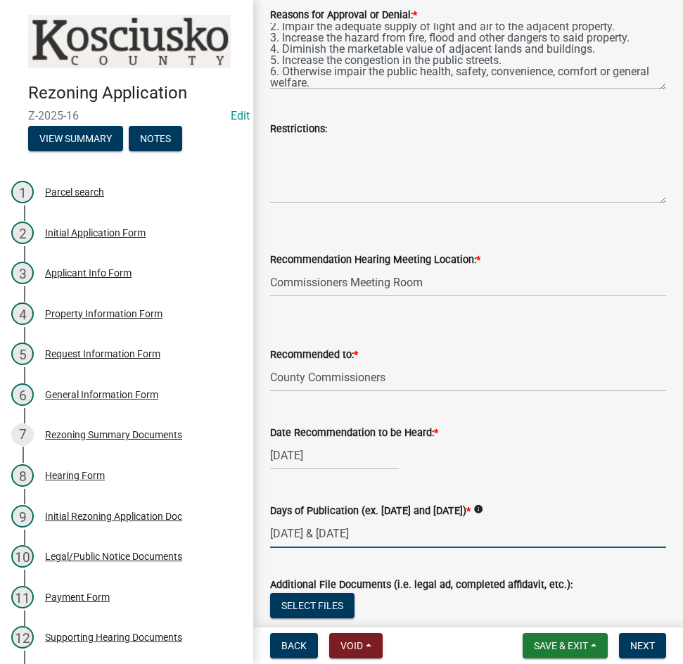
scroll to position [440, 0]
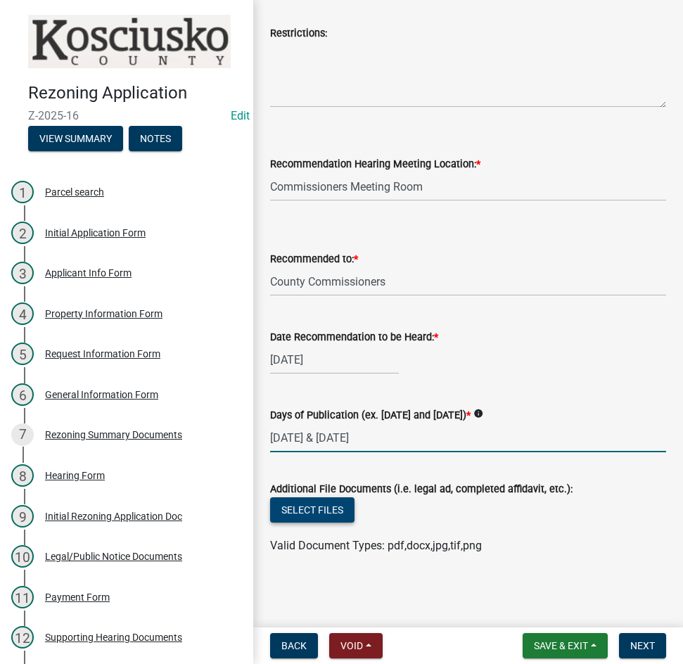
type input "[DATE] & [DATE]"
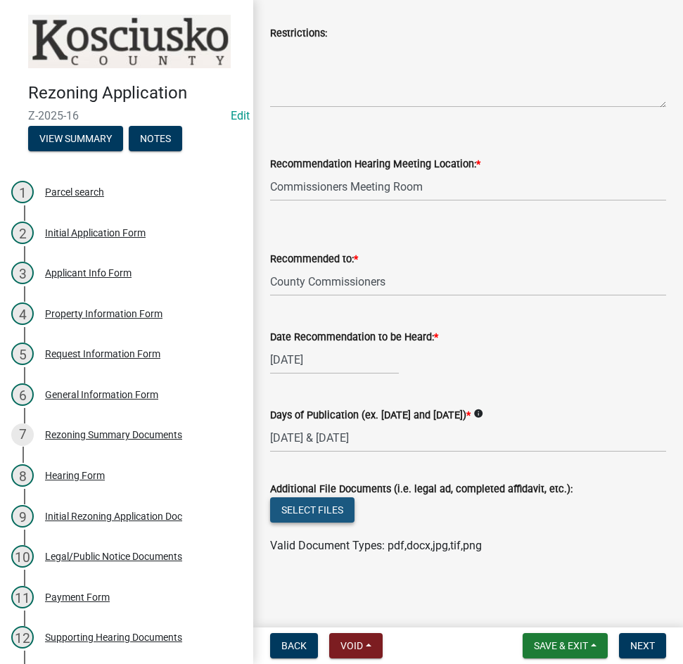
click at [291, 507] on button "Select files" at bounding box center [312, 510] width 84 height 25
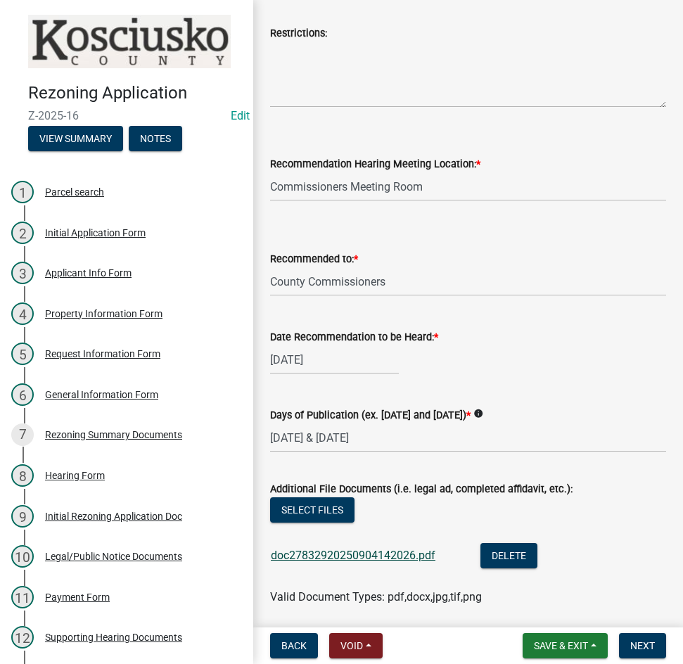
click at [393, 557] on link "doc27832920250904142026.pdf" at bounding box center [353, 555] width 165 height 13
click at [495, 554] on button "Delete" at bounding box center [509, 555] width 57 height 25
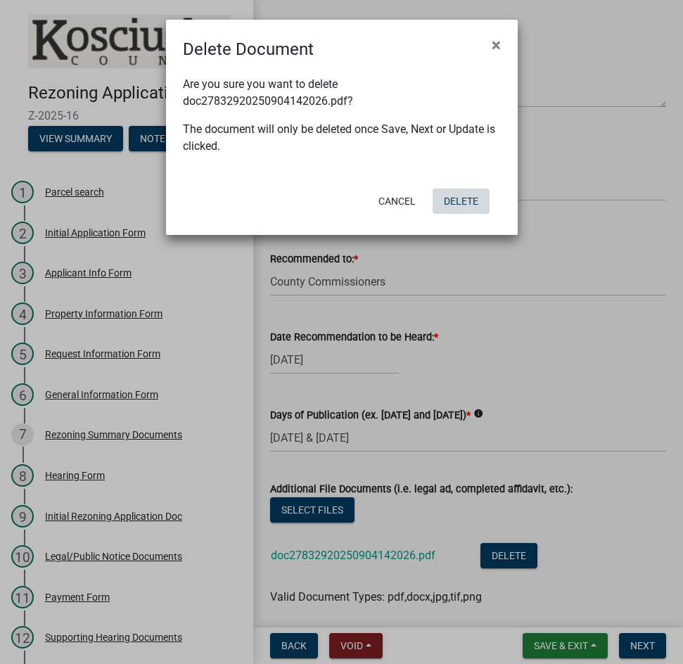
click at [455, 204] on button "Delete" at bounding box center [461, 201] width 57 height 25
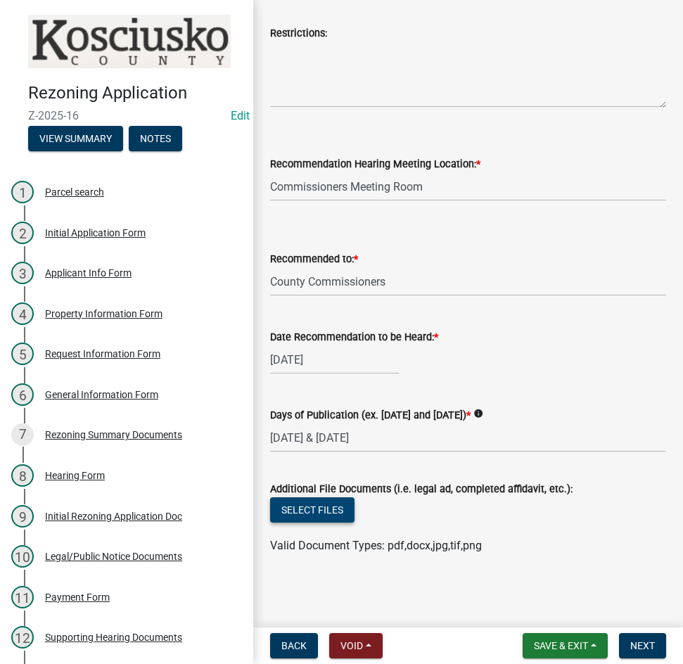
click at [307, 514] on button "Select files" at bounding box center [312, 510] width 84 height 25
click at [320, 510] on button "Select files" at bounding box center [312, 510] width 84 height 25
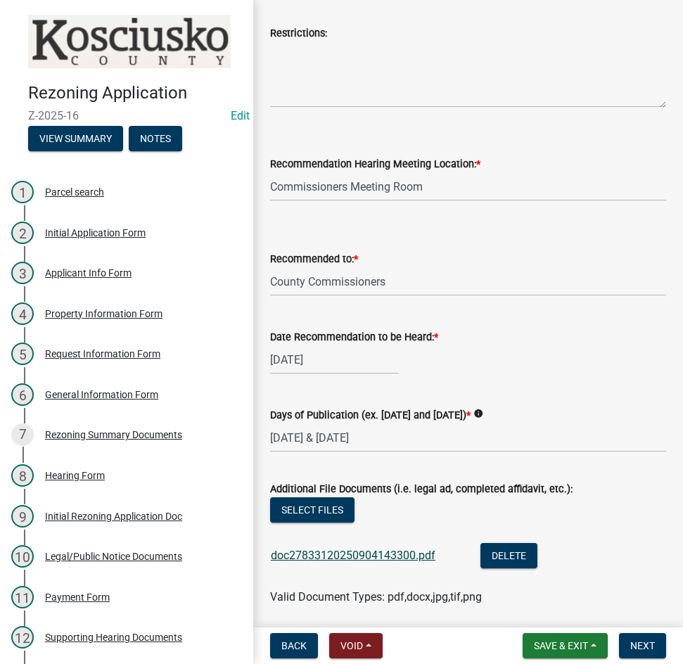
click at [377, 557] on link "doc27833120250904143300.pdf" at bounding box center [353, 555] width 165 height 13
click at [305, 513] on button "Select files" at bounding box center [312, 510] width 84 height 25
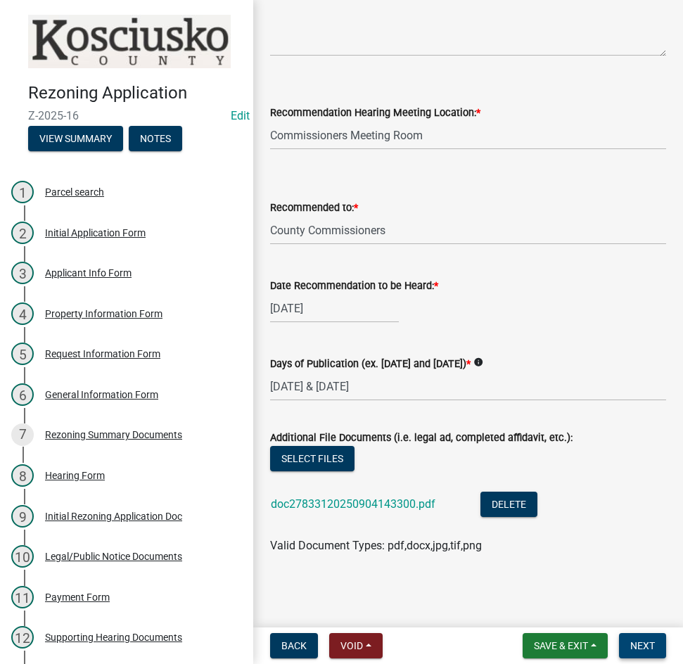
click at [640, 636] on button "Next" at bounding box center [642, 645] width 47 height 25
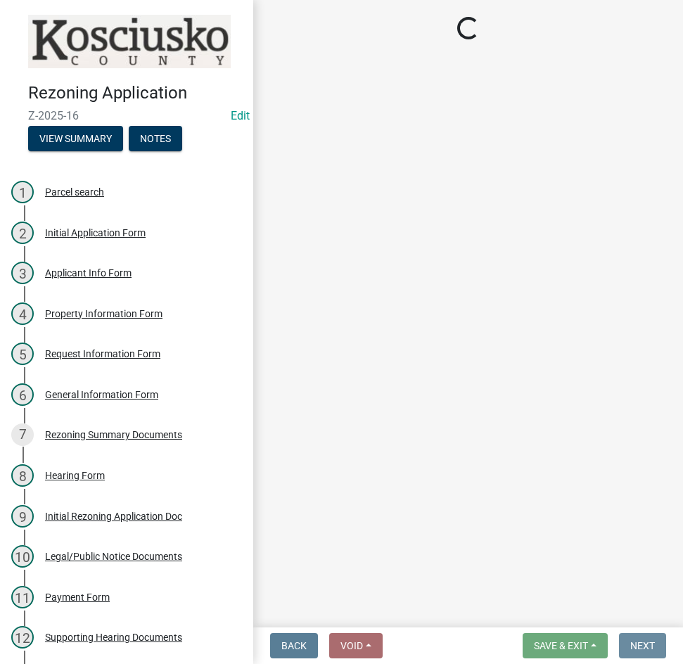
scroll to position [0, 0]
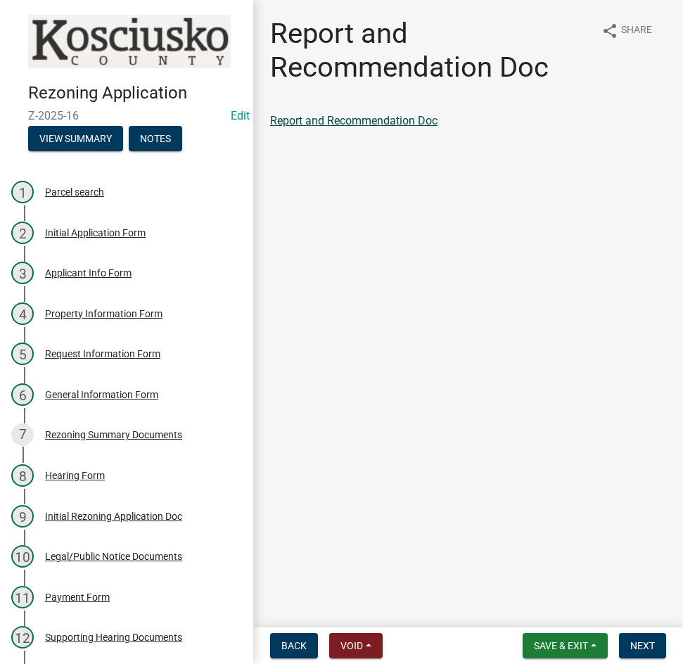
click at [337, 118] on link "Report and Recommendation Doc" at bounding box center [354, 120] width 168 height 13
click at [642, 645] on span "Next" at bounding box center [643, 645] width 25 height 11
click at [385, 122] on link "Ordinance if Recommended Approval" at bounding box center [362, 120] width 185 height 13
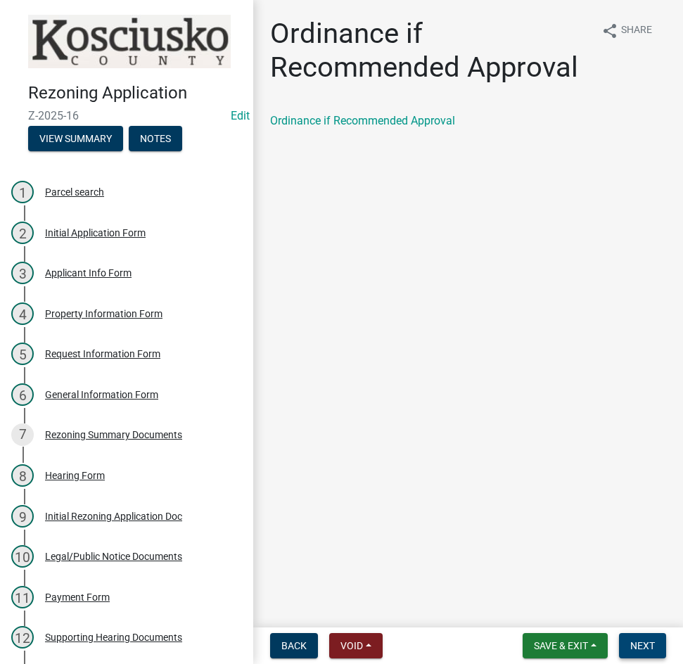
click at [650, 646] on span "Next" at bounding box center [643, 645] width 25 height 11
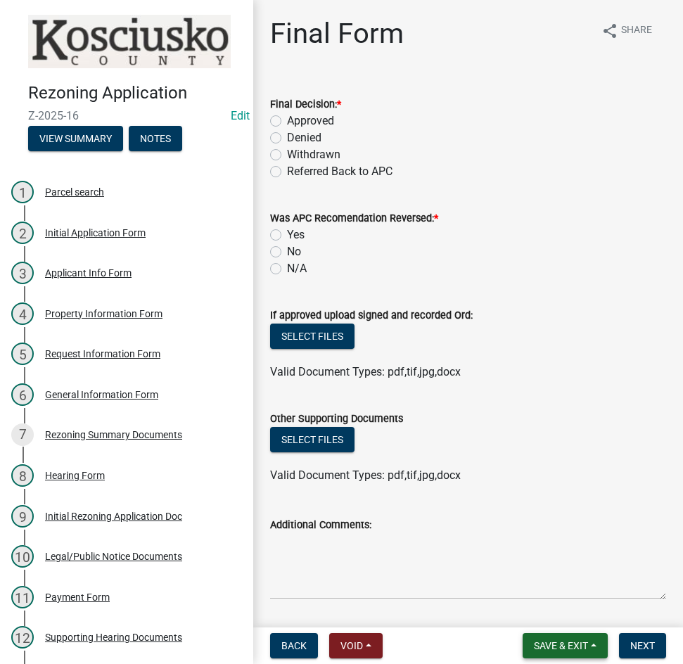
click at [545, 642] on span "Save & Exit" at bounding box center [561, 645] width 54 height 11
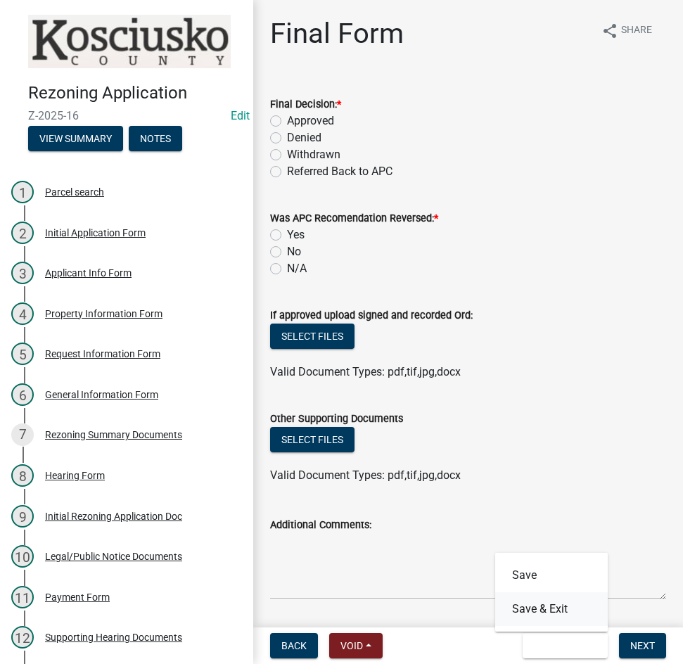
click at [543, 616] on button "Save & Exit" at bounding box center [551, 610] width 113 height 34
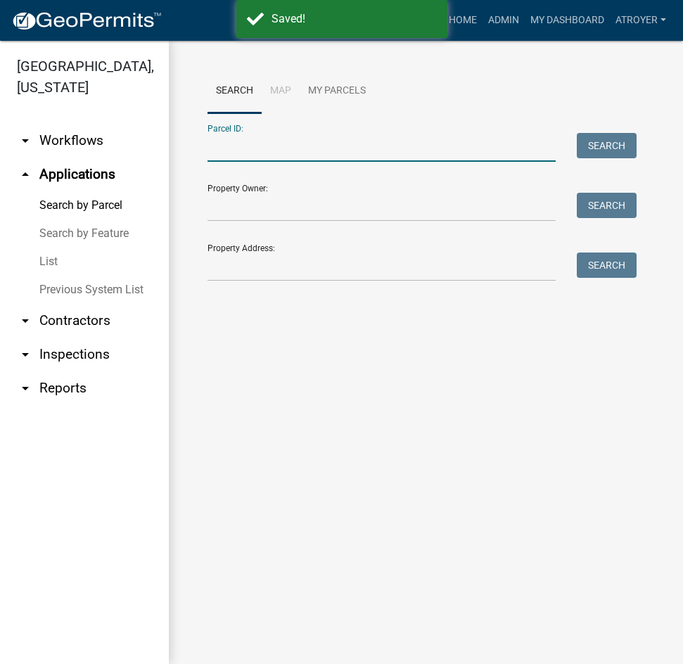
drag, startPoint x: 341, startPoint y: 148, endPoint x: 359, endPoint y: 151, distance: 17.8
click at [341, 148] on input "Parcel ID:" at bounding box center [382, 147] width 348 height 29
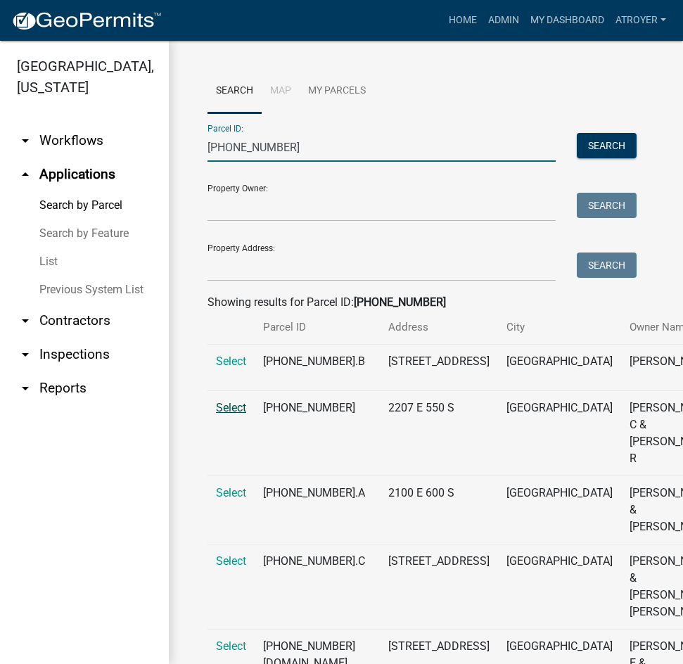
type input "[PHONE_NUMBER]"
click at [223, 415] on span "Select" at bounding box center [231, 407] width 30 height 13
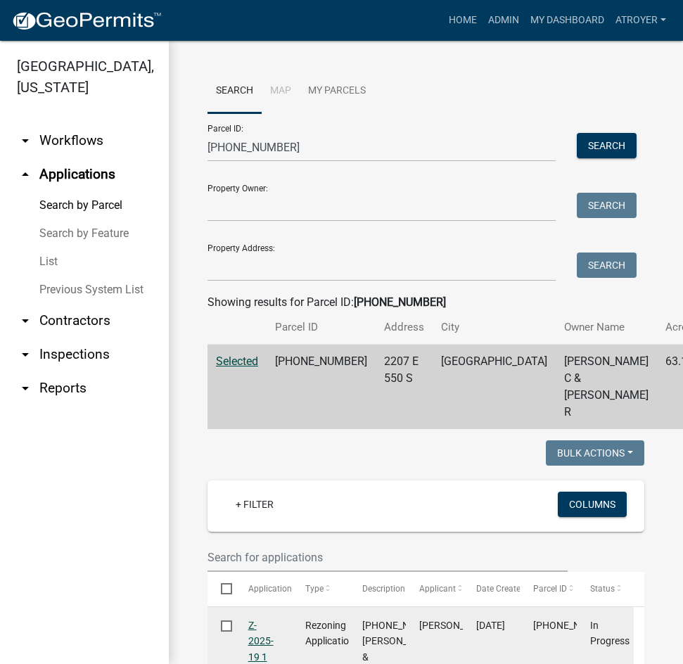
click at [260, 638] on link "Z-2025-19 1 1" at bounding box center [260, 649] width 25 height 59
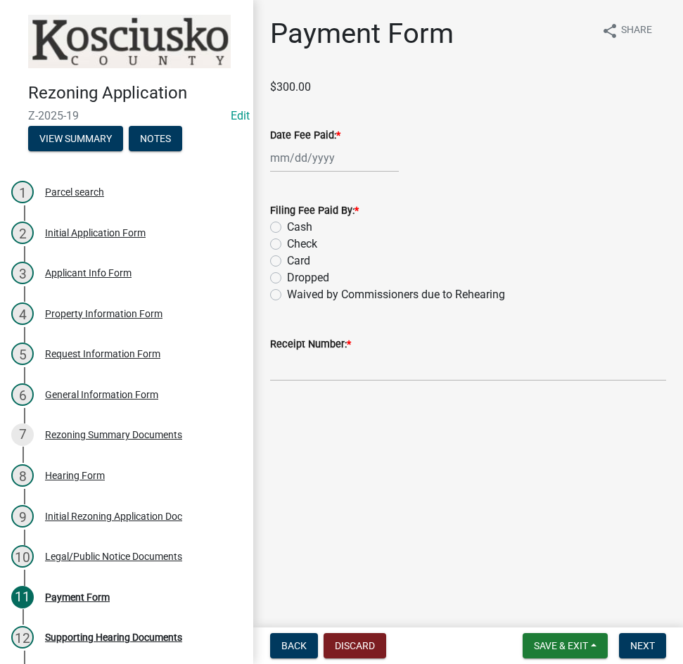
select select "9"
select select "2025"
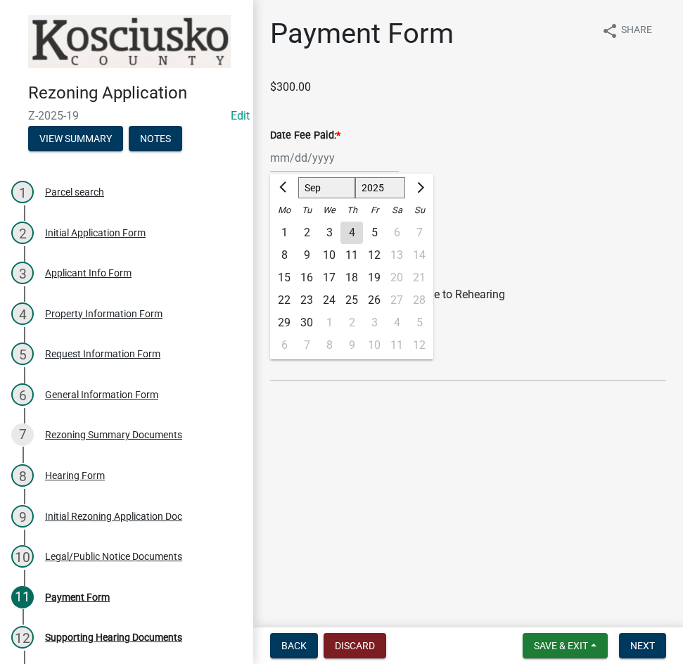
click at [324, 156] on div "[PERSON_NAME] Feb Mar Apr [PERSON_NAME][DATE] Oct Nov [DATE] 1526 1527 1528 152…" at bounding box center [334, 158] width 129 height 29
click at [329, 186] on select "Jan Feb Mar Apr May Jun [DATE] Aug Sep Oct Nov Dec" at bounding box center [326, 187] width 57 height 21
select select "8"
click at [298, 177] on select "Jan Feb Mar Apr May Jun [DATE] Aug Sep Oct Nov Dec" at bounding box center [326, 187] width 57 height 21
click at [308, 278] on div "12" at bounding box center [307, 278] width 23 height 23
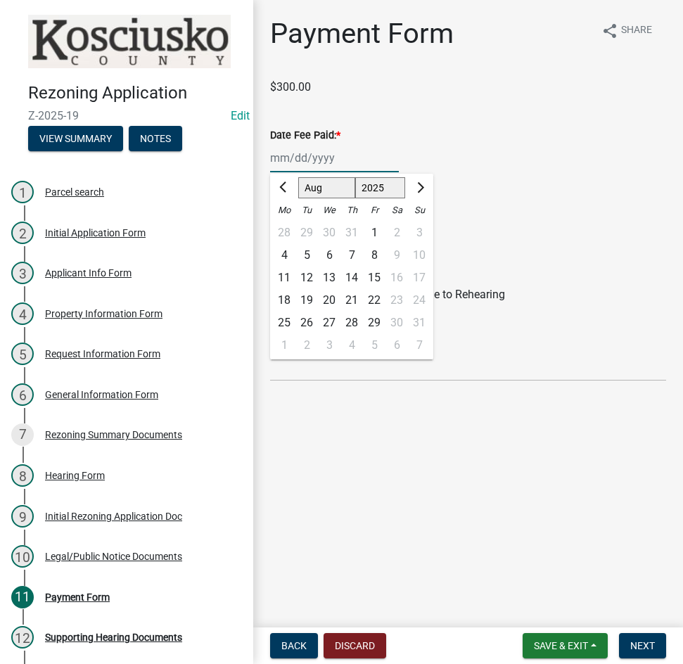
type input "[DATE]"
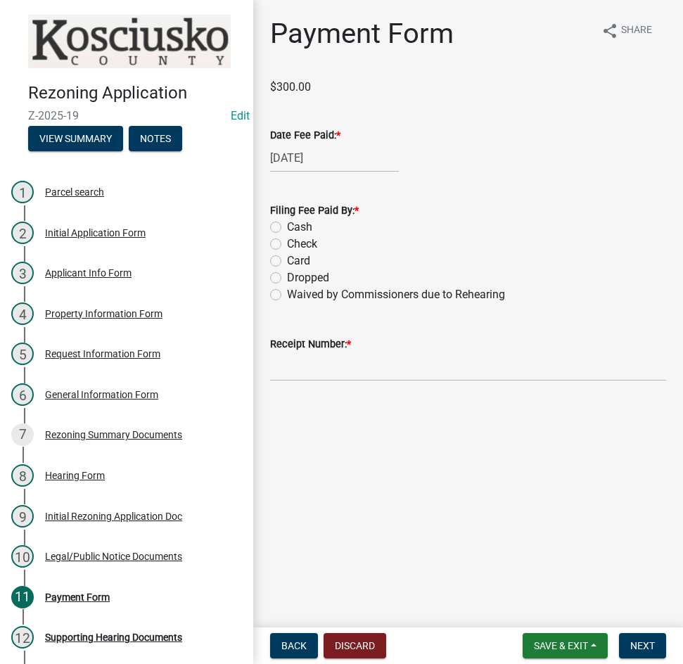
click at [287, 227] on label "Cash" at bounding box center [299, 227] width 25 height 17
click at [287, 227] on input "Cash" at bounding box center [291, 223] width 9 height 9
radio input "true"
click at [426, 362] on input "Receipt Number: *" at bounding box center [468, 367] width 396 height 29
type input "023464"
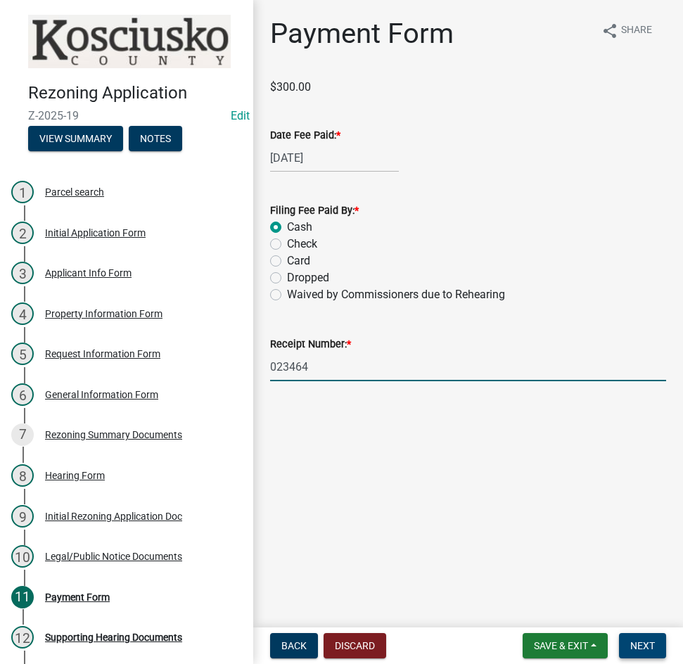
click at [639, 648] on span "Next" at bounding box center [643, 645] width 25 height 11
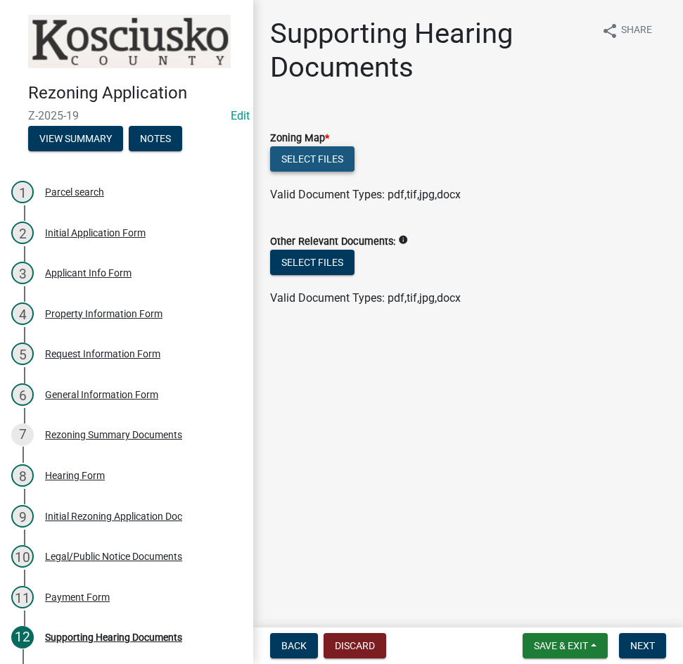
click at [302, 163] on button "Select files" at bounding box center [312, 158] width 84 height 25
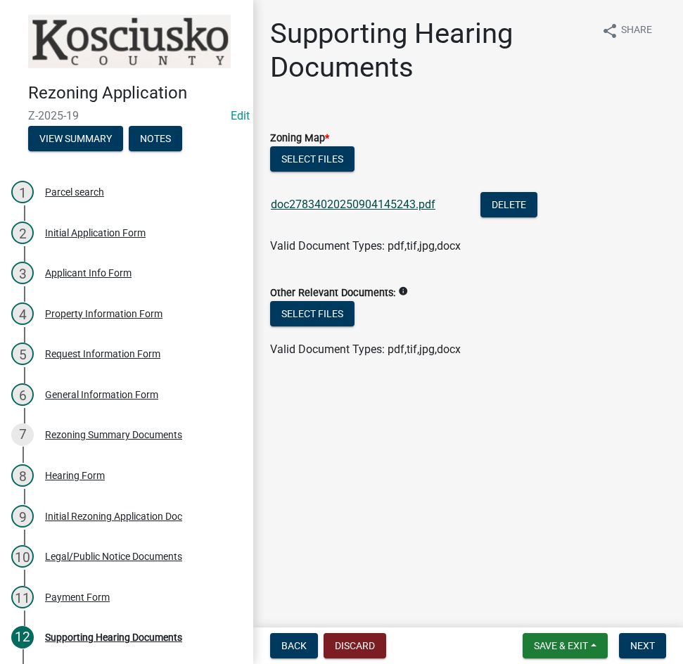
click at [347, 206] on link "doc27834020250904145243.pdf" at bounding box center [353, 204] width 165 height 13
click at [647, 650] on span "Next" at bounding box center [643, 645] width 25 height 11
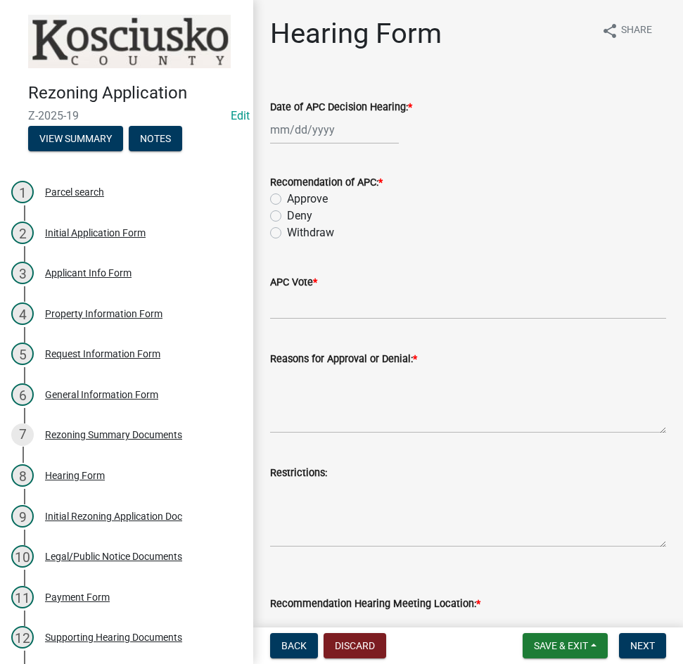
select select "9"
select select "2025"
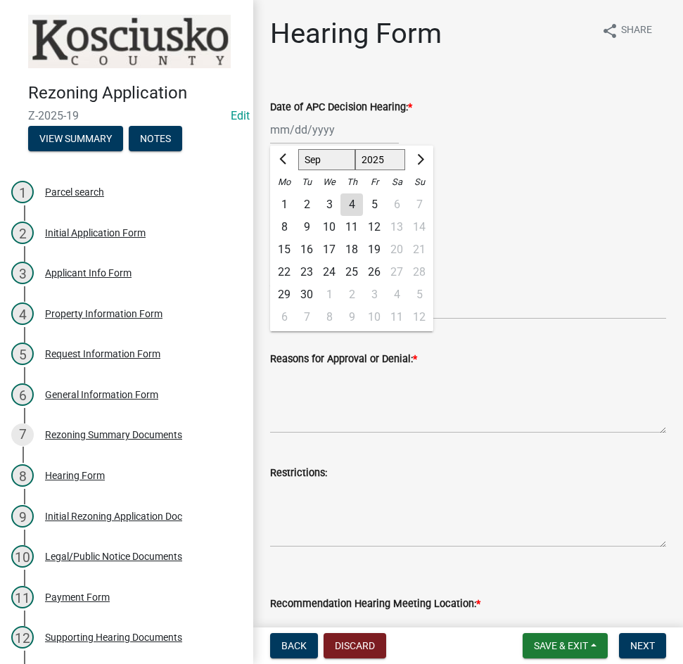
click at [334, 137] on div "[PERSON_NAME] Feb Mar Apr [PERSON_NAME][DATE] Oct Nov [DATE] 1526 1527 1528 152…" at bounding box center [334, 129] width 129 height 29
click at [330, 206] on div "3" at bounding box center [329, 205] width 23 height 23
type input "[DATE]"
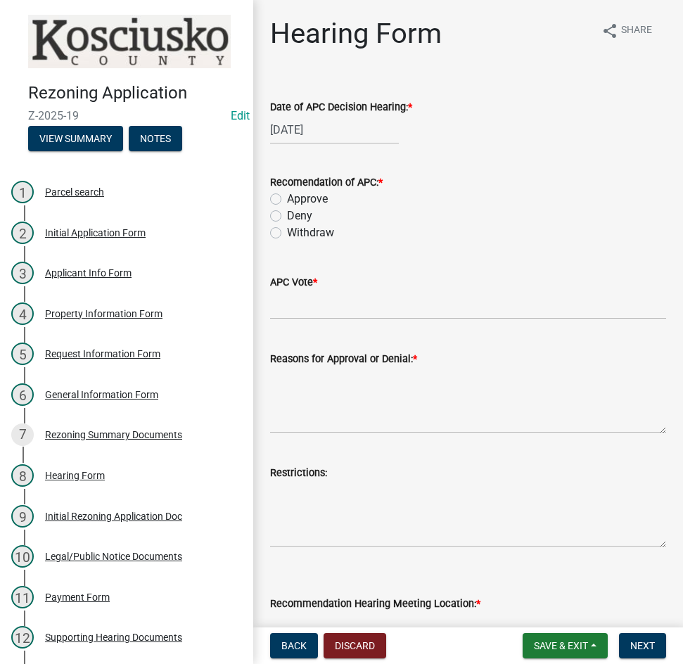
click at [287, 201] on label "Approve" at bounding box center [307, 199] width 41 height 17
click at [287, 200] on input "Approve" at bounding box center [291, 195] width 9 height 9
radio input "true"
click at [334, 310] on input "APC Vote *" at bounding box center [468, 305] width 396 height 29
type input "8-0"
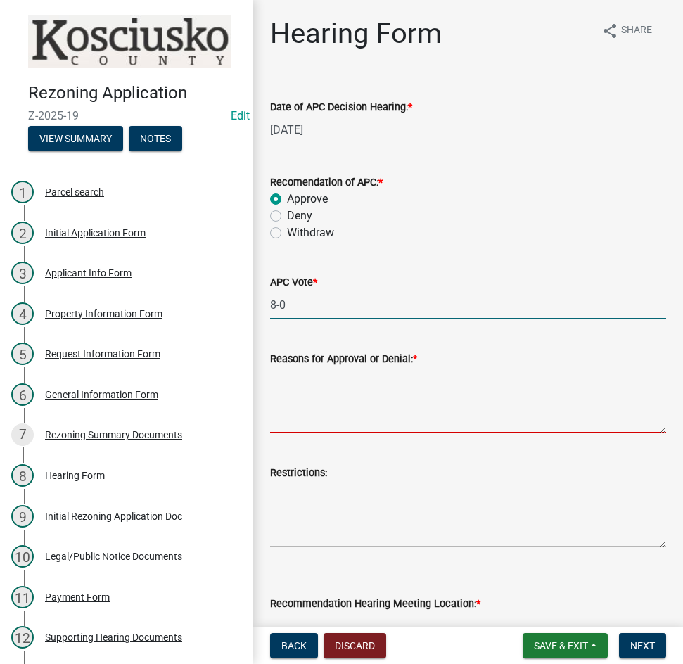
click at [357, 376] on textarea "Reasons for Approval or Denial: *" at bounding box center [468, 400] width 396 height 66
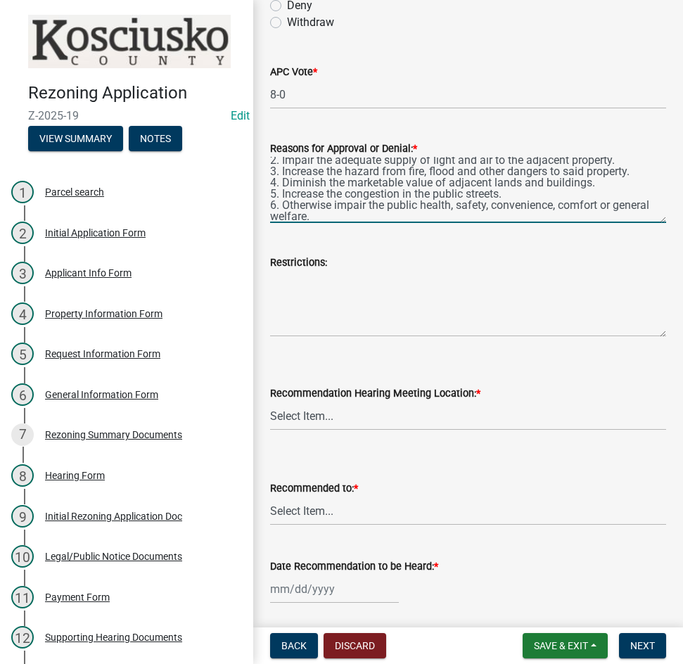
scroll to position [211, 0]
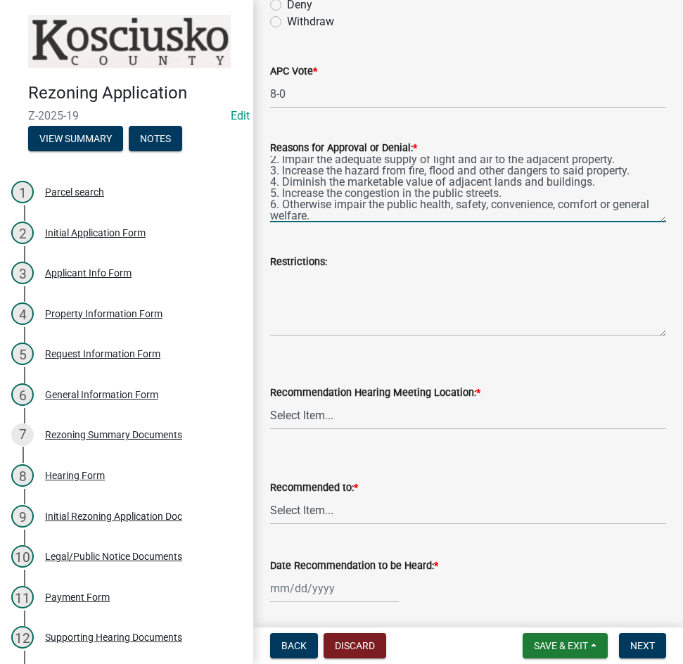
type textarea "1. Alter the land use characteristics of the district. 2. Impair the adequate s…"
click at [346, 419] on select "Select Item... Commissioners Meeting Room [GEOGRAPHIC_DATA] [GEOGRAPHIC_DATA][P…" at bounding box center [468, 415] width 396 height 29
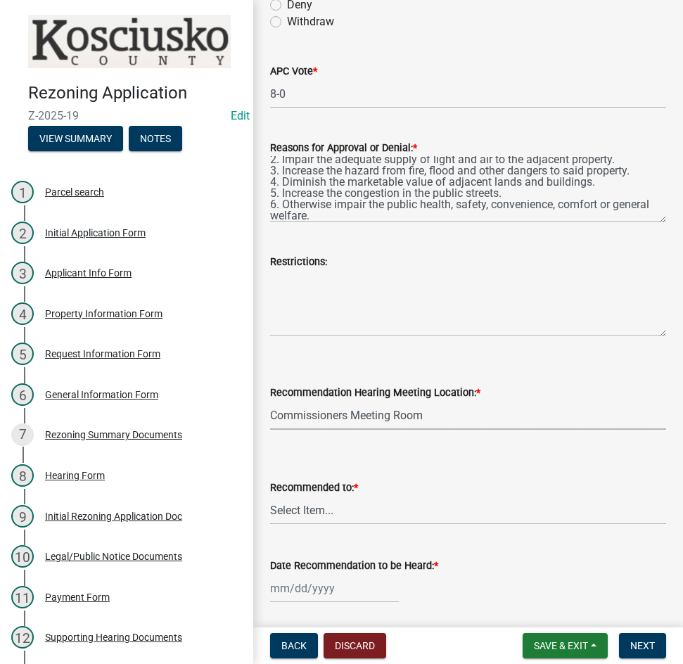
click at [270, 401] on select "Select Item... Commissioners Meeting Room [GEOGRAPHIC_DATA] [GEOGRAPHIC_DATA][P…" at bounding box center [468, 415] width 396 height 29
select select "eac89a66-7e6b-4453-9e04-00081c8f0731"
click at [392, 514] on select "Select Item... County Commissioners Town Council of Syracuse Town Board of Nort…" at bounding box center [468, 510] width 396 height 29
click at [270, 496] on select "Select Item... County Commissioners Town Council of Syracuse Town Board of Nort…" at bounding box center [468, 510] width 396 height 29
select select "9d1acef5-ea75-4c12-b93b-4cc15c15ea79"
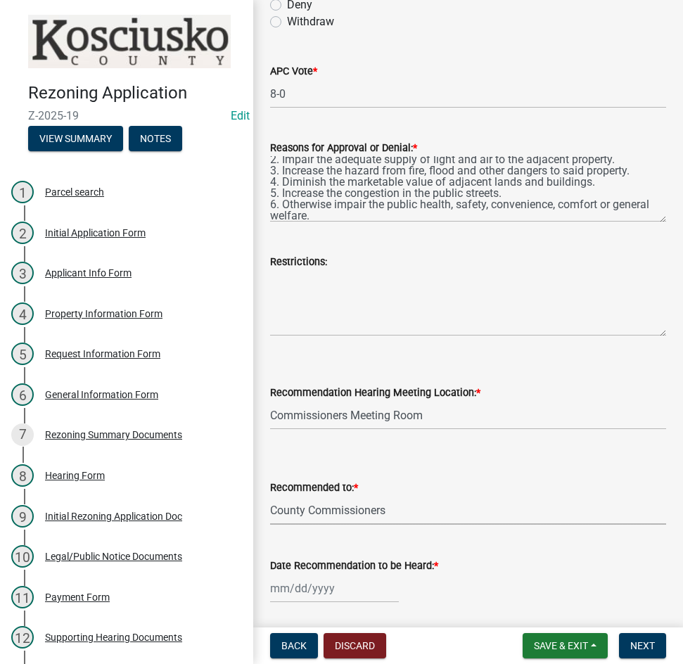
click at [351, 593] on div at bounding box center [334, 588] width 129 height 29
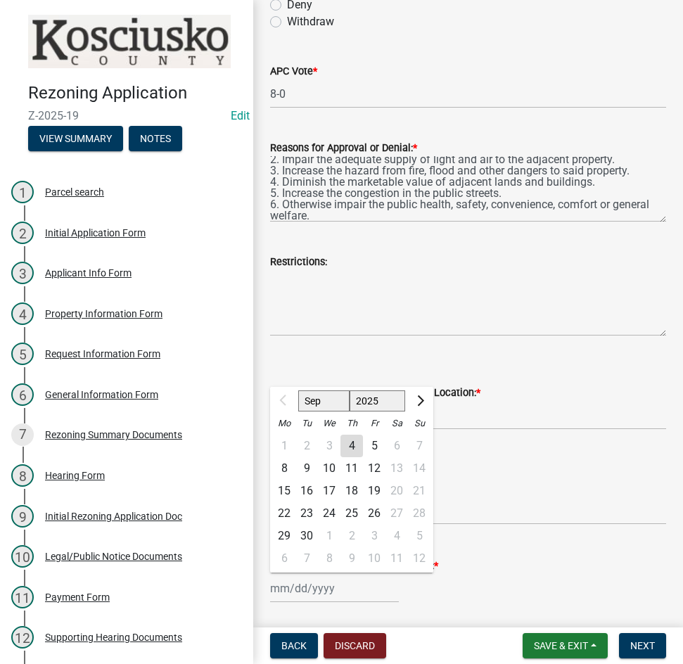
click at [307, 512] on div "23" at bounding box center [307, 514] width 23 height 23
type input "[DATE]"
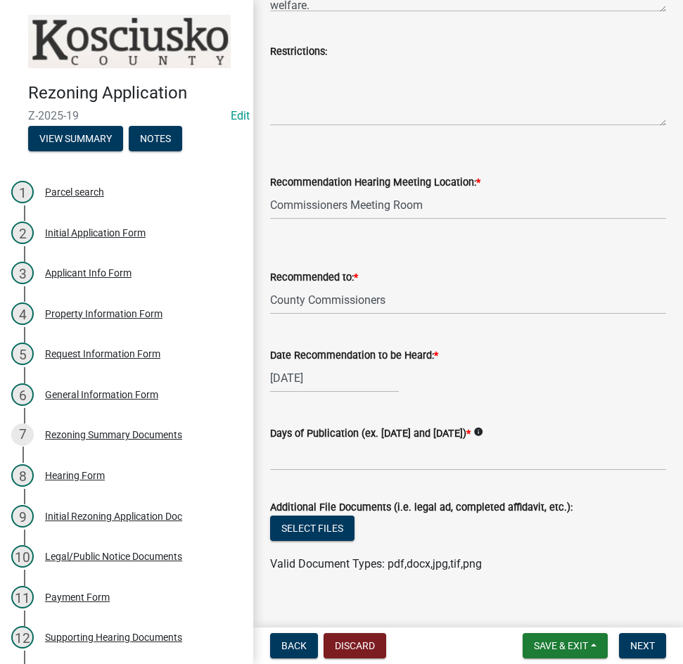
scroll to position [422, 0]
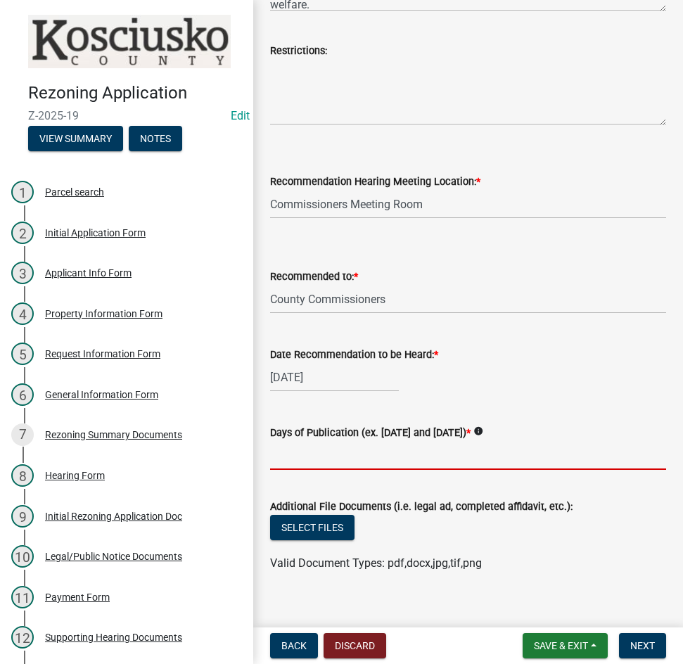
click at [377, 447] on input "Days of Publication (ex. [DATE] and [DATE]) *" at bounding box center [468, 455] width 396 height 29
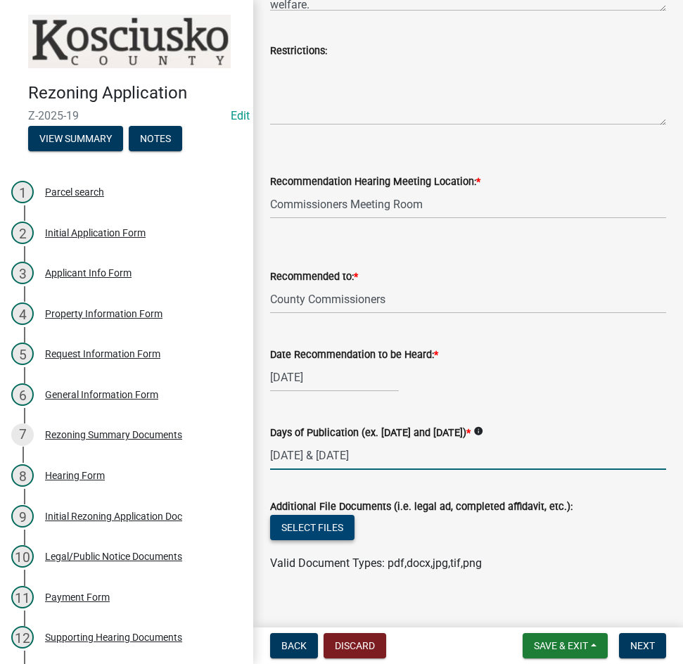
type input "[DATE] & [DATE]"
click at [320, 524] on button "Select files" at bounding box center [312, 527] width 84 height 25
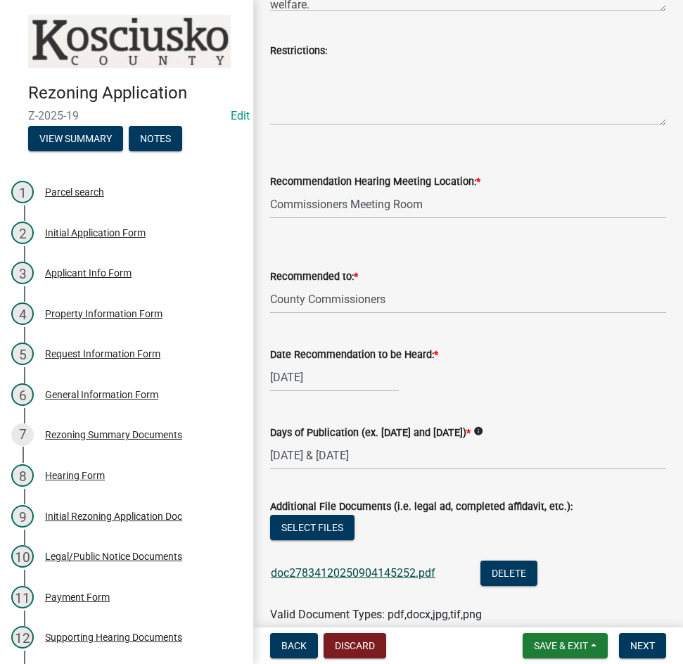
click at [352, 574] on link "doc27834120250904145252.pdf" at bounding box center [353, 573] width 165 height 13
click at [320, 533] on button "Select files" at bounding box center [312, 527] width 84 height 25
click at [320, 529] on button "Select files" at bounding box center [312, 527] width 84 height 25
click at [641, 644] on span "Next" at bounding box center [643, 645] width 25 height 11
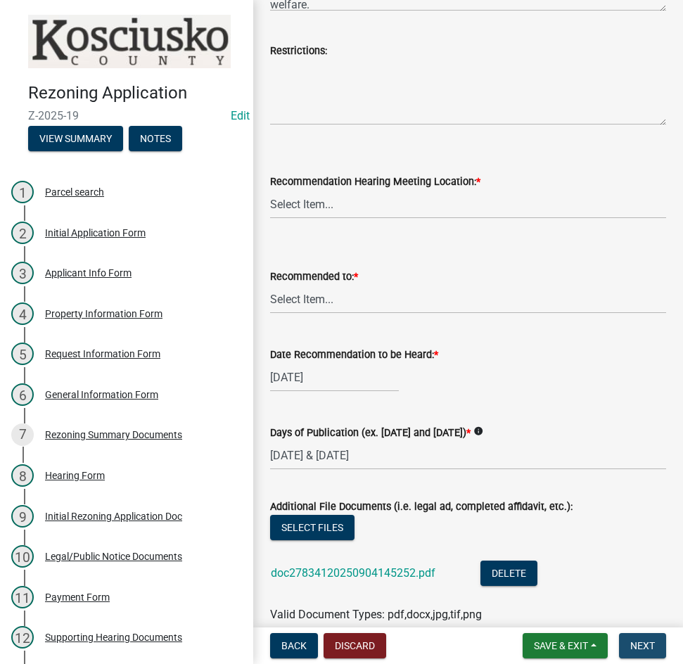
scroll to position [0, 0]
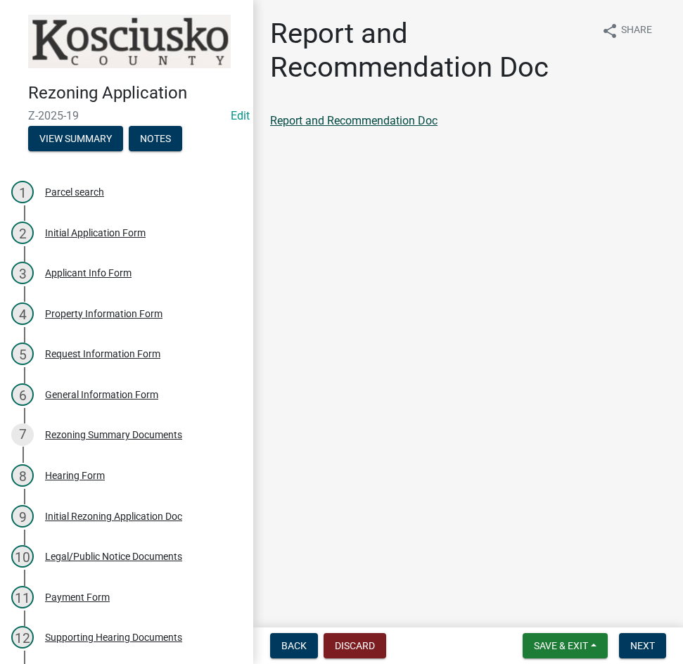
click at [368, 118] on link "Report and Recommendation Doc" at bounding box center [354, 120] width 168 height 13
click at [630, 643] on button "Next" at bounding box center [642, 645] width 47 height 25
click at [336, 125] on link "Ordinance if Recommended Approval" at bounding box center [362, 120] width 185 height 13
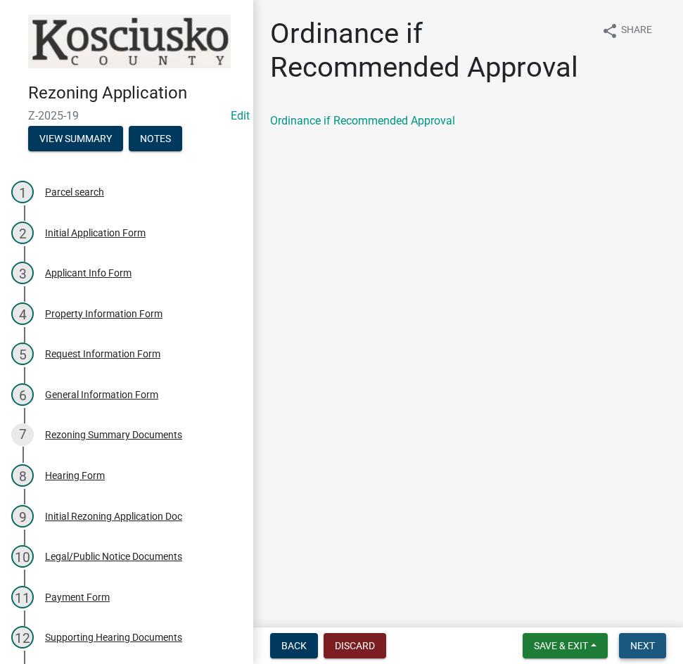
click at [654, 648] on span "Next" at bounding box center [643, 645] width 25 height 11
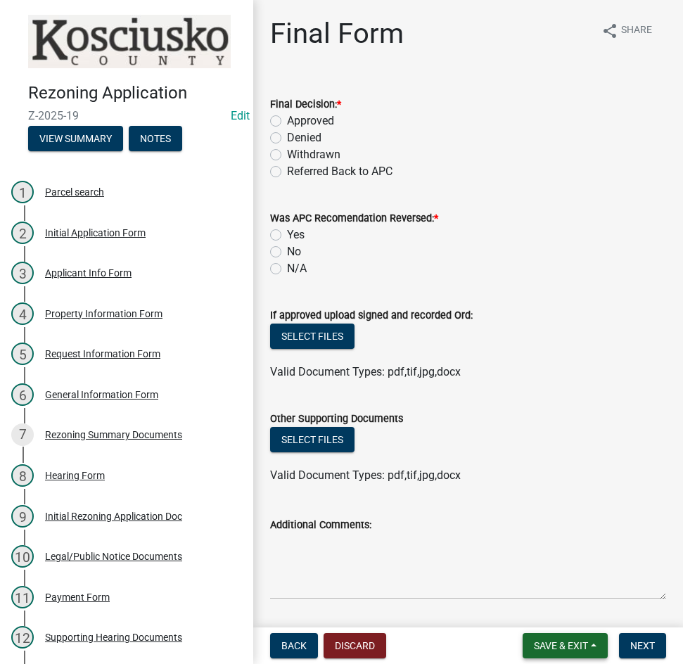
click at [559, 647] on span "Save & Exit" at bounding box center [561, 645] width 54 height 11
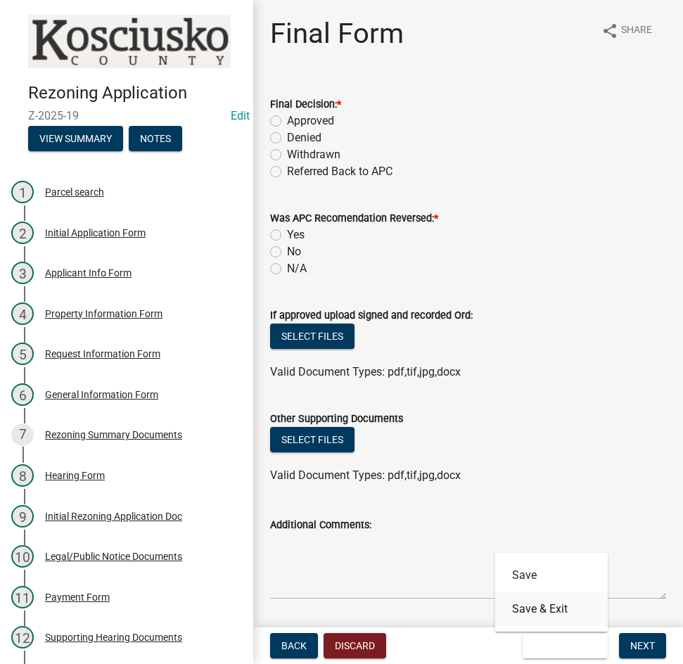
click at [551, 604] on button "Save & Exit" at bounding box center [551, 610] width 113 height 34
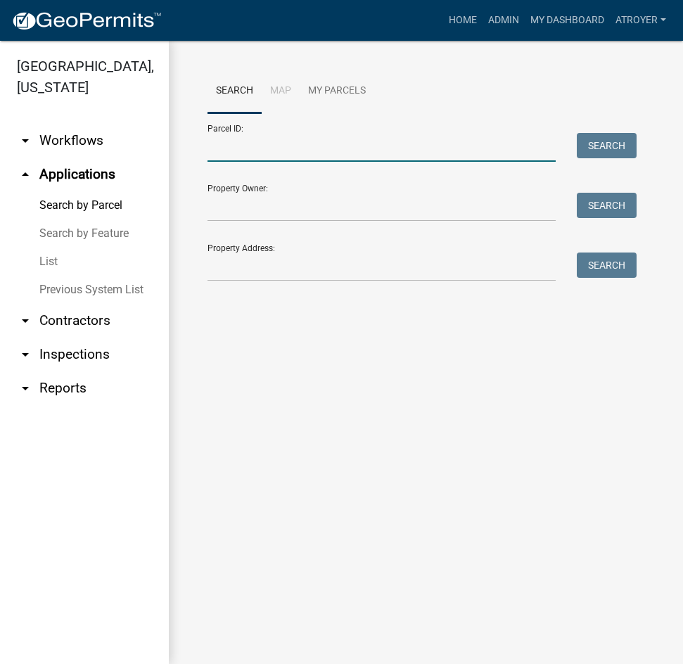
click at [284, 150] on input "Parcel ID:" at bounding box center [382, 147] width 348 height 29
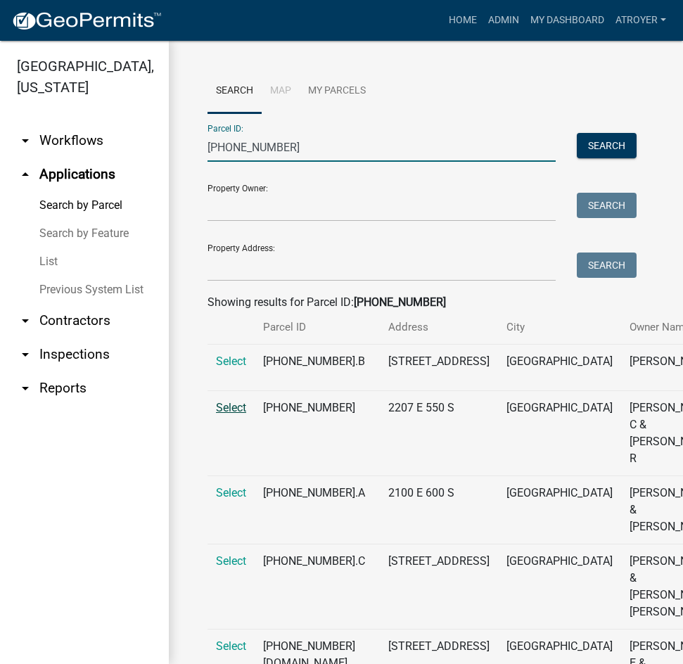
type input "[PHONE_NUMBER]"
click at [227, 415] on span "Select" at bounding box center [231, 407] width 30 height 13
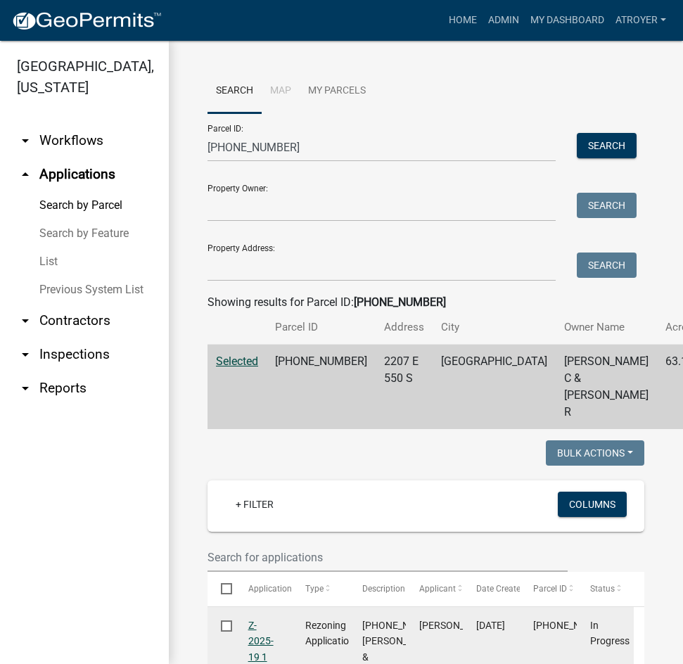
click at [252, 638] on link "Z-2025-19 1 1" at bounding box center [260, 649] width 25 height 59
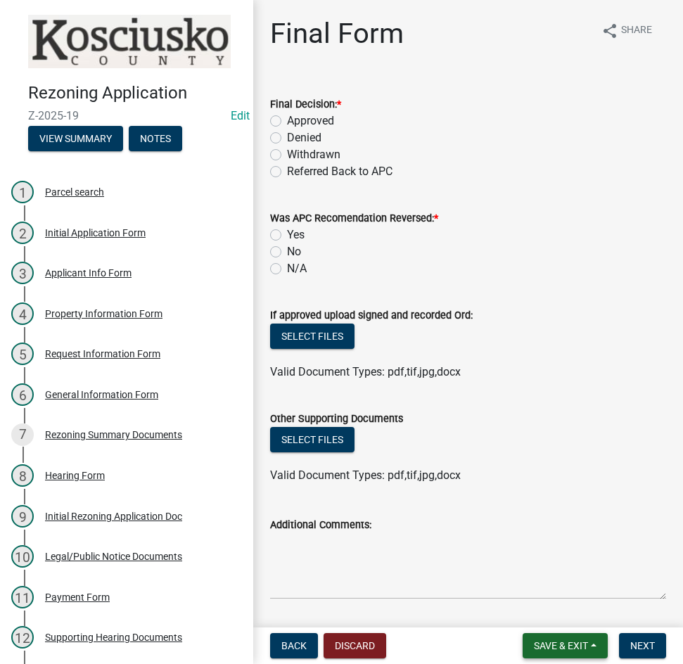
click at [557, 645] on span "Save & Exit" at bounding box center [561, 645] width 54 height 11
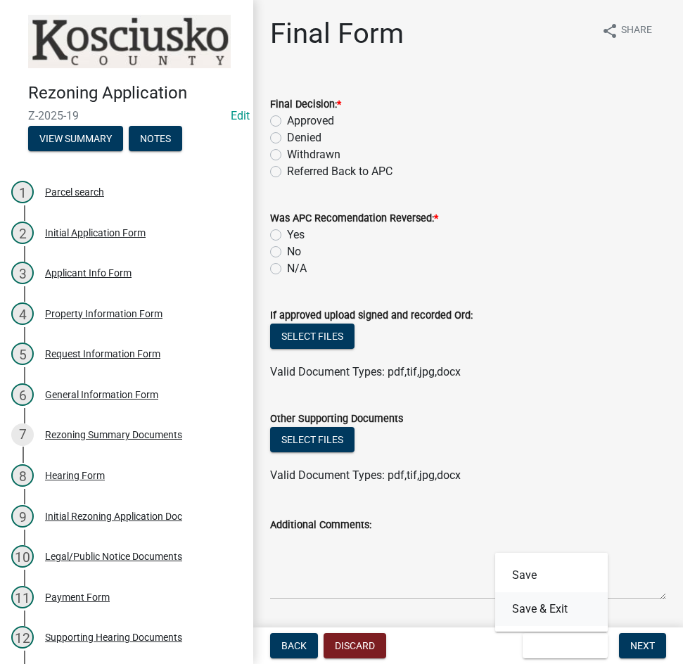
click at [550, 606] on button "Save & Exit" at bounding box center [551, 610] width 113 height 34
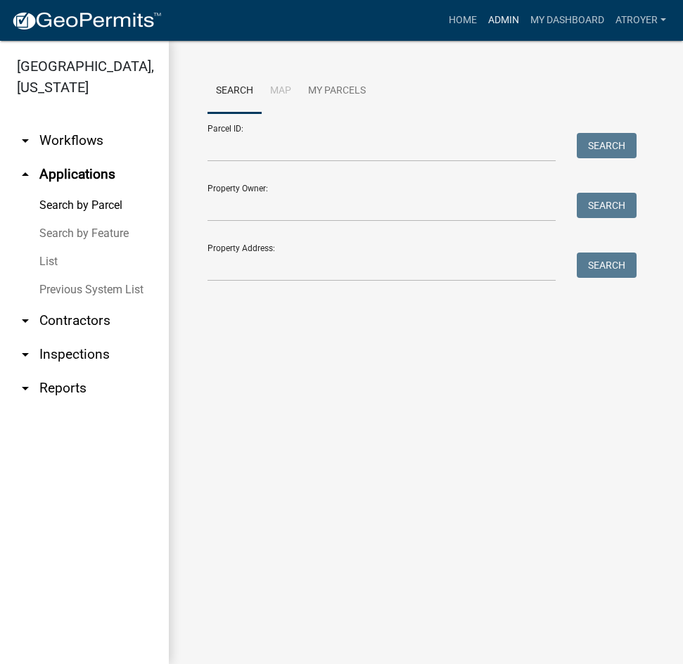
click at [503, 21] on link "Admin" at bounding box center [504, 20] width 42 height 27
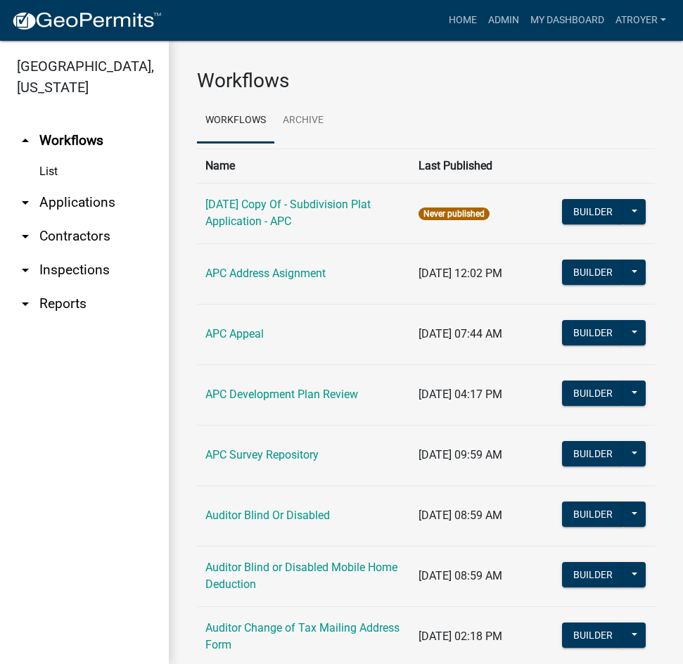
click at [90, 201] on link "arrow_drop_down Applications" at bounding box center [84, 203] width 169 height 34
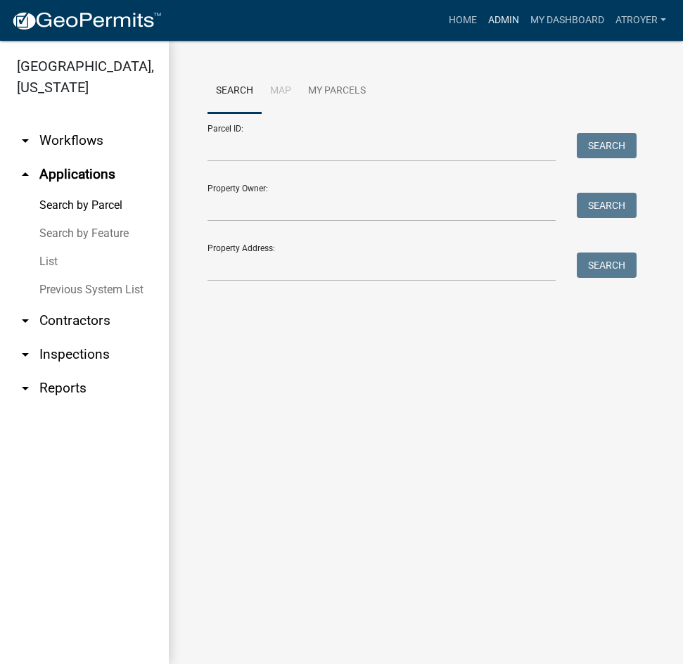
click at [490, 22] on link "Admin" at bounding box center [504, 20] width 42 height 27
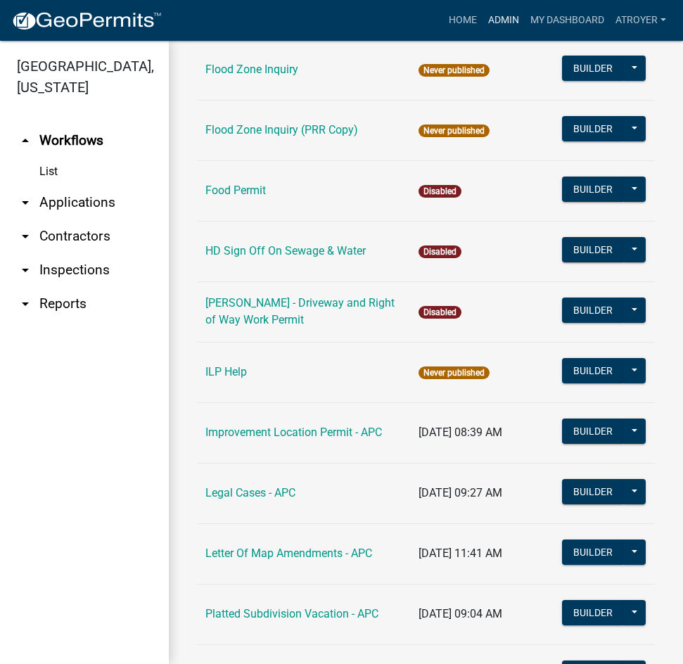
scroll to position [1619, 0]
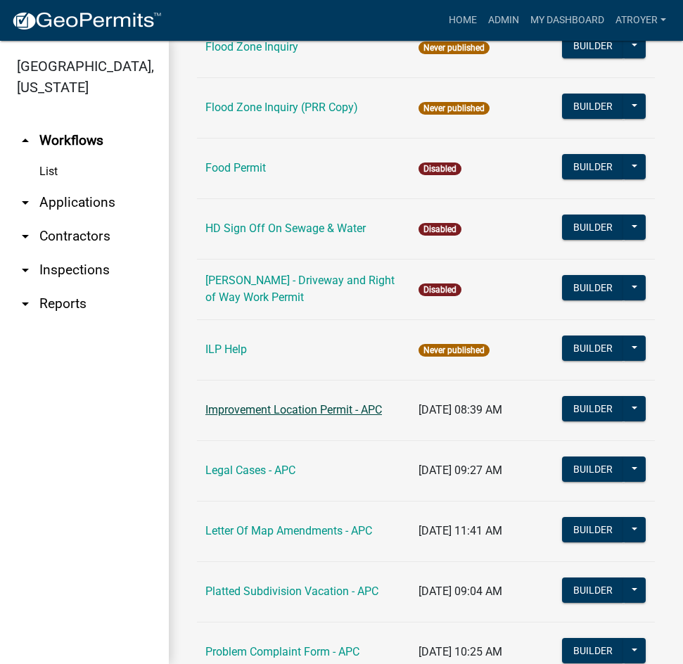
click at [277, 405] on link "Improvement Location Permit - APC" at bounding box center [294, 409] width 177 height 13
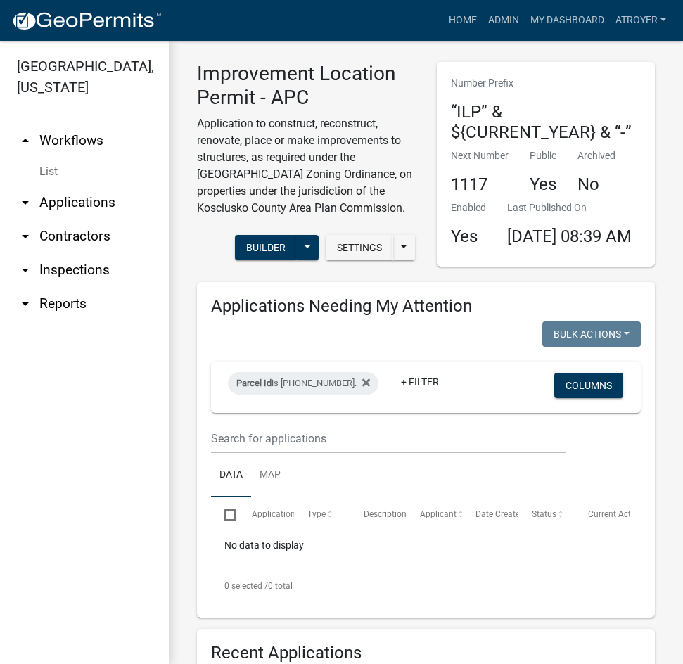
scroll to position [4, 0]
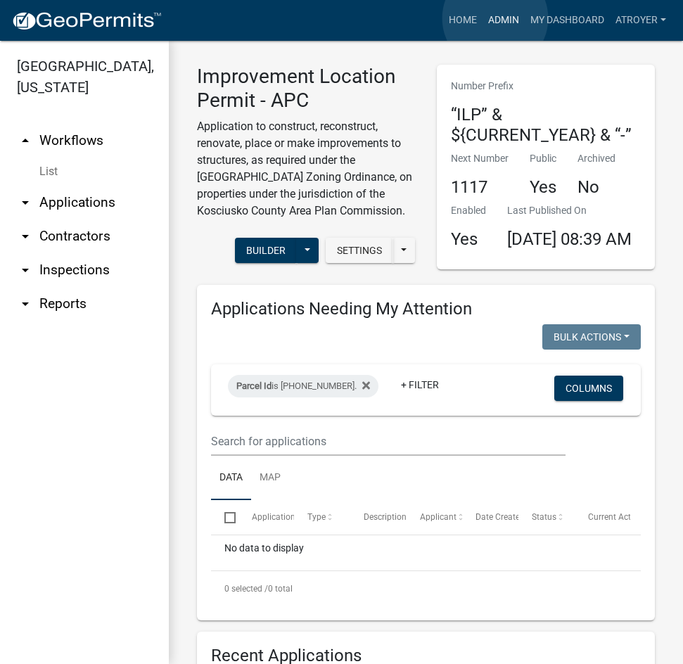
click at [495, 19] on link "Admin" at bounding box center [504, 20] width 42 height 27
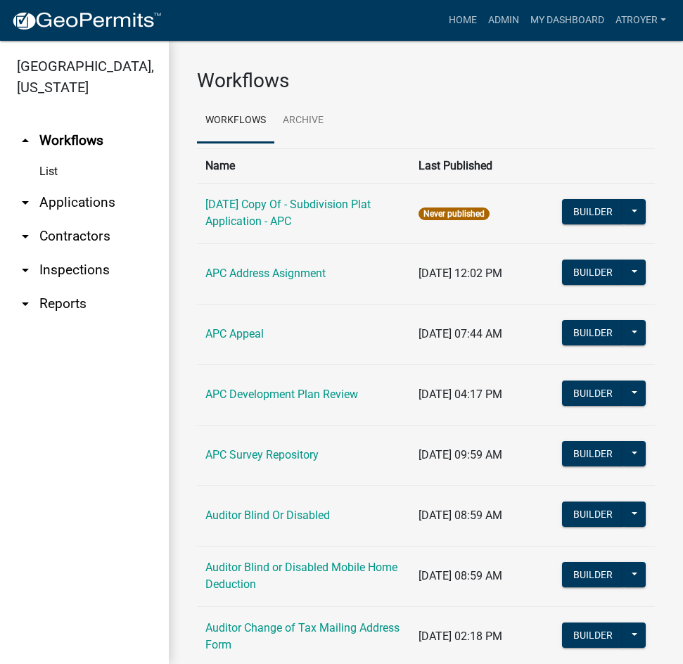
click at [106, 201] on link "arrow_drop_down Applications" at bounding box center [84, 203] width 169 height 34
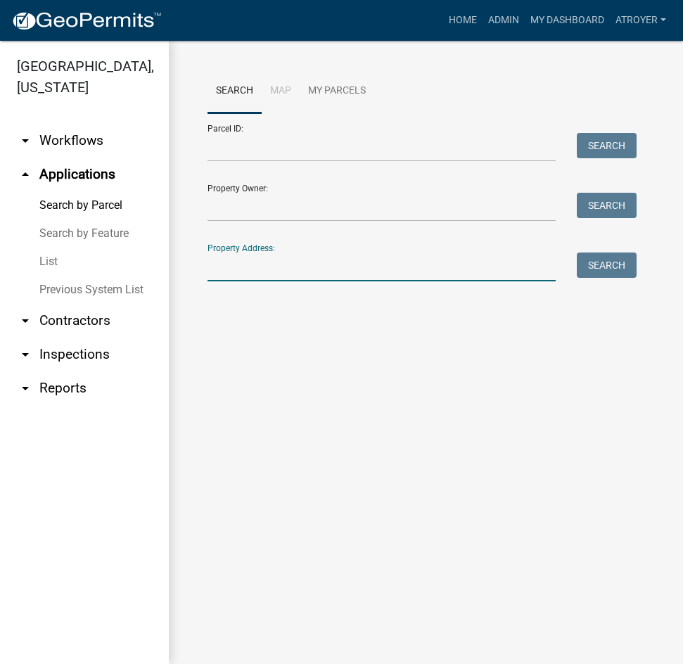
click at [329, 263] on input "Property Address:" at bounding box center [382, 267] width 348 height 29
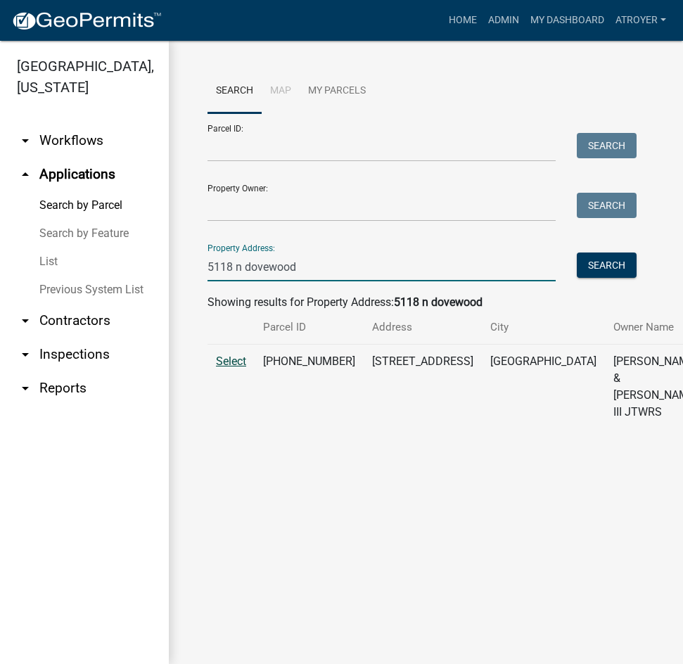
type input "5118 n dovewood"
click at [236, 368] on span "Select" at bounding box center [231, 361] width 30 height 13
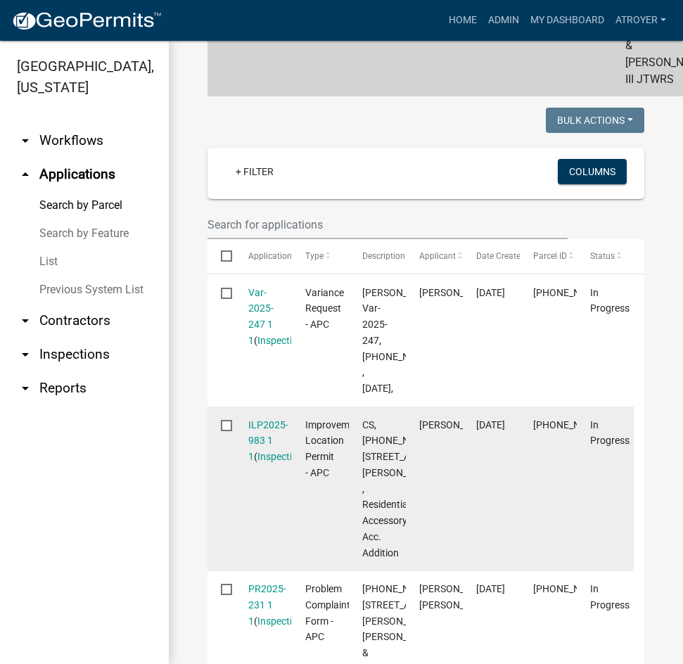
scroll to position [352, 0]
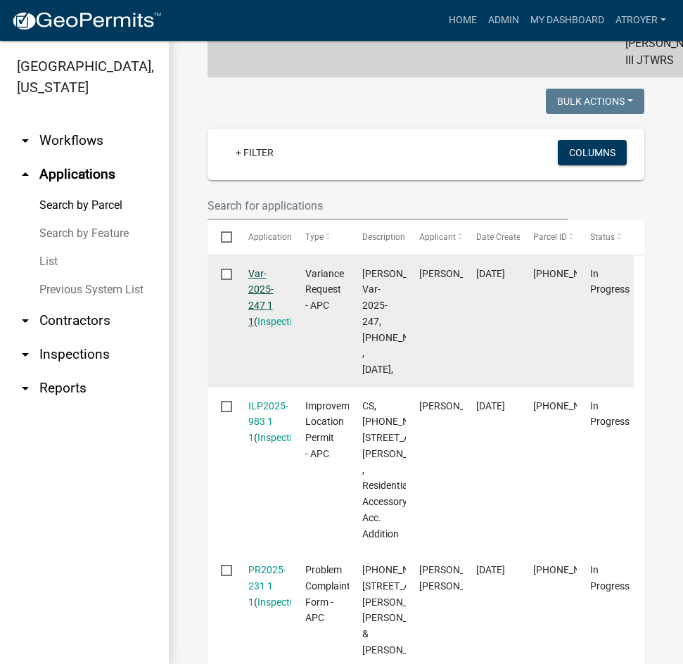
click at [258, 325] on link "Var-2025-247 1 1" at bounding box center [260, 297] width 25 height 59
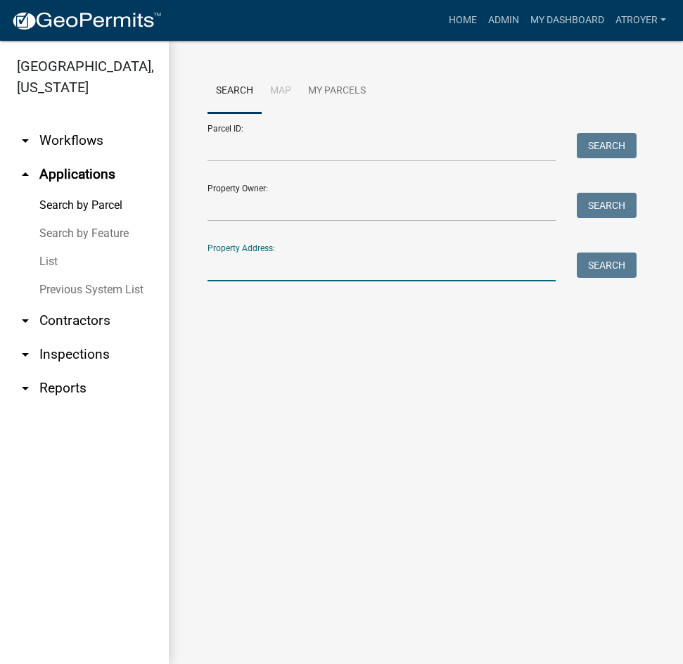
click at [302, 268] on input "Property Address:" at bounding box center [382, 267] width 348 height 29
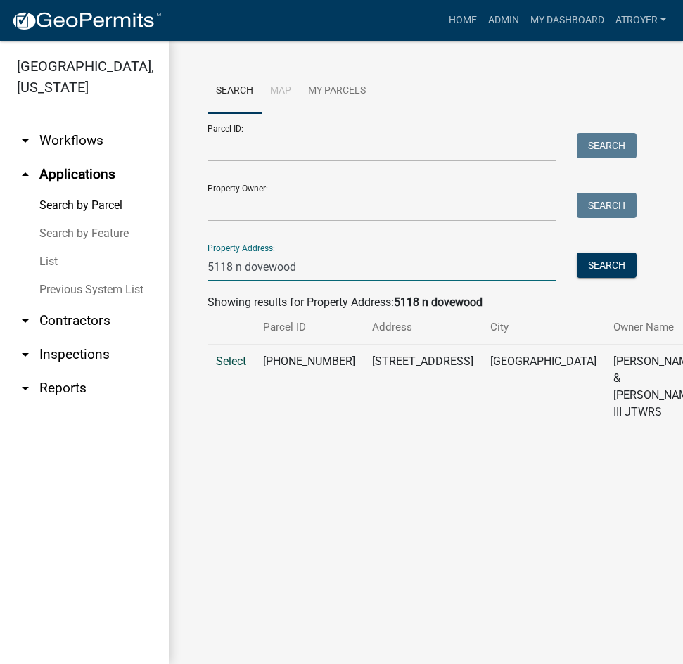
type input "5118 n dovewood"
click at [227, 368] on span "Select" at bounding box center [231, 361] width 30 height 13
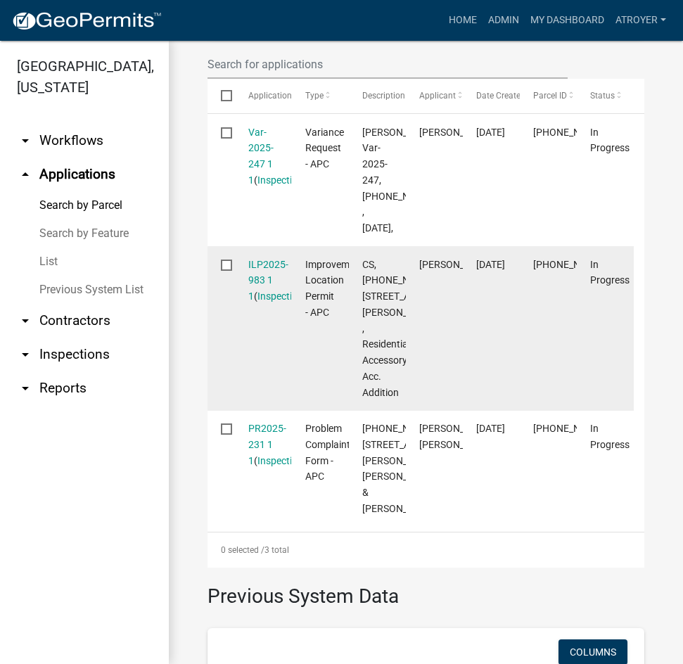
scroll to position [633, 0]
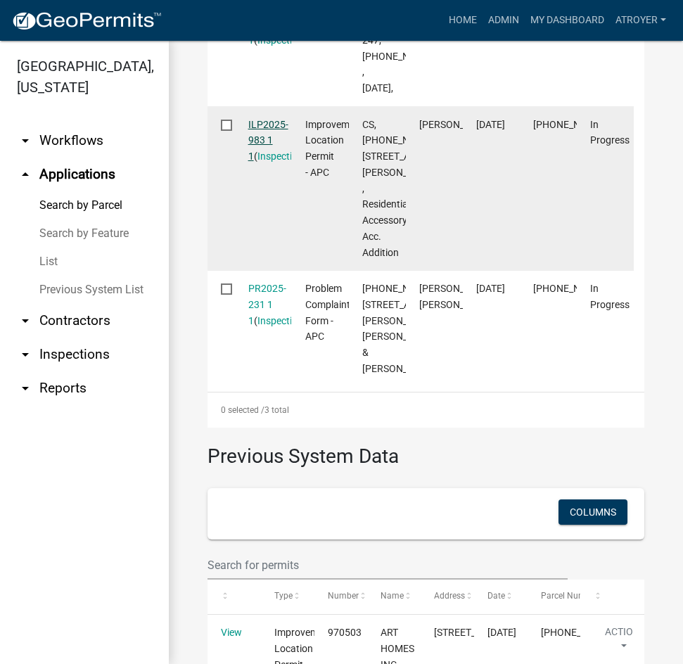
click at [265, 163] on link "ILP2025-983 1 1" at bounding box center [268, 141] width 40 height 44
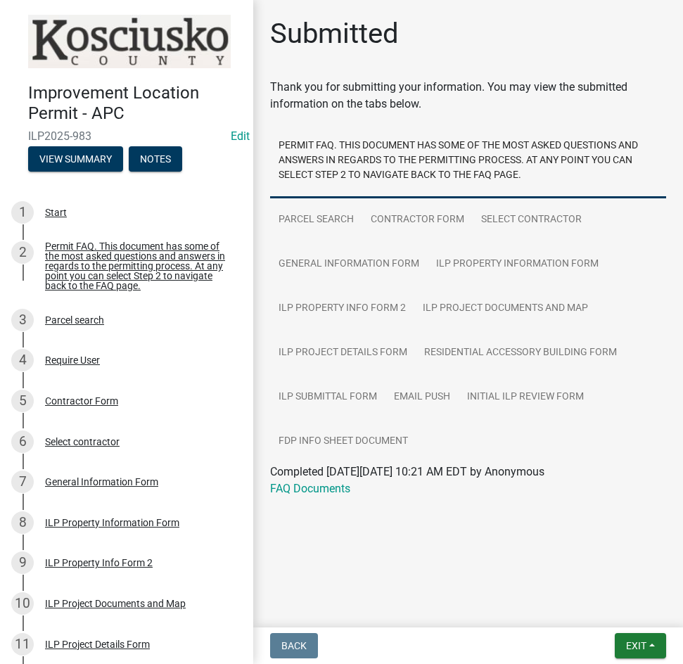
scroll to position [472, 0]
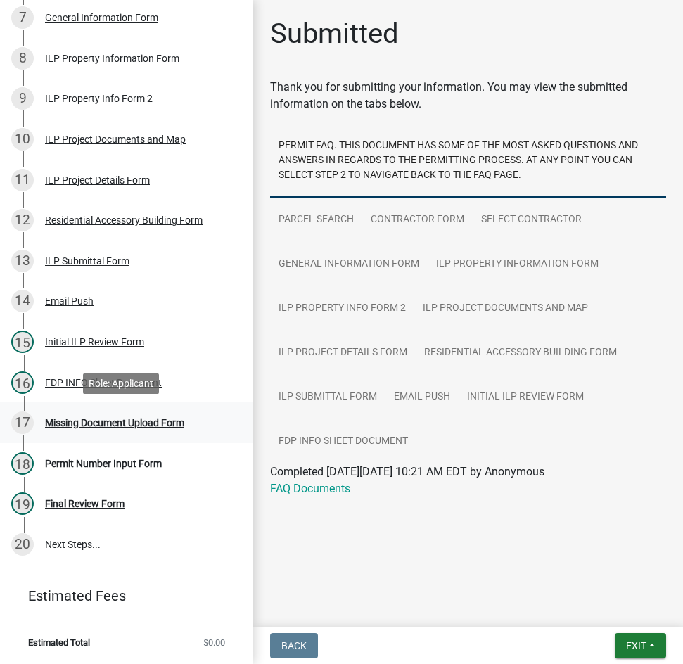
click at [113, 421] on div "Missing Document Upload Form" at bounding box center [114, 423] width 139 height 10
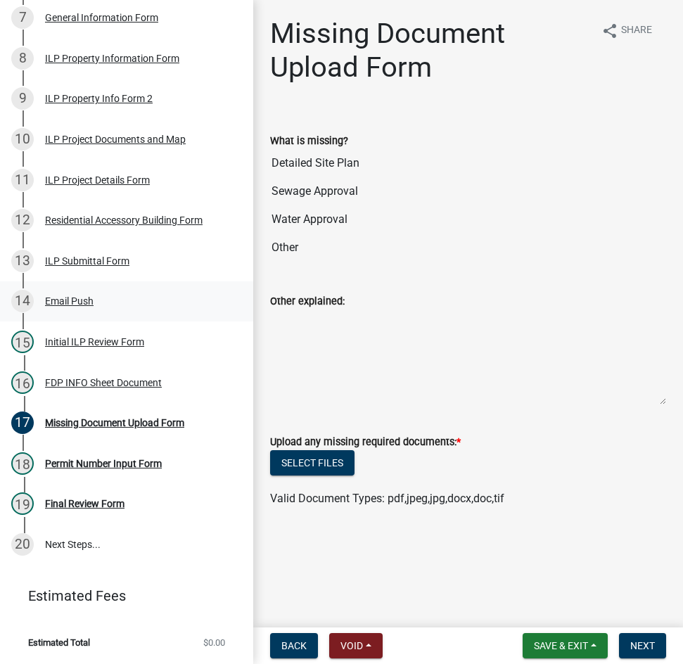
scroll to position [401, 0]
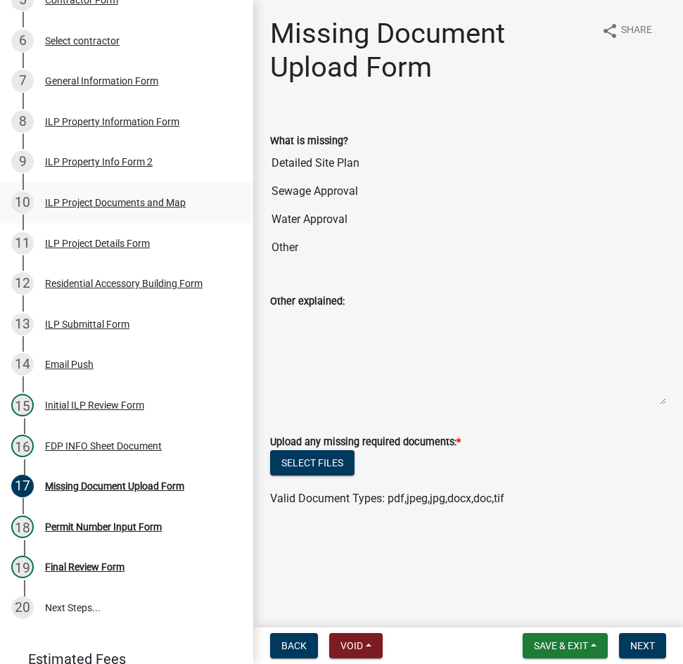
click at [94, 208] on div "ILP Project Documents and Map" at bounding box center [115, 203] width 141 height 10
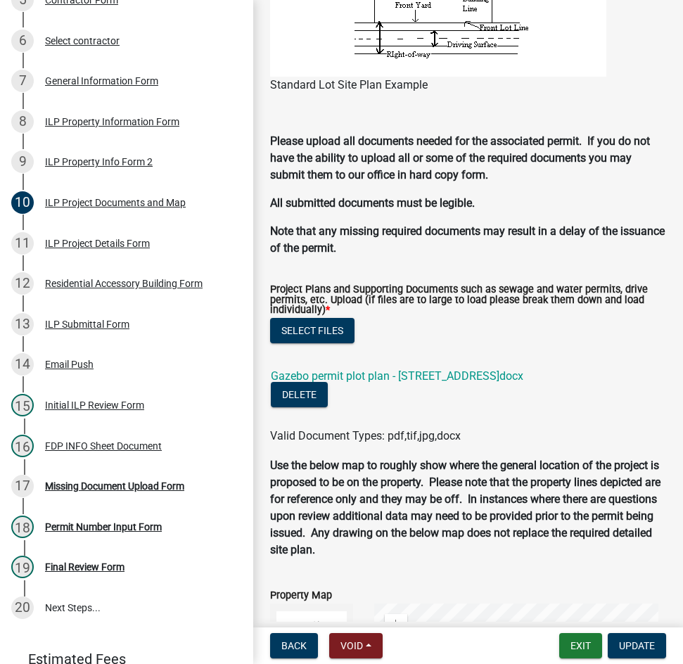
scroll to position [1408, 0]
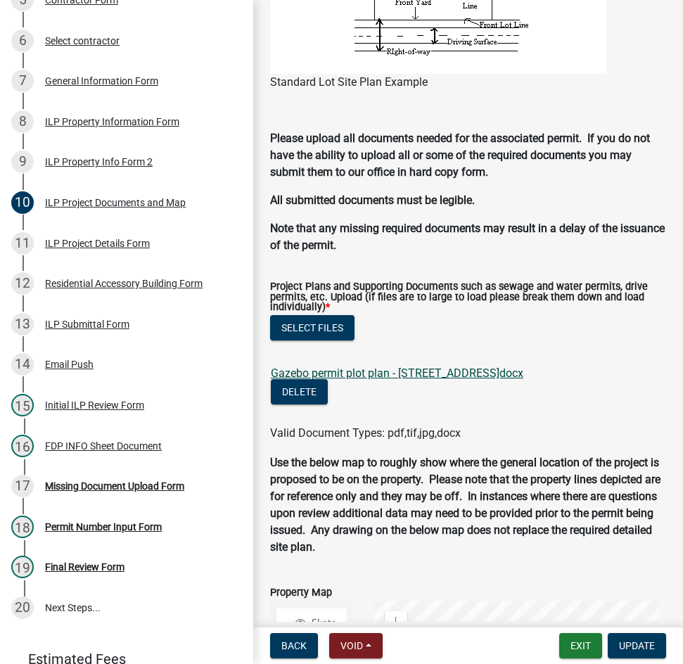
click at [362, 380] on link "Gazebo permit plot plan - 5118 N Dovewood Trl.docx" at bounding box center [397, 373] width 253 height 13
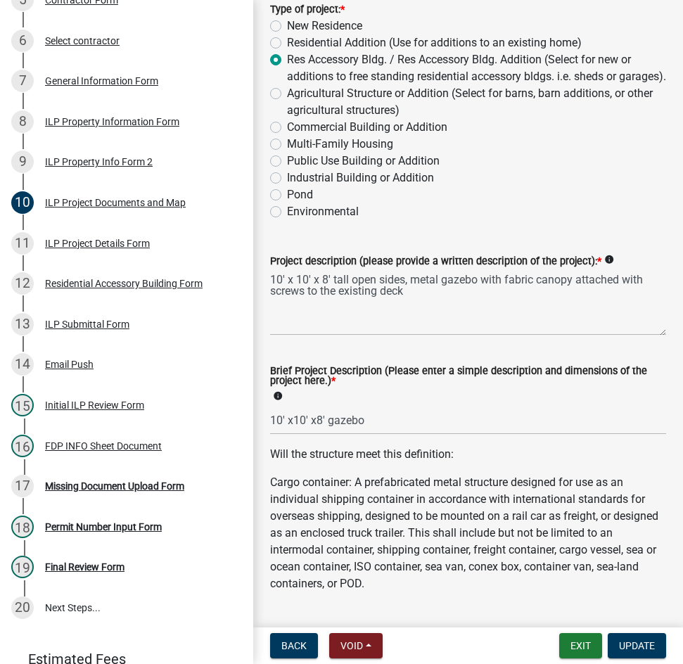
scroll to position [0, 0]
